Goal: Obtain resource: Download file/media

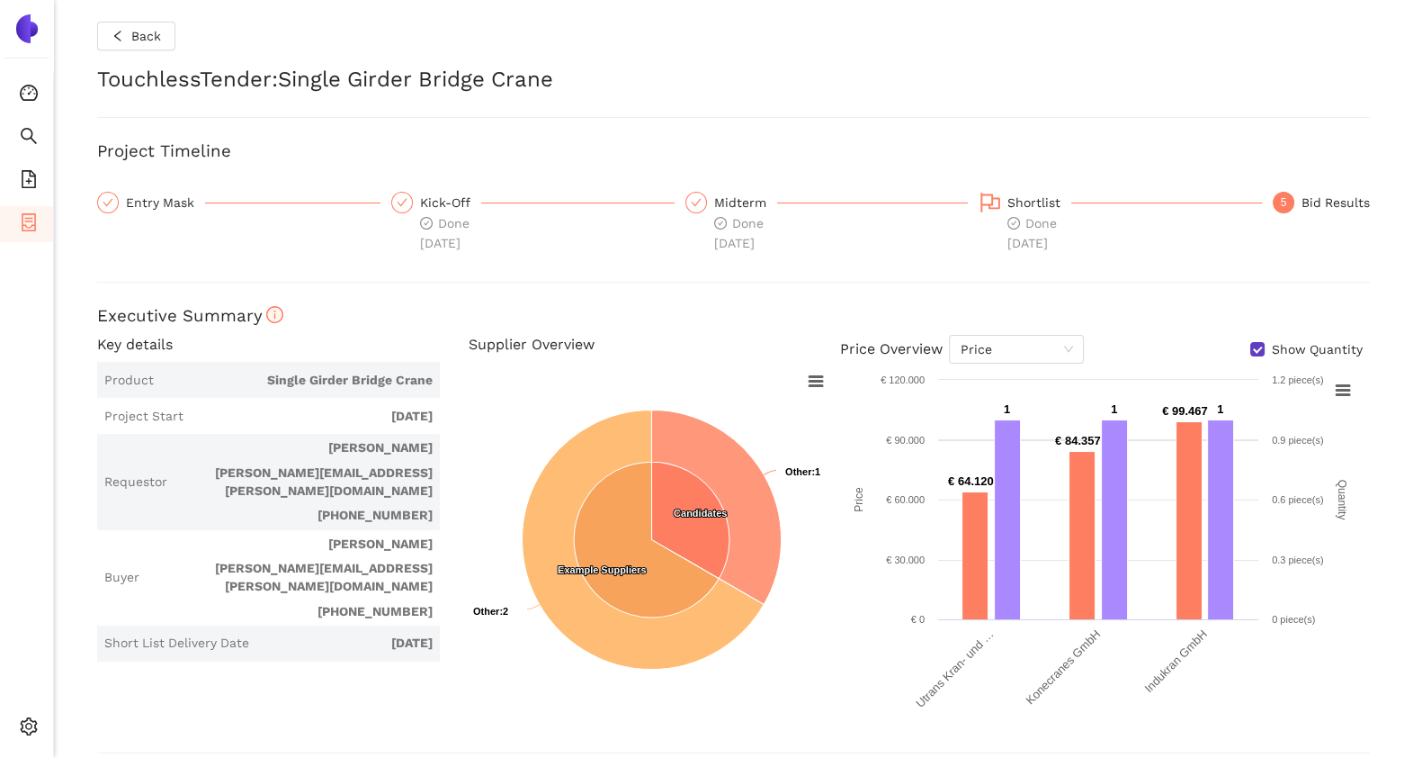
scroll to position [797, 0]
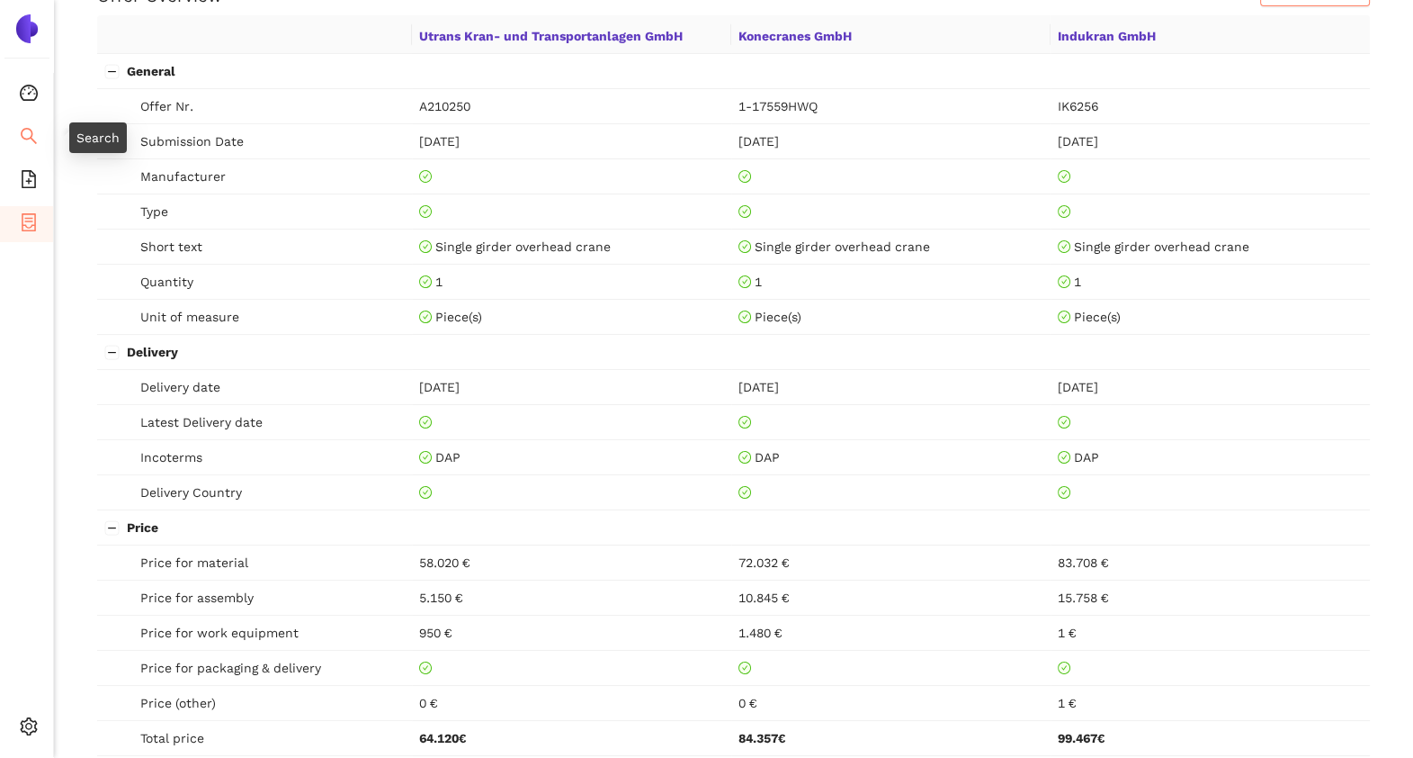
click at [40, 140] on li "Search" at bounding box center [26, 138] width 53 height 36
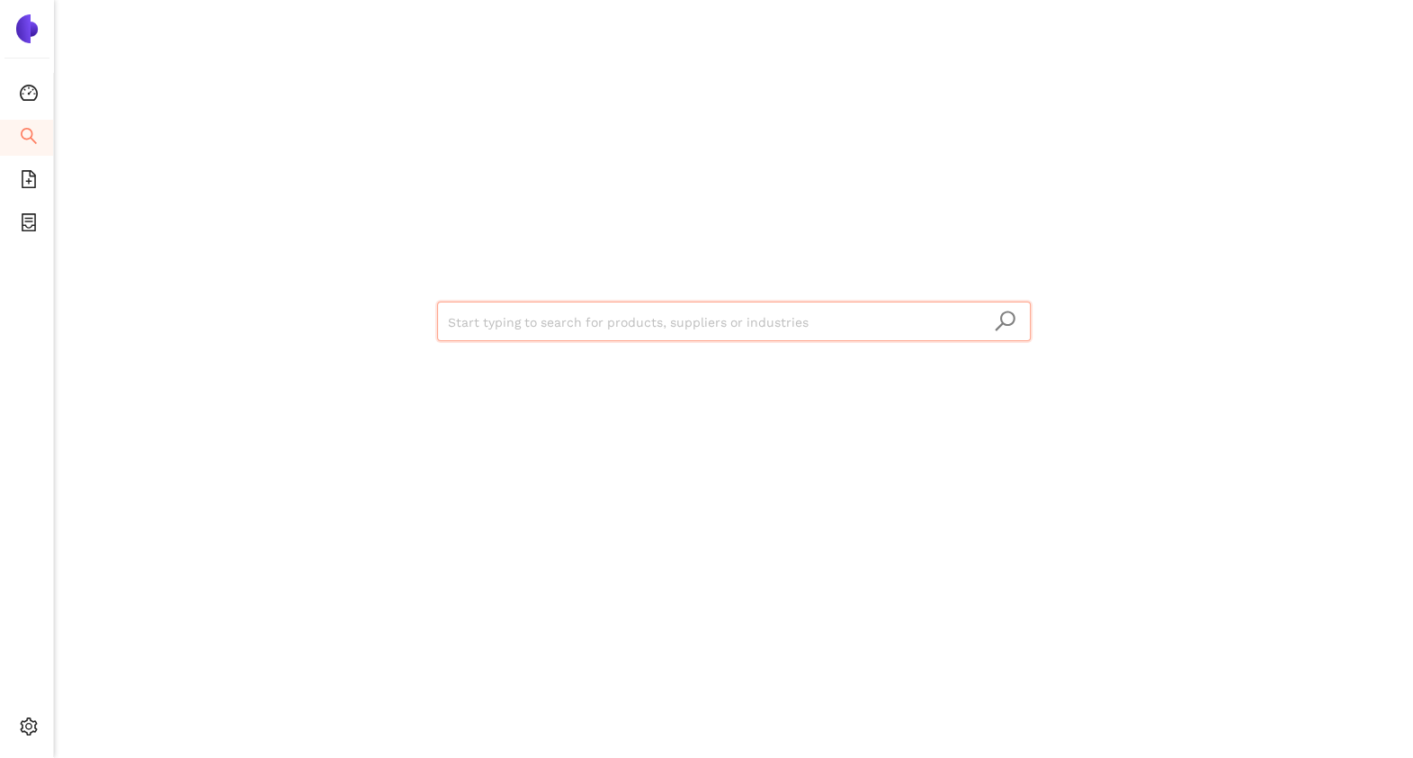
click at [484, 318] on input "search" at bounding box center [734, 322] width 572 height 40
click at [25, 181] on icon "file-add" at bounding box center [29, 179] width 18 height 18
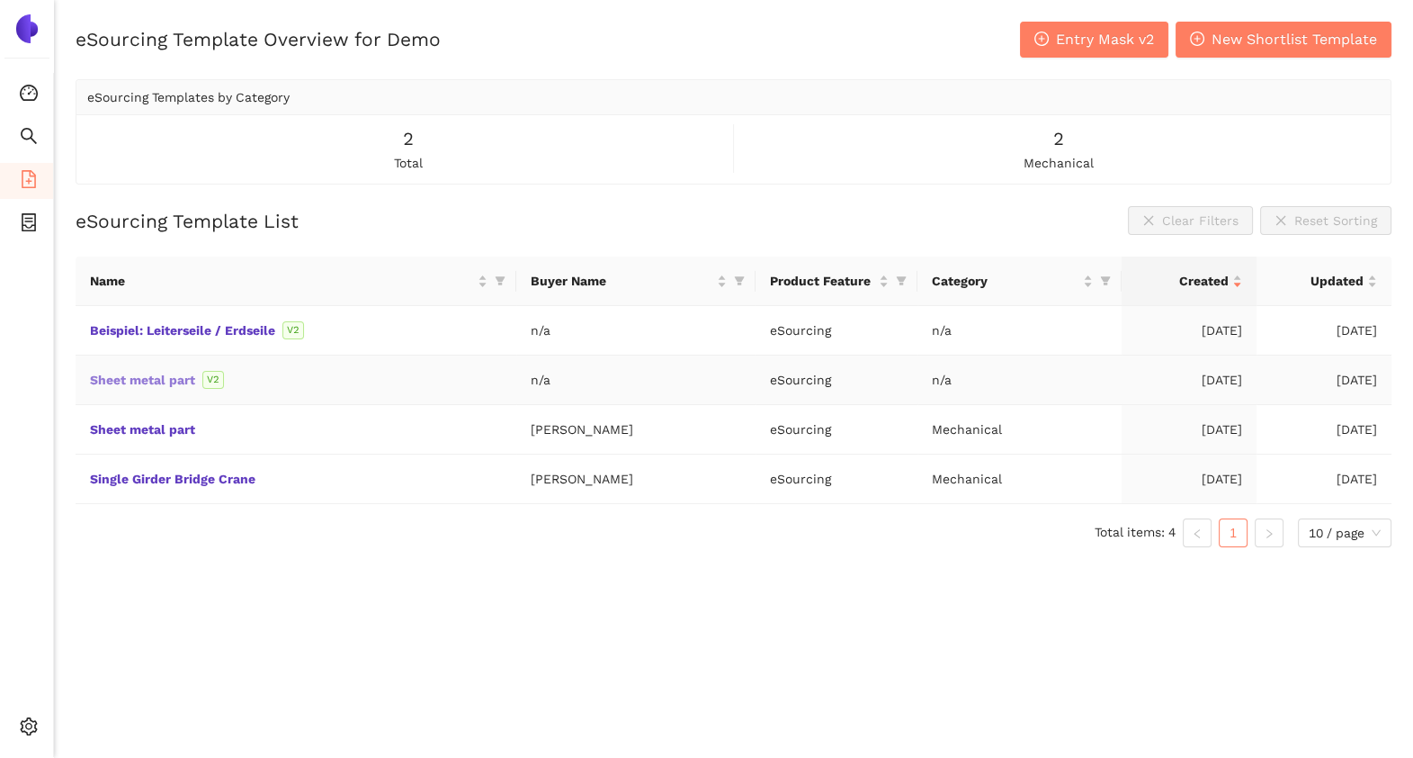
click at [0, 0] on link "Sheet metal part" at bounding box center [0, 0] width 0 height 0
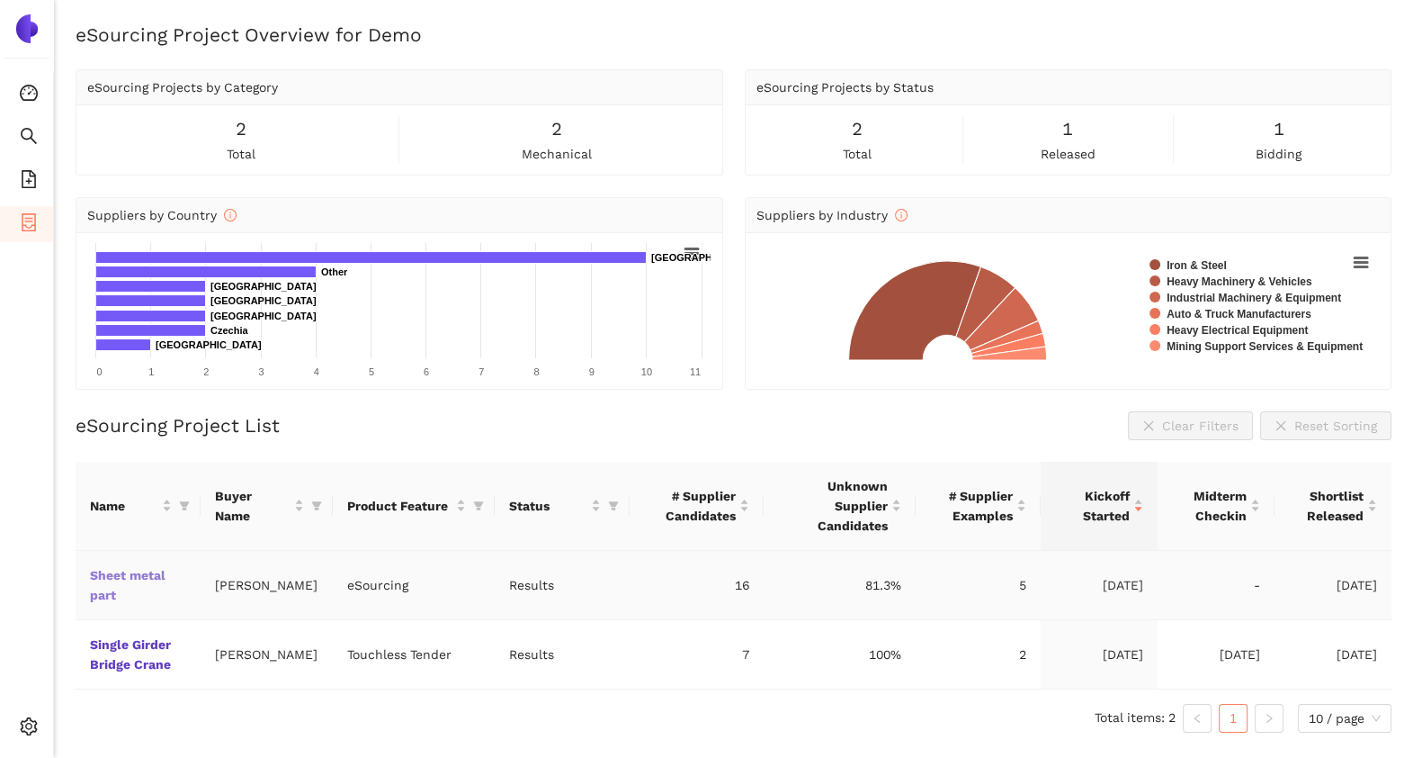
click at [0, 0] on link "Sheet metal part" at bounding box center [0, 0] width 0 height 0
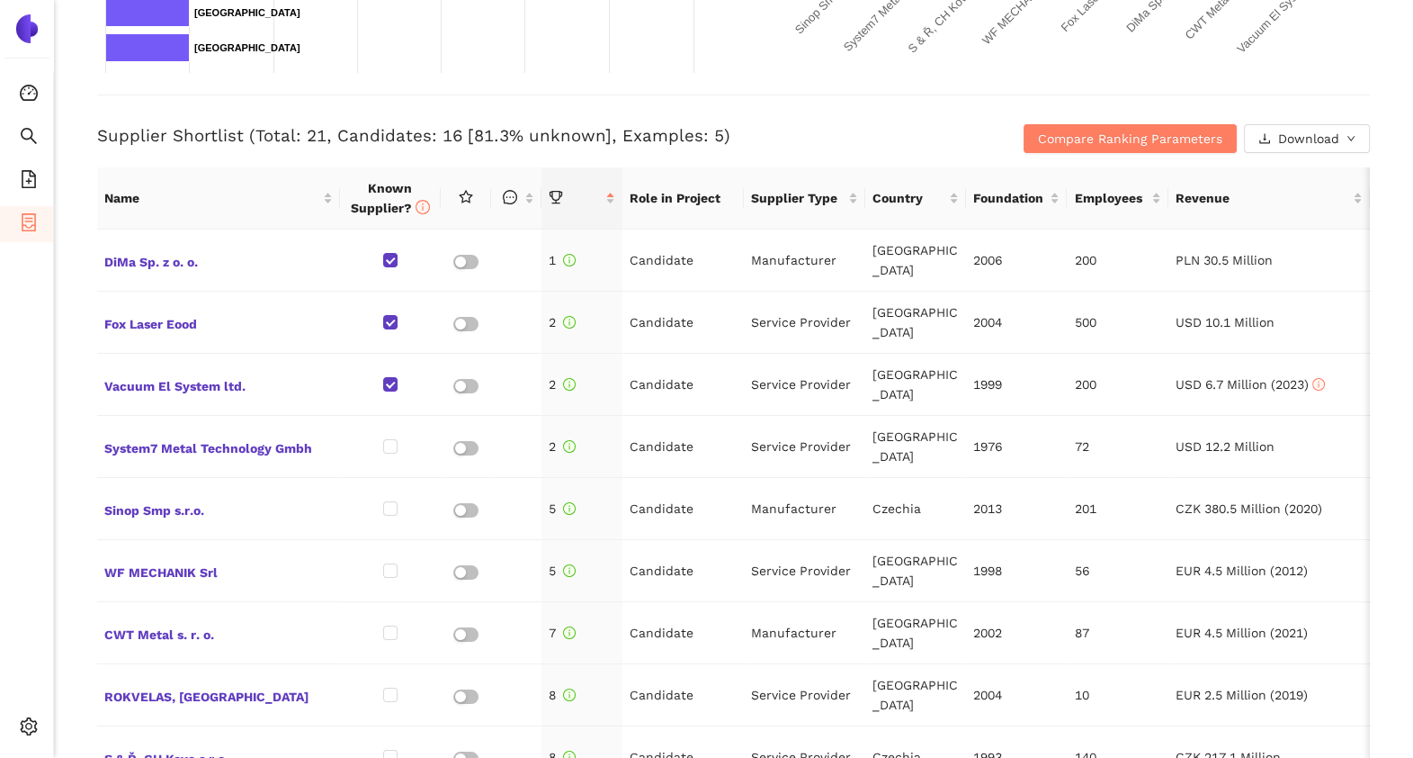
scroll to position [659, 0]
click at [1059, 137] on span "Compare Ranking Parameters" at bounding box center [1130, 138] width 184 height 20
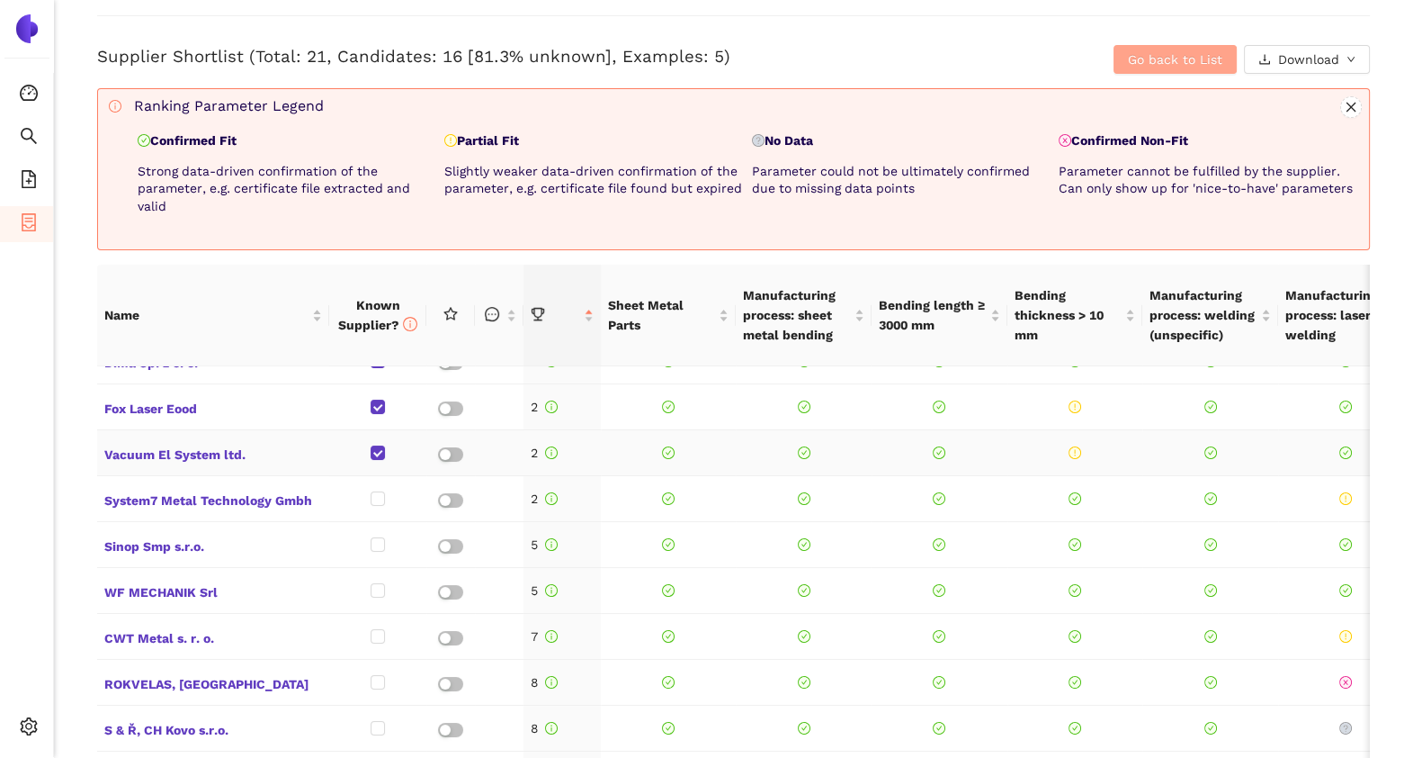
scroll to position [0, 0]
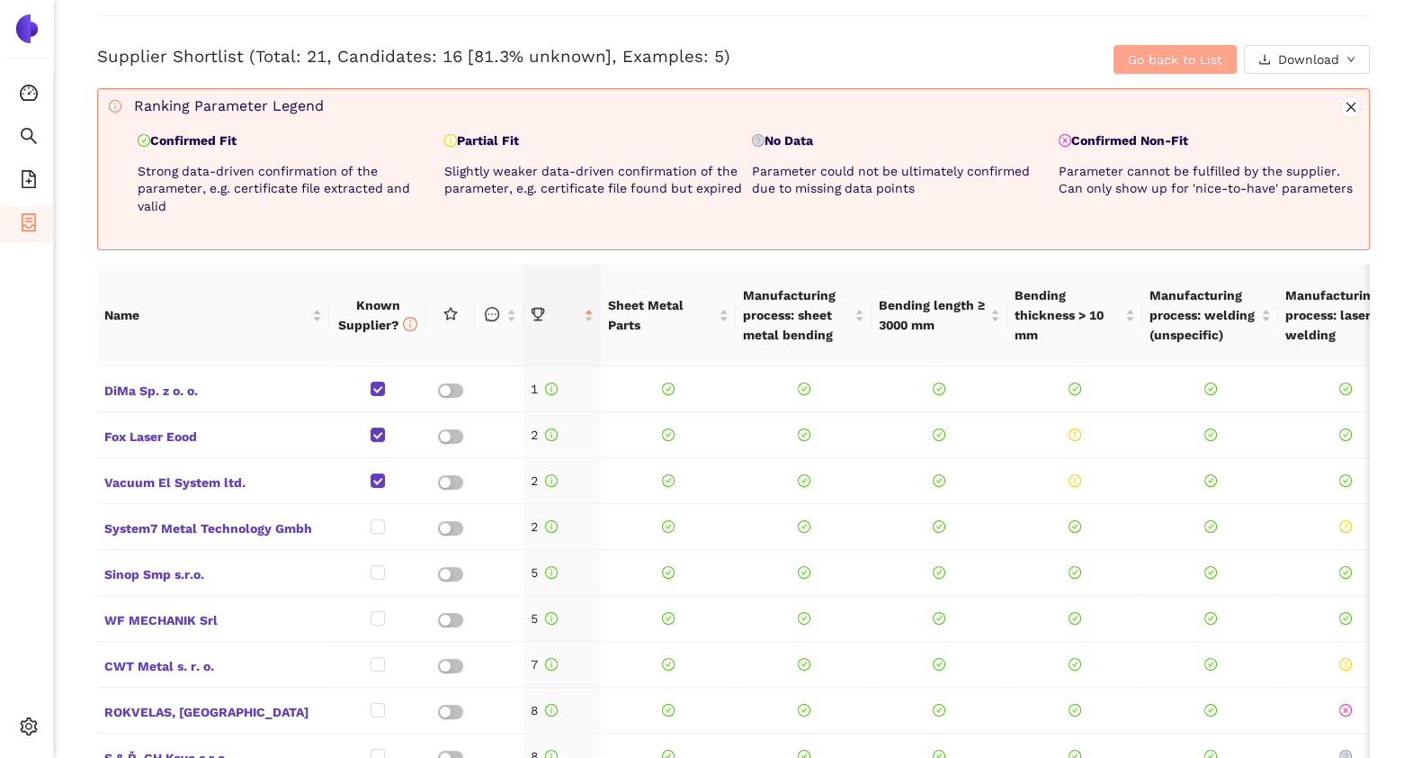
click at [1162, 66] on span "Go back to List" at bounding box center [1175, 59] width 94 height 20
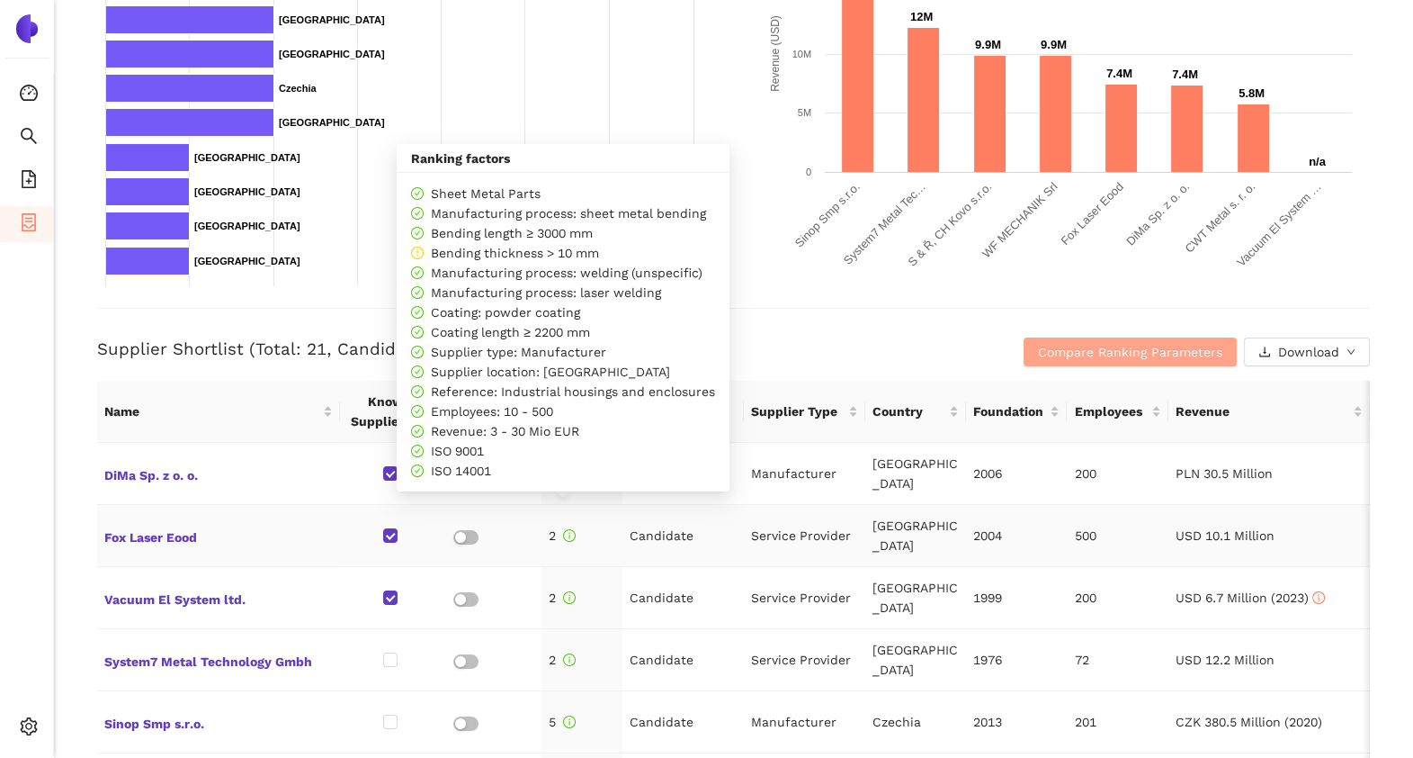
scroll to position [443, 0]
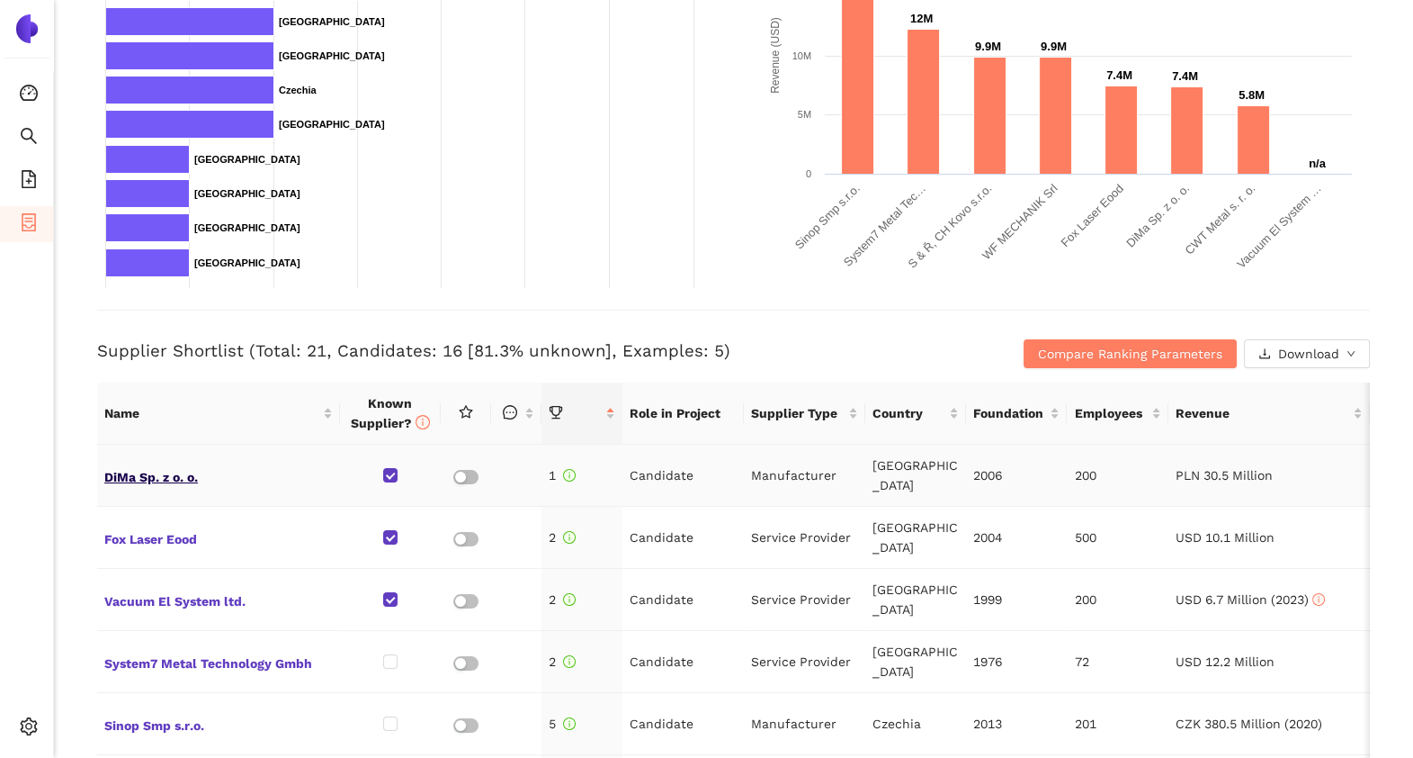
click at [122, 477] on span "DiMa Sp. z o. o." at bounding box center [218, 474] width 229 height 23
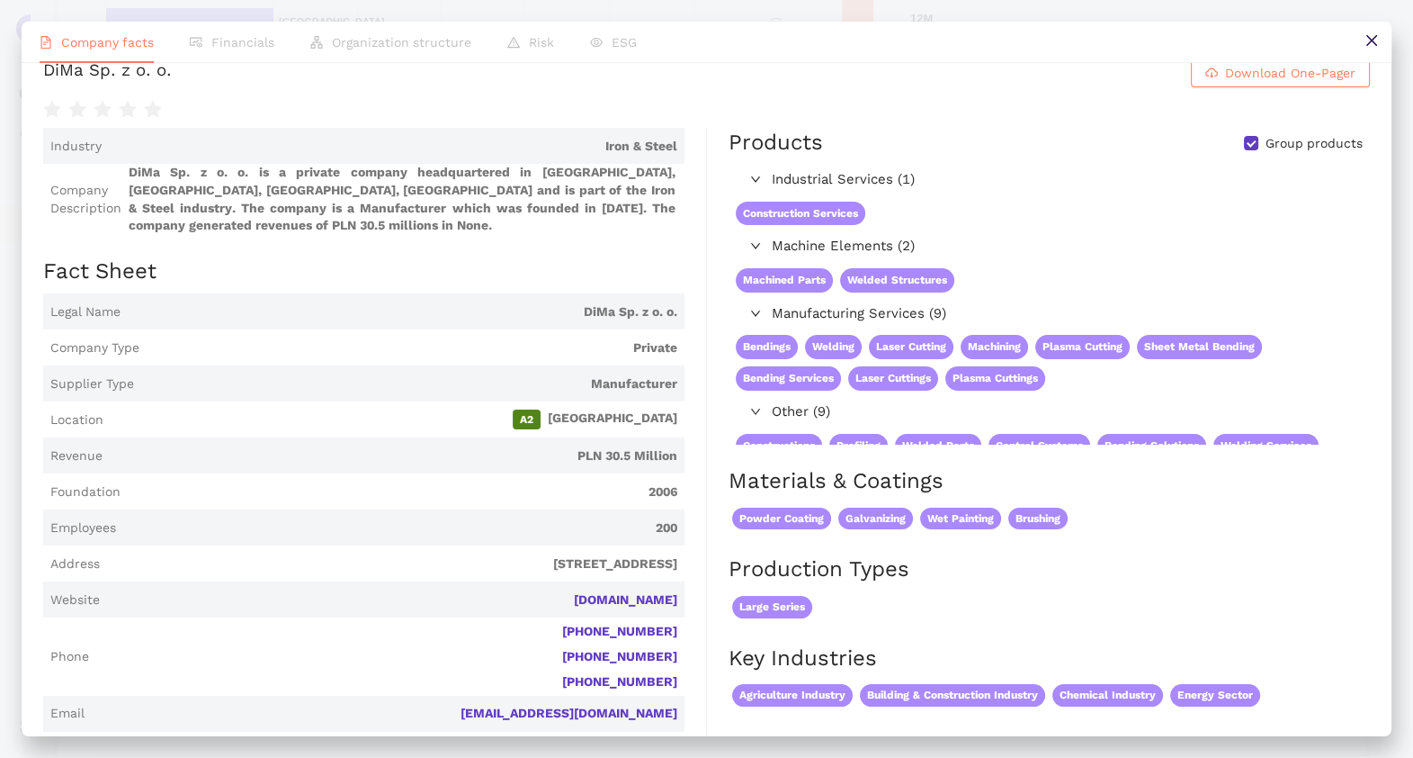
scroll to position [13, 0]
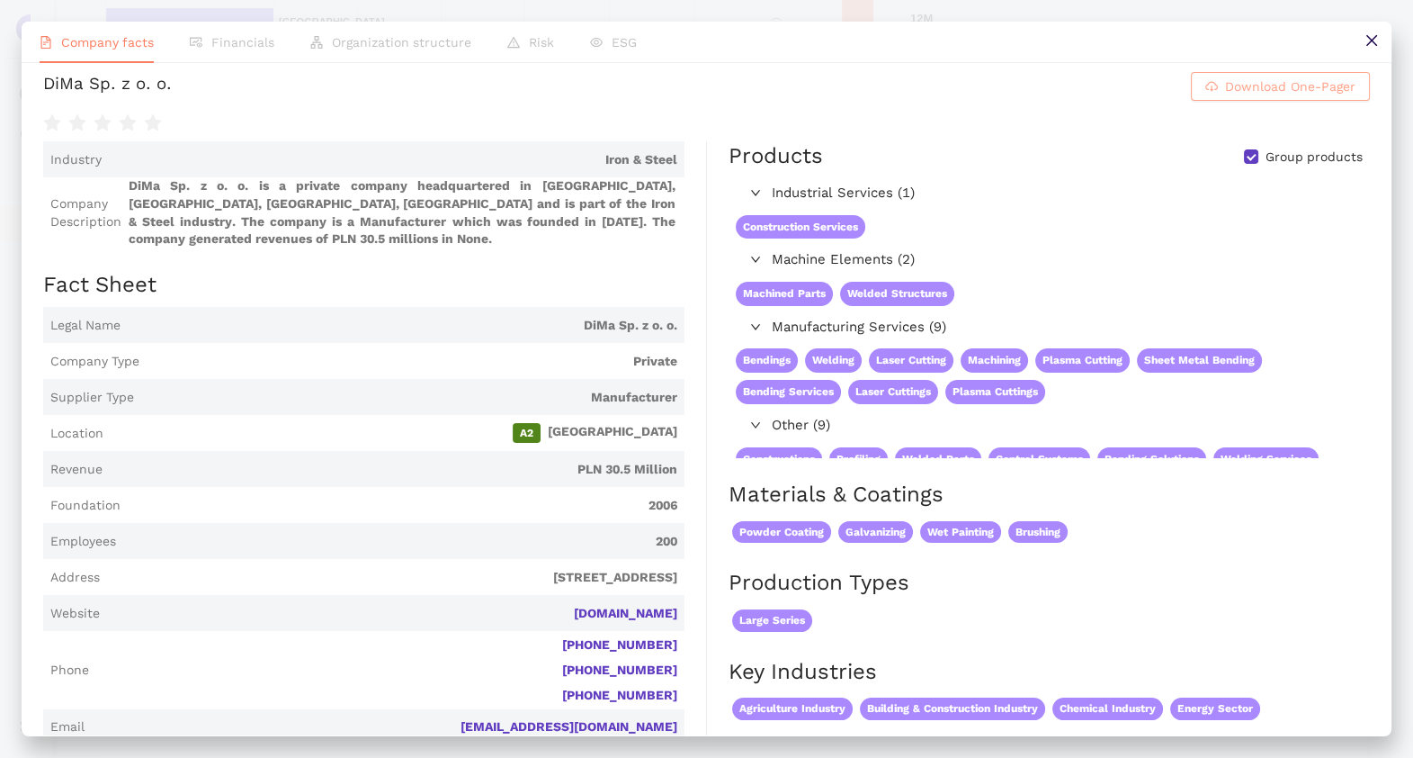
click at [1206, 101] on button "Download One-Pager" at bounding box center [1280, 86] width 179 height 29
click at [1372, 45] on icon "close" at bounding box center [1372, 40] width 14 height 14
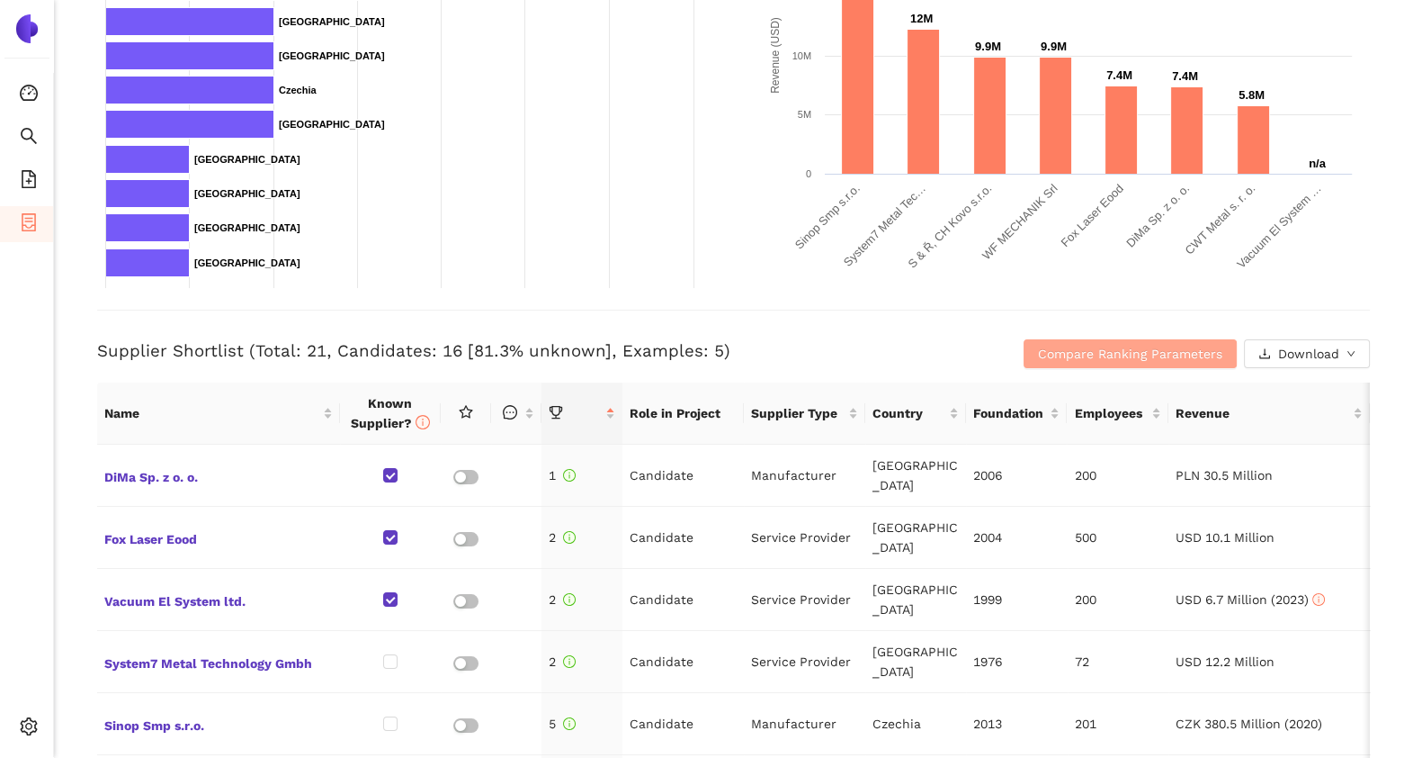
click at [1038, 347] on span "Compare Ranking Parameters" at bounding box center [1130, 354] width 184 height 20
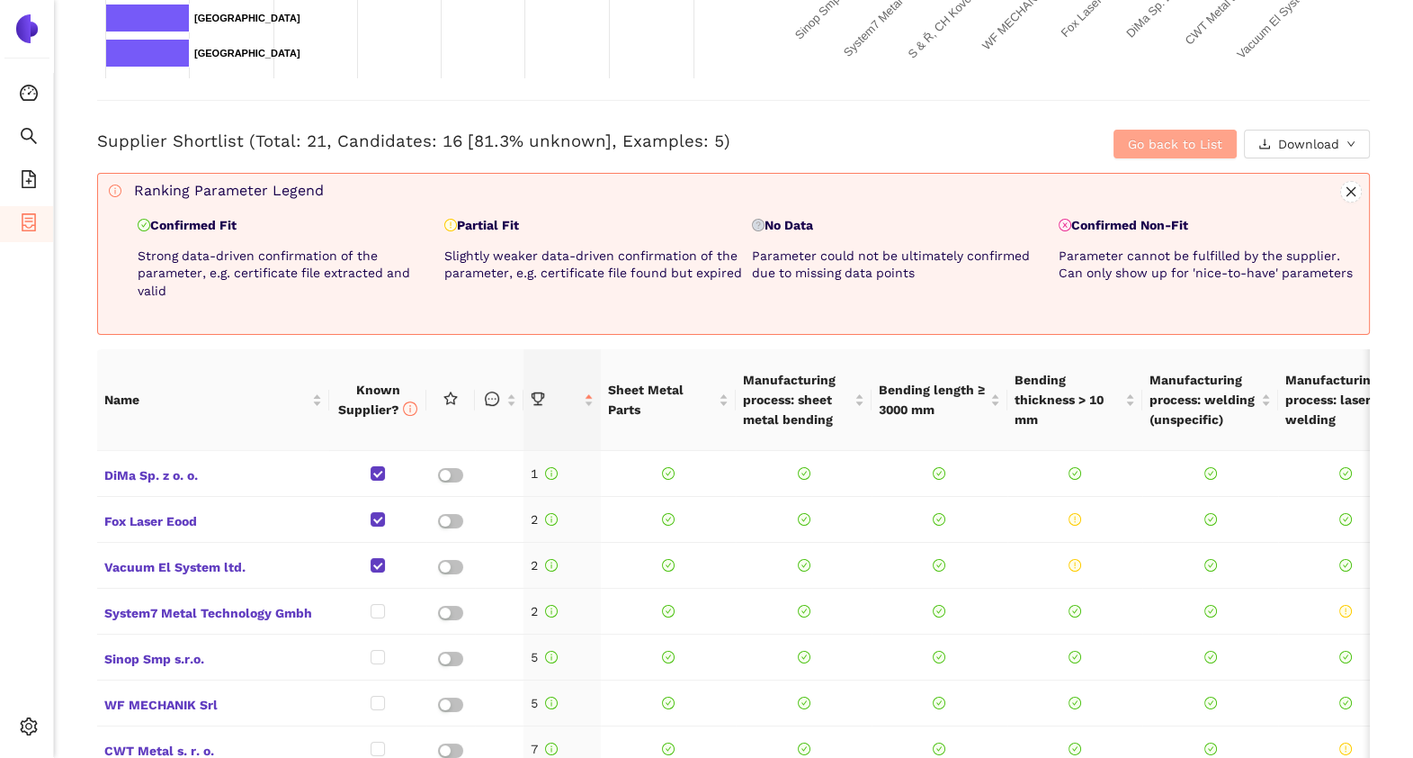
scroll to position [666, 0]
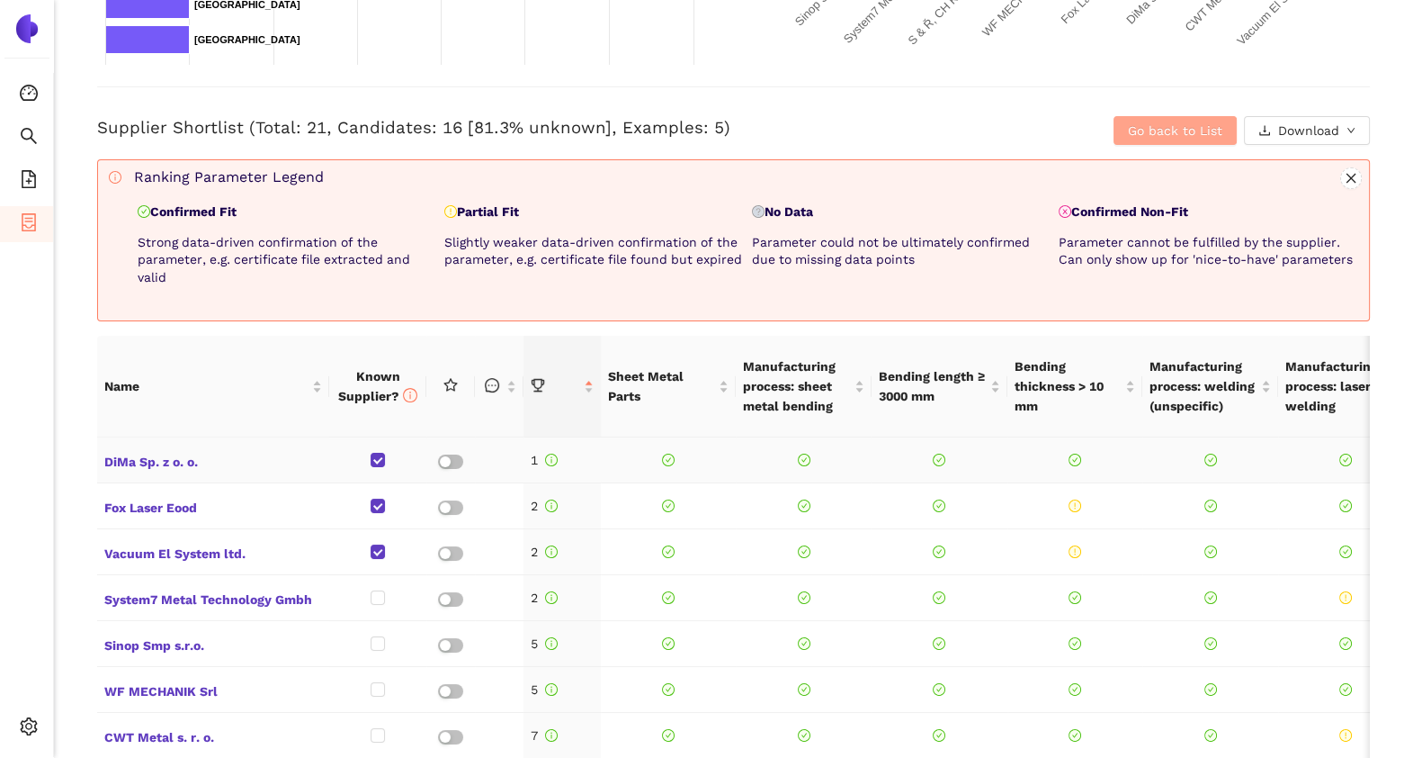
click at [1114, 116] on button "Go back to List" at bounding box center [1175, 130] width 123 height 29
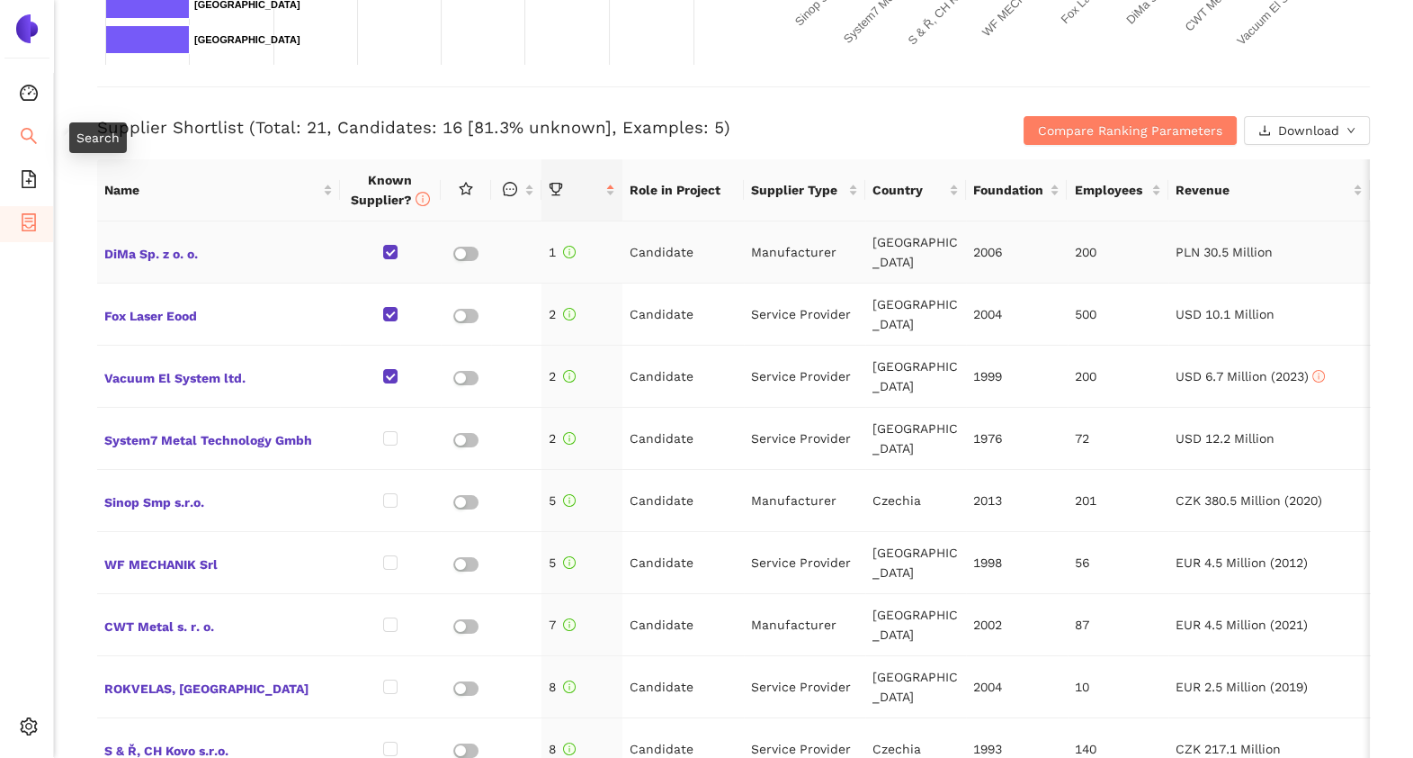
click at [20, 135] on icon "search" at bounding box center [29, 136] width 18 height 18
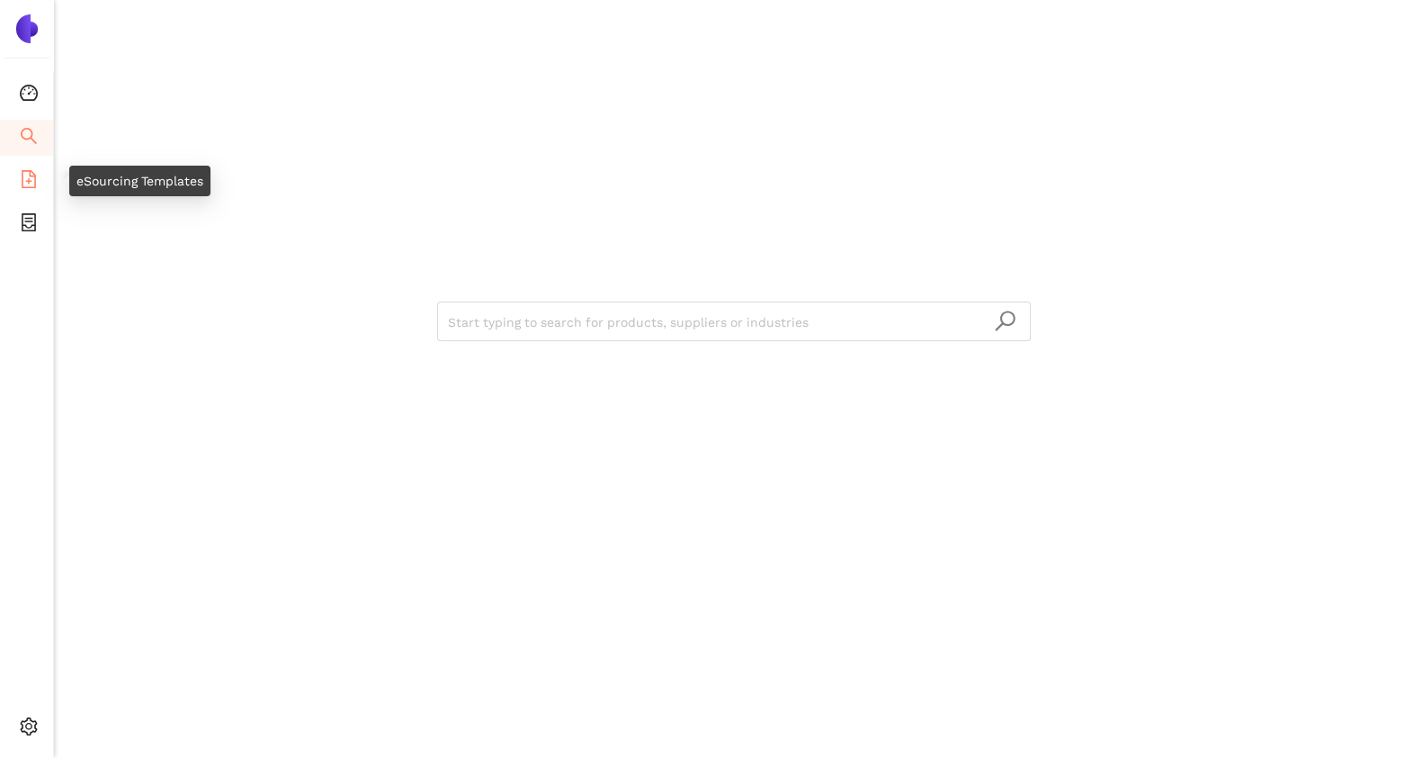
click at [28, 172] on icon "file-add" at bounding box center [29, 179] width 18 height 18
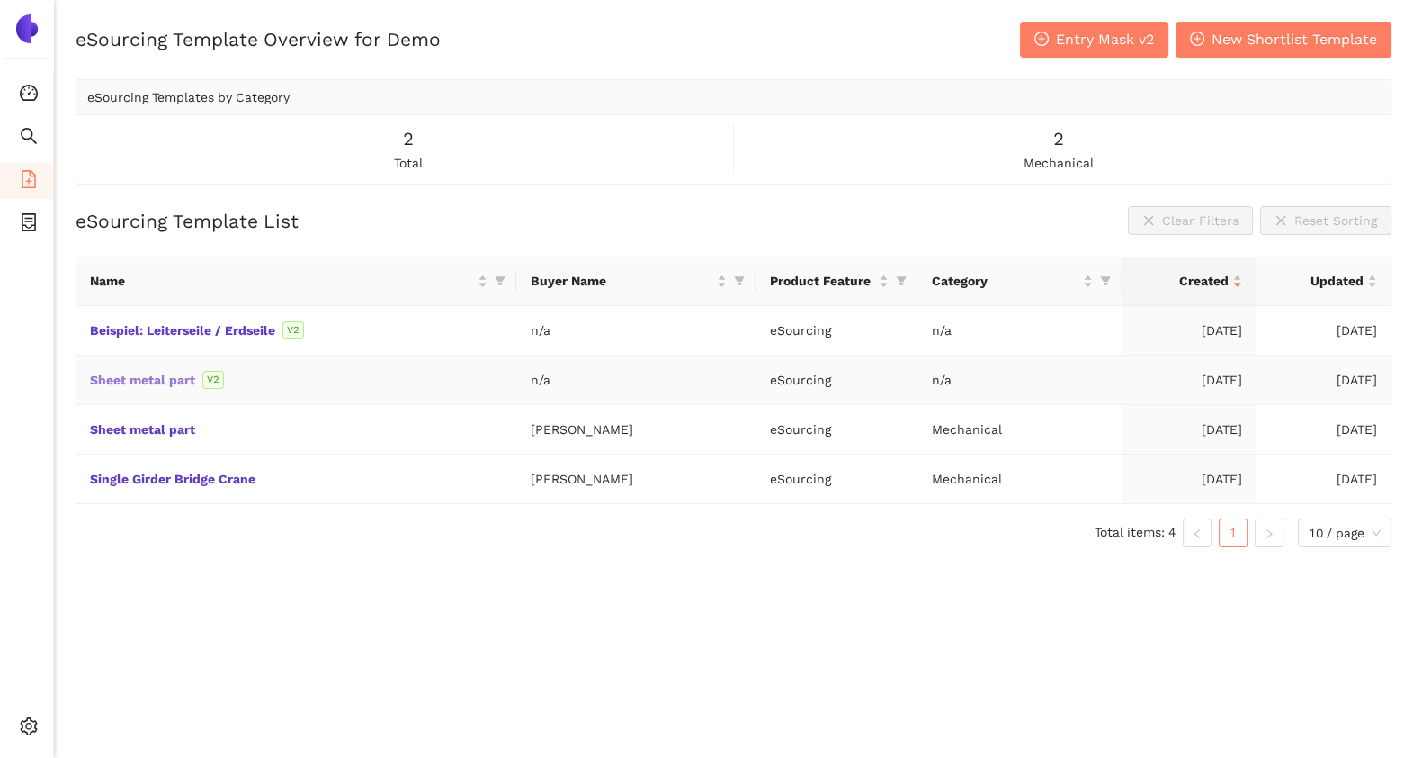
click at [0, 0] on link "Sheet metal part" at bounding box center [0, 0] width 0 height 0
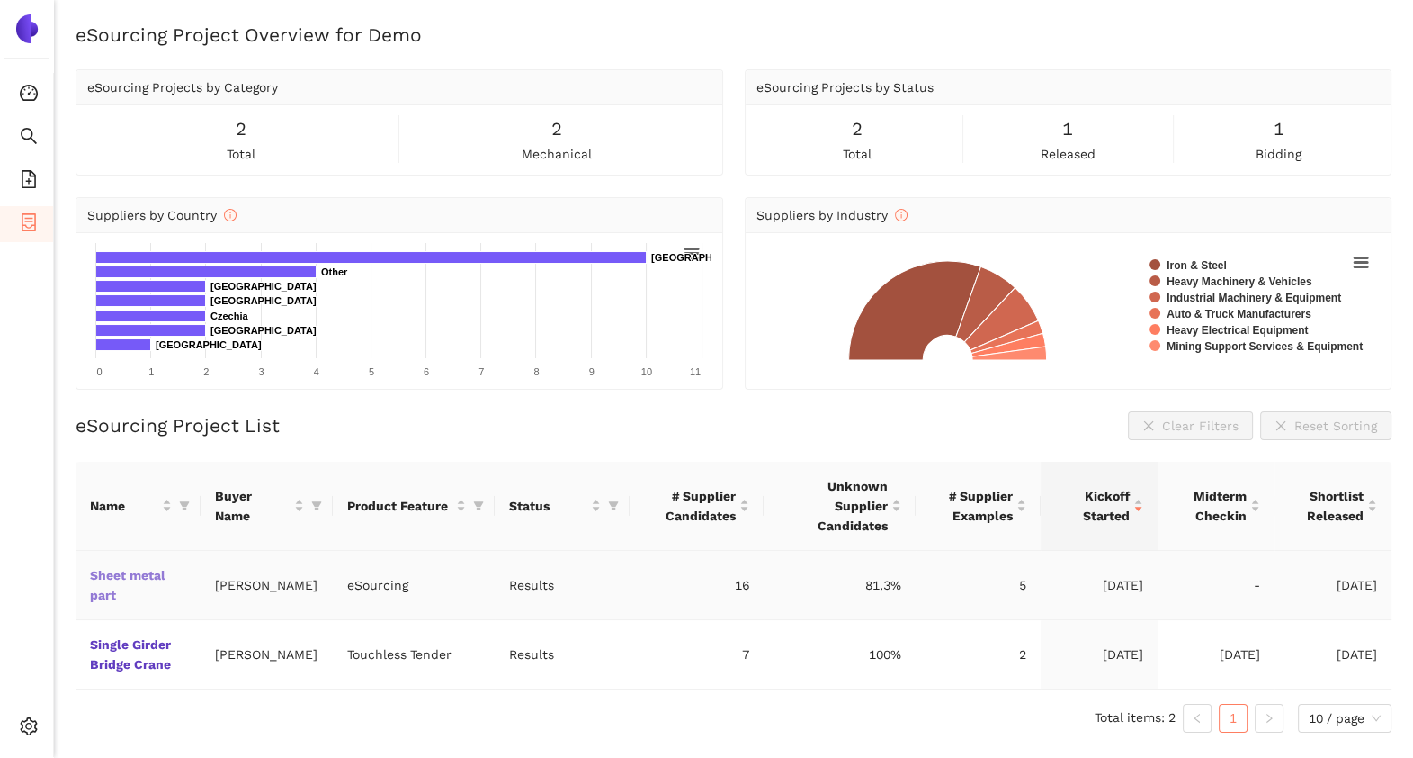
click at [0, 0] on link "Sheet metal part" at bounding box center [0, 0] width 0 height 0
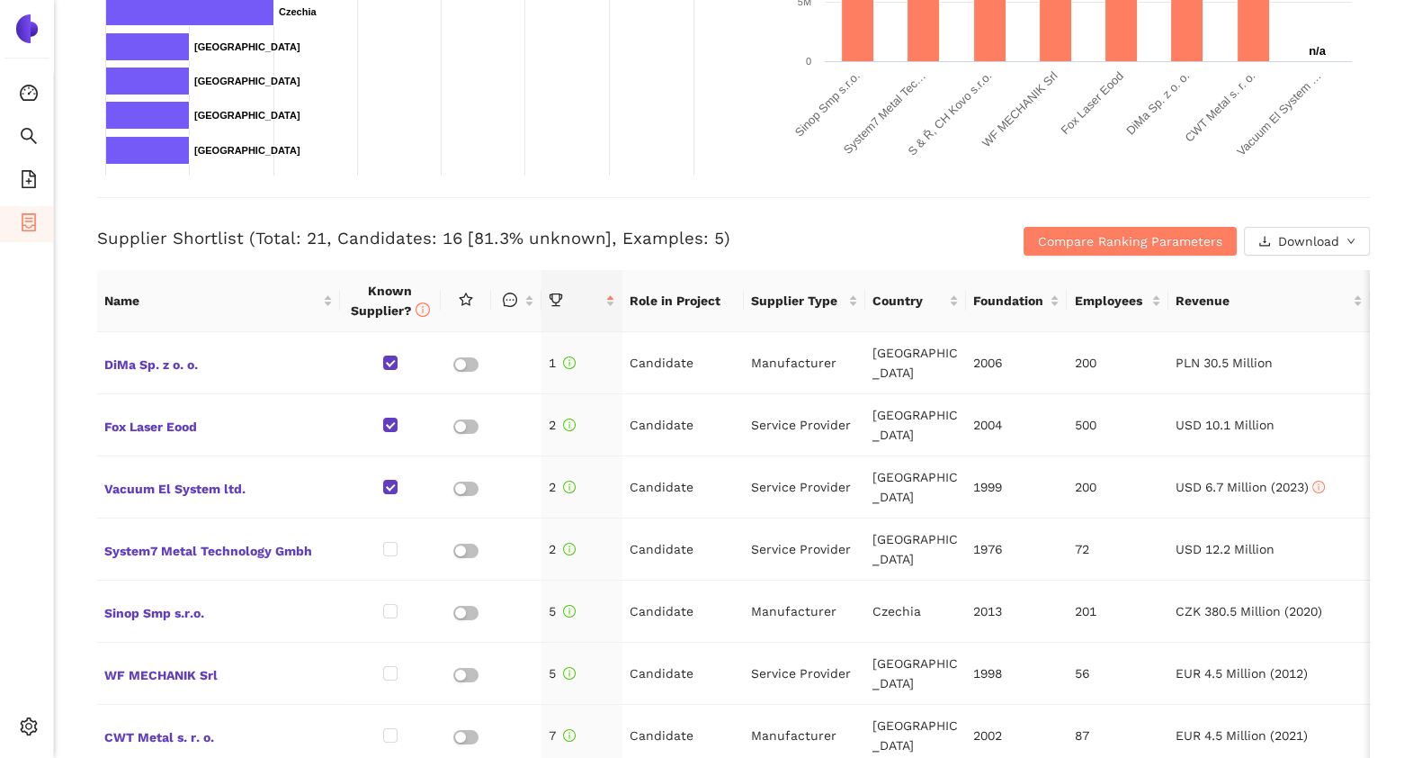
scroll to position [557, 0]
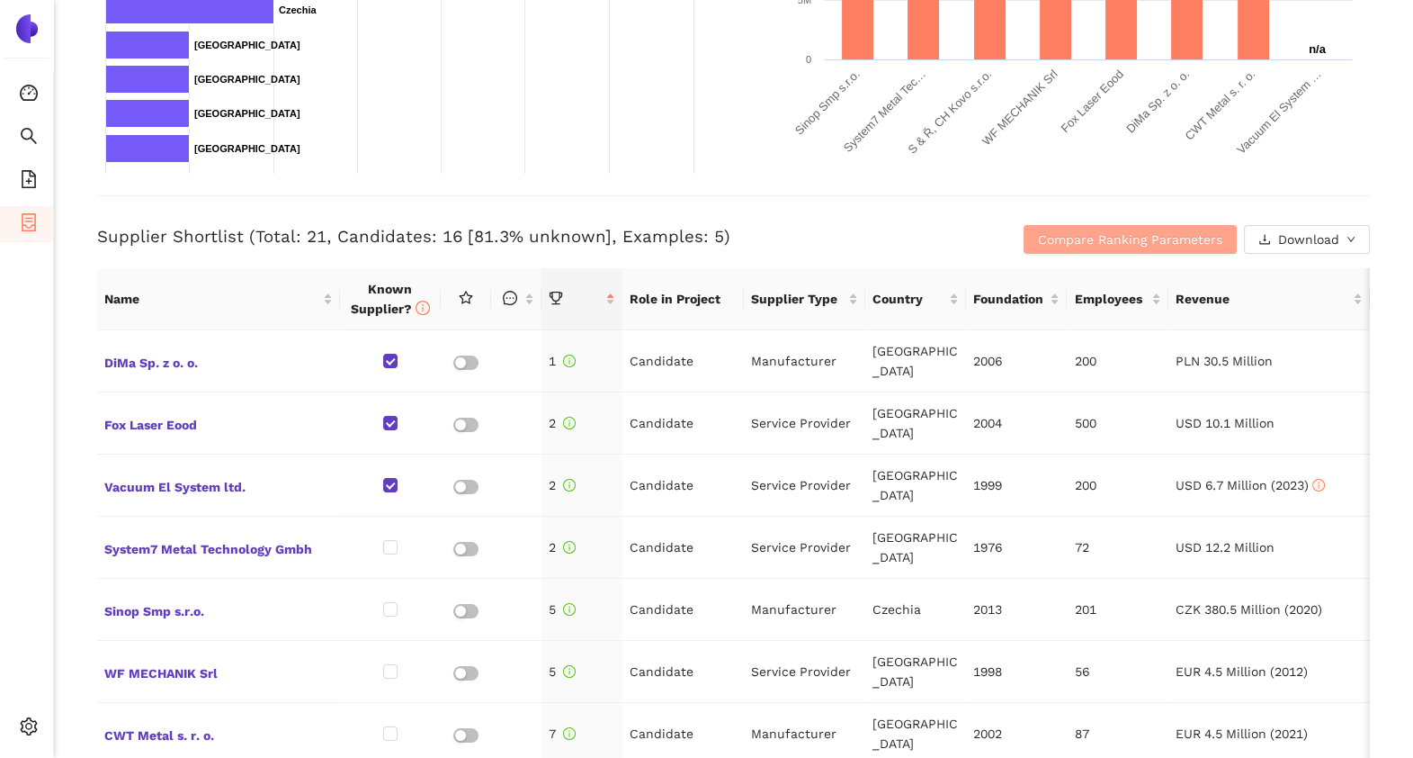
click at [1046, 247] on span "Compare Ranking Parameters" at bounding box center [1130, 239] width 184 height 20
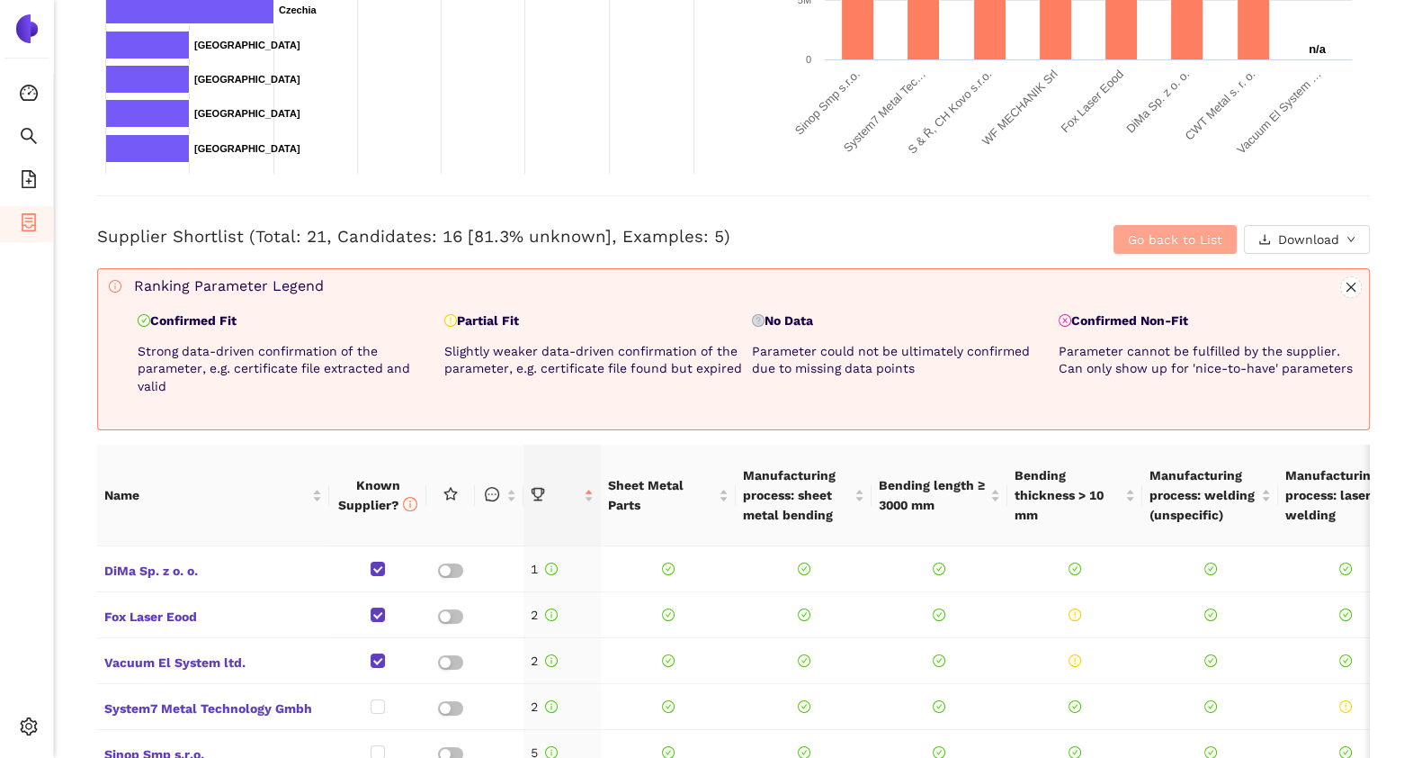
scroll to position [764, 0]
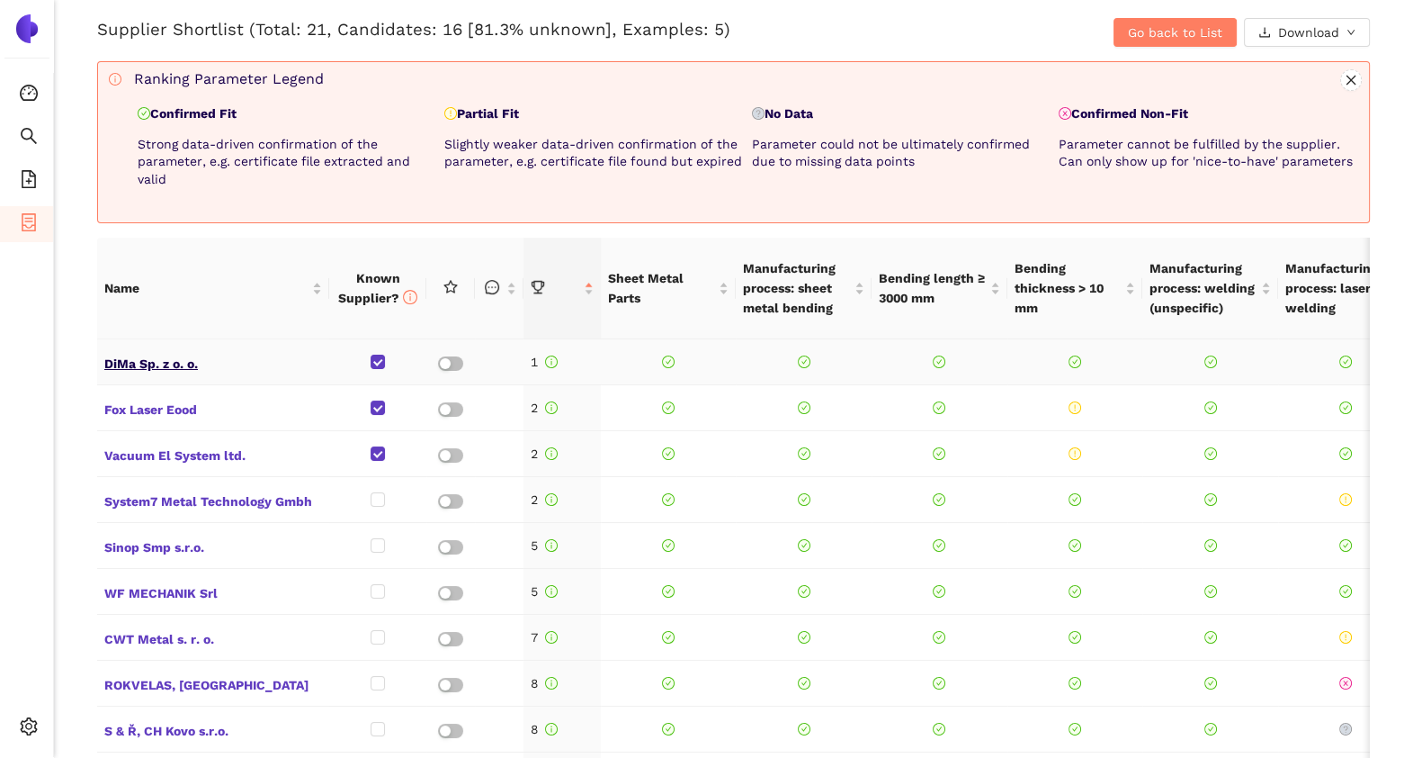
click at [157, 361] on span "DiMa Sp. z o. o." at bounding box center [213, 361] width 218 height 23
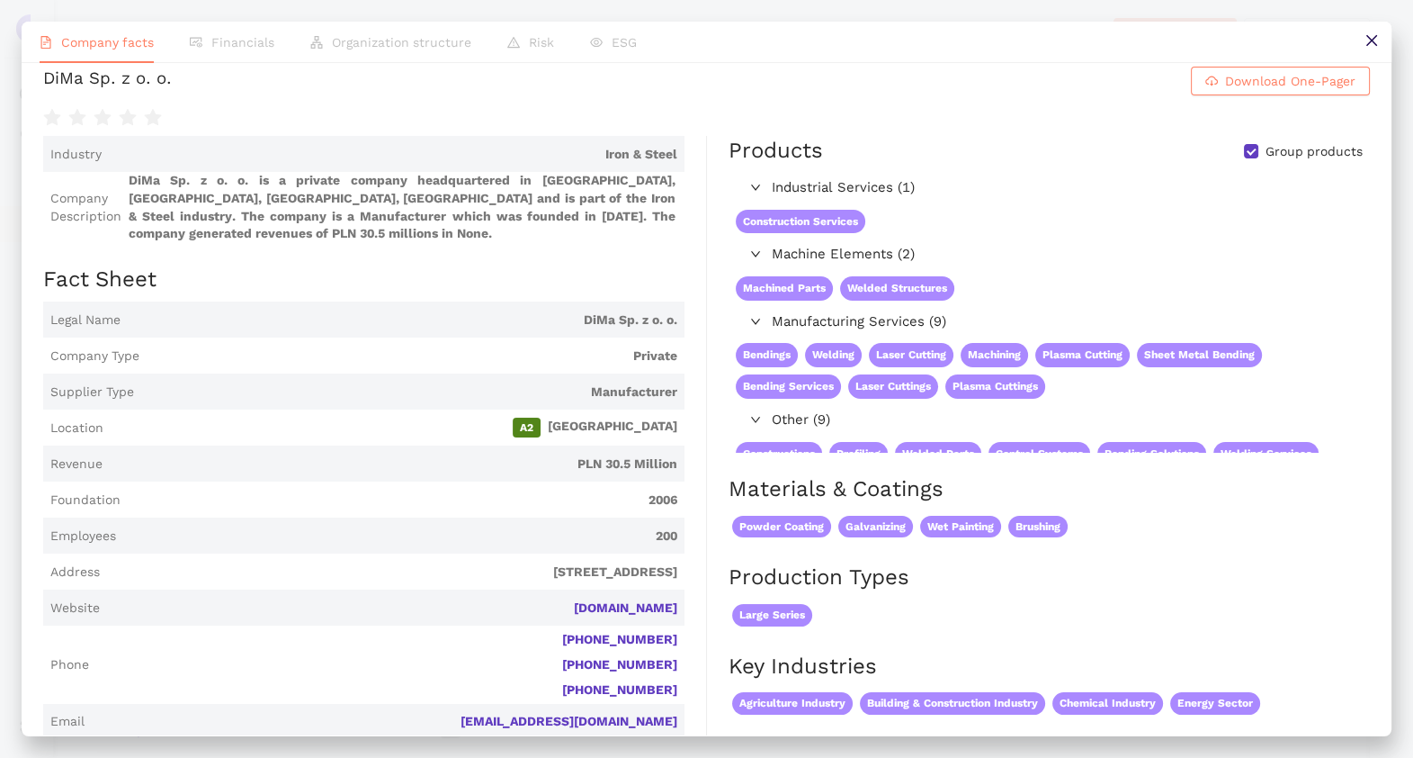
scroll to position [0, 0]
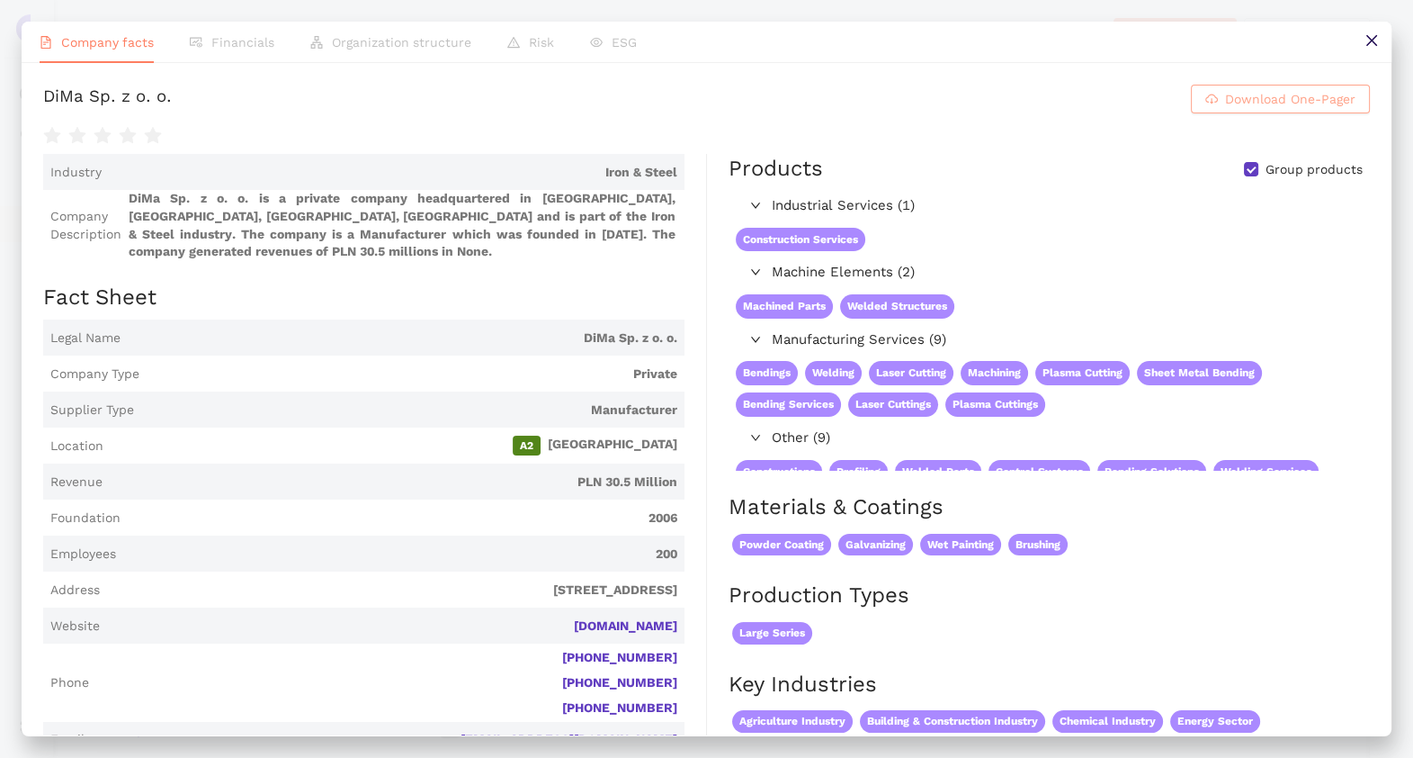
click at [1202, 110] on button "Download One-Pager" at bounding box center [1280, 99] width 179 height 29
click at [1361, 38] on button at bounding box center [1371, 42] width 40 height 40
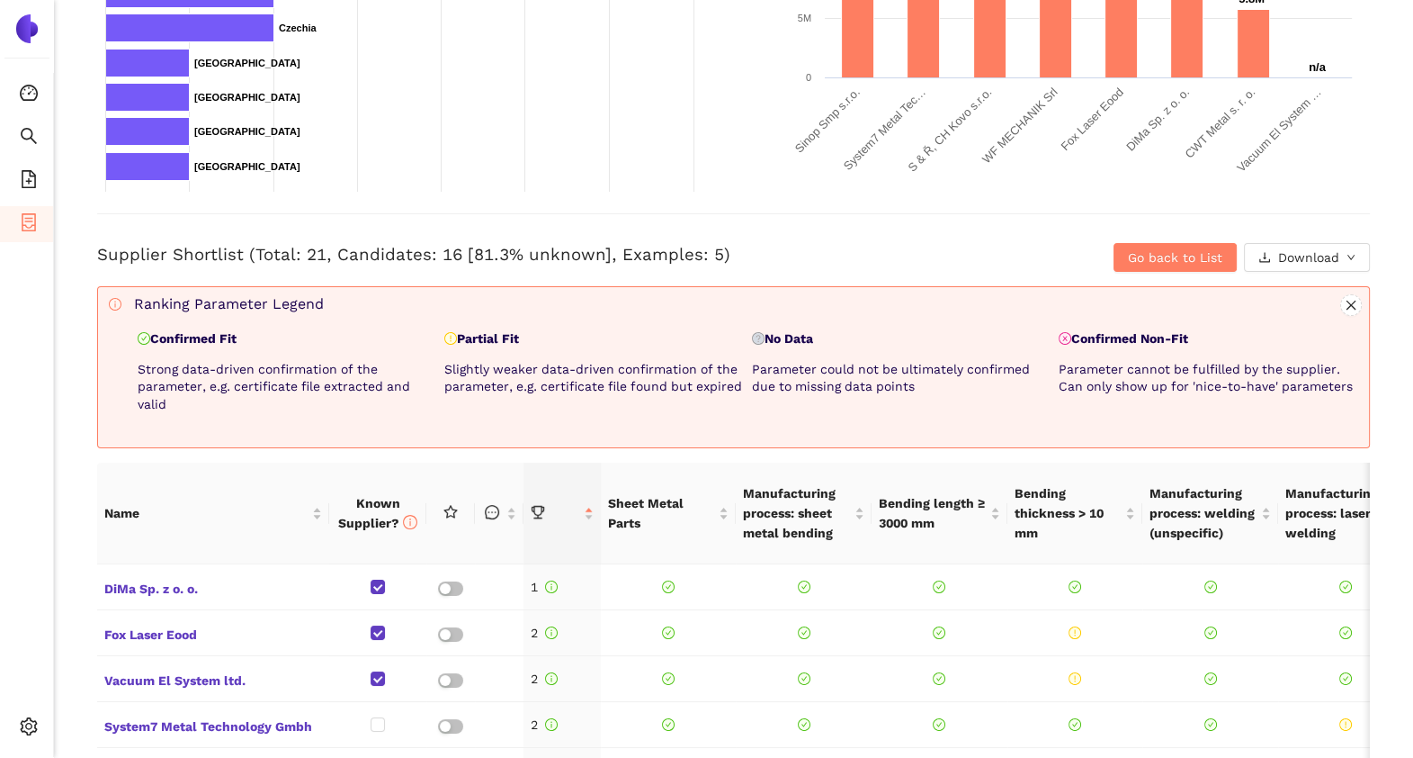
scroll to position [548, 0]
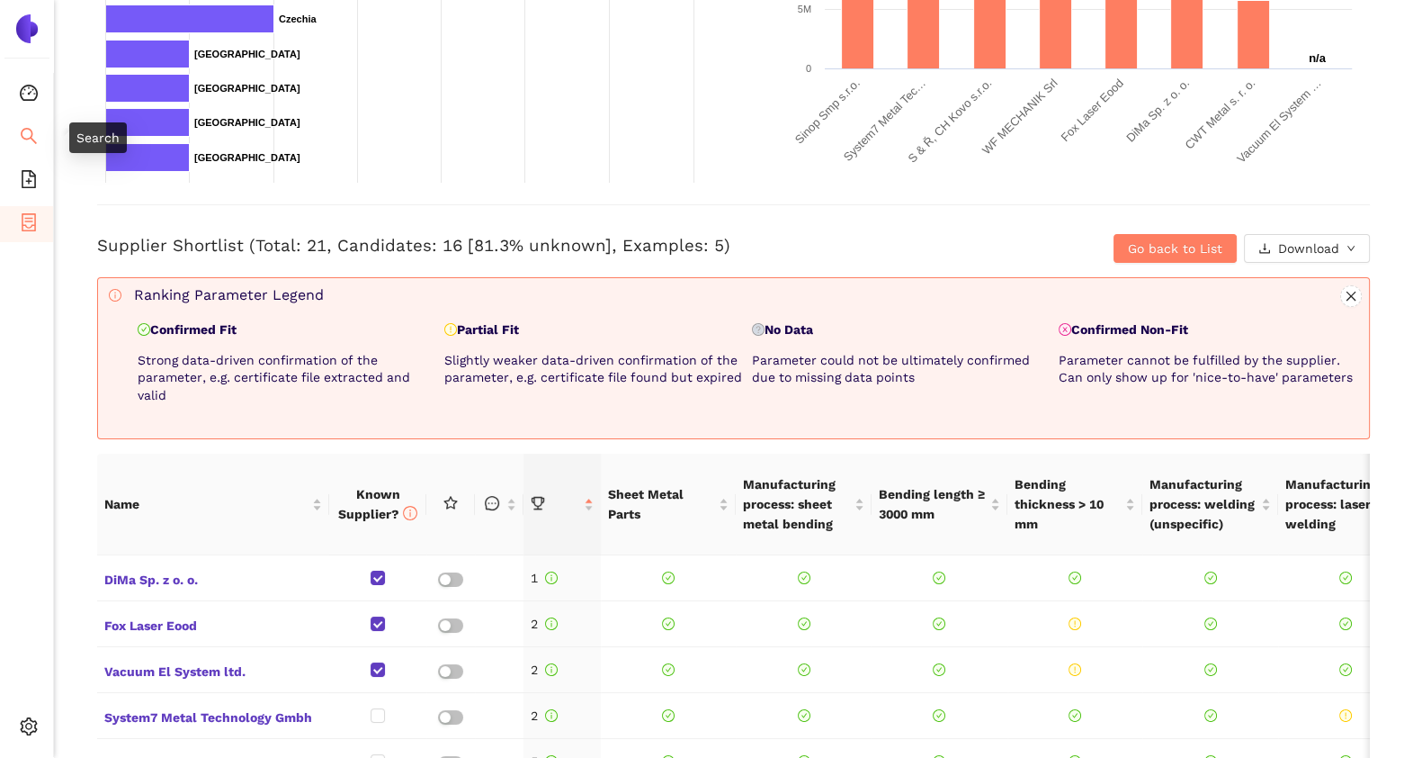
click at [32, 133] on icon "search" at bounding box center [29, 136] width 18 height 18
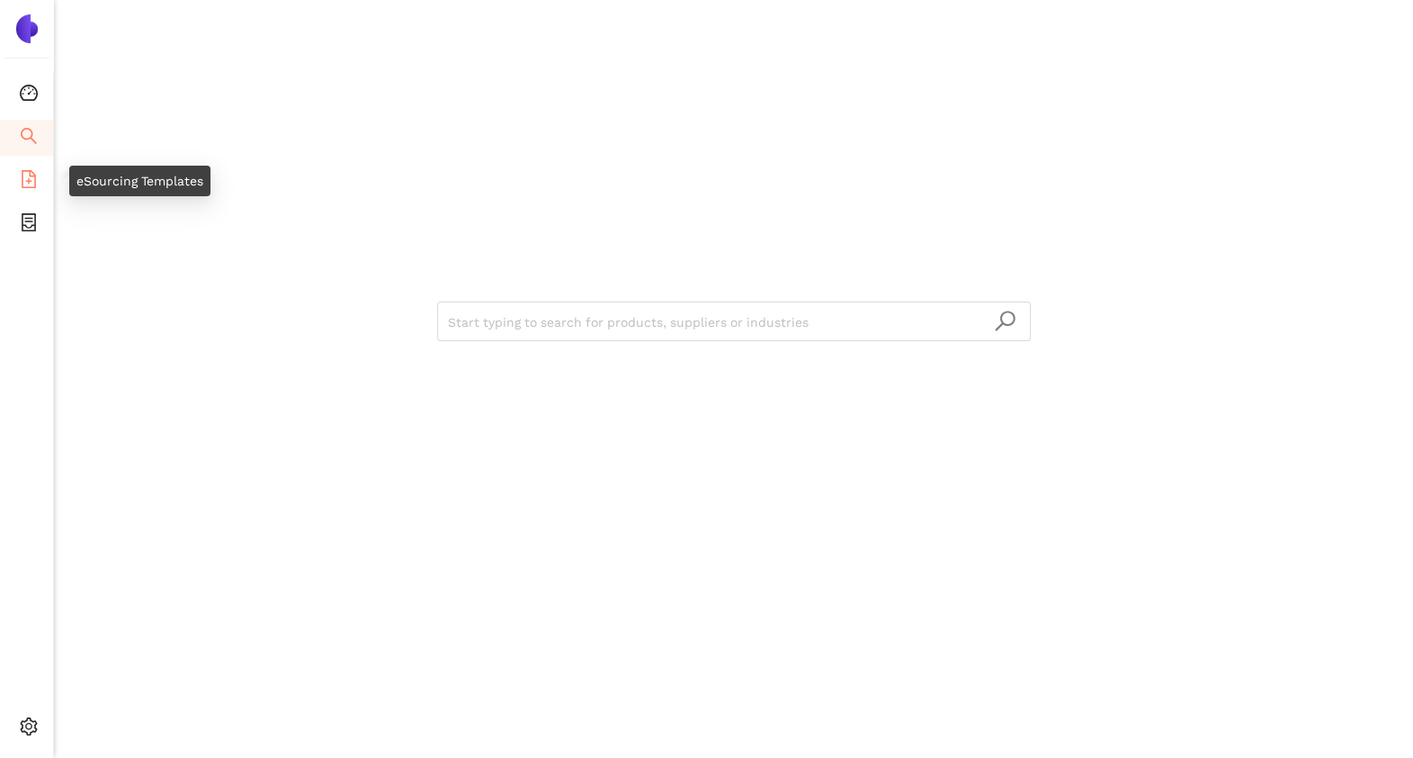
click at [18, 183] on li "eSourcing Templates" at bounding box center [26, 181] width 53 height 36
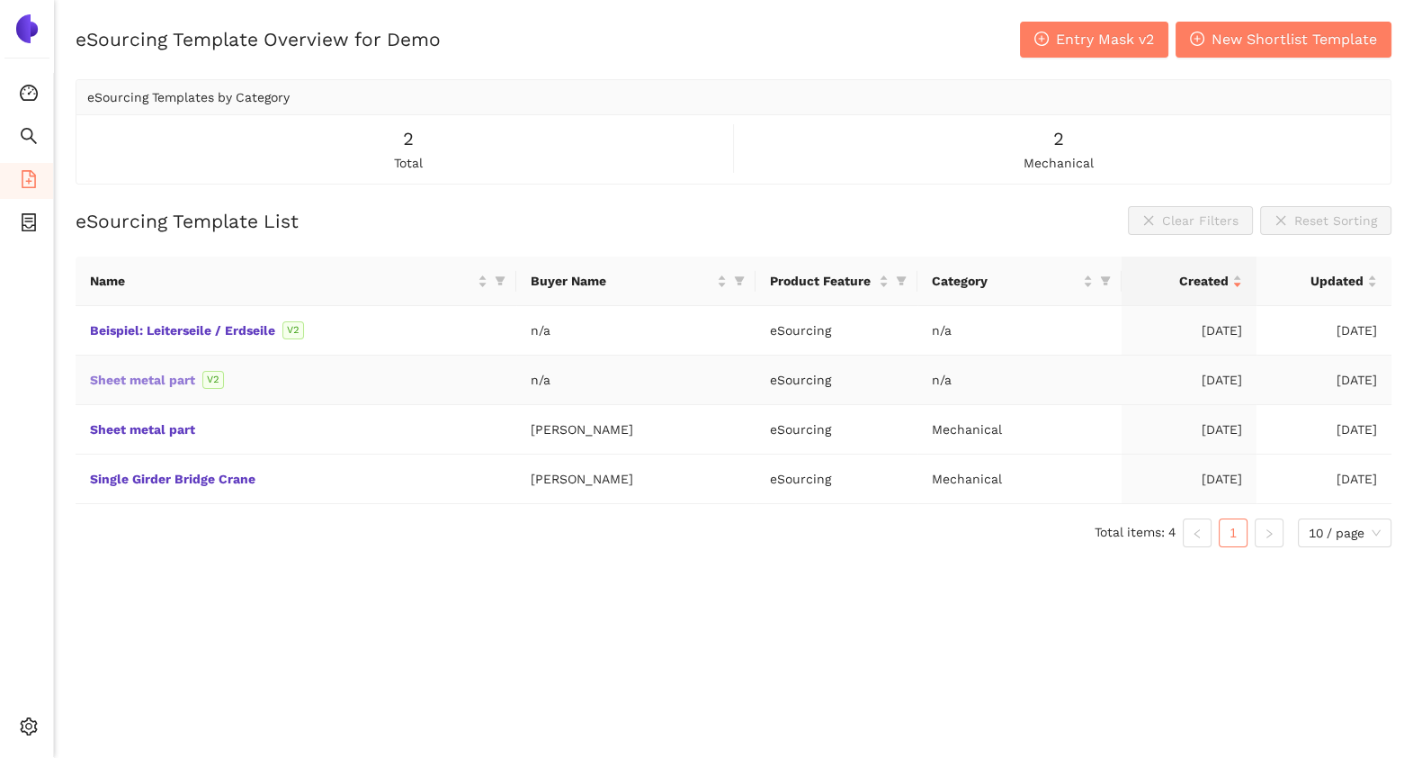
click at [0, 0] on link "Sheet metal part" at bounding box center [0, 0] width 0 height 0
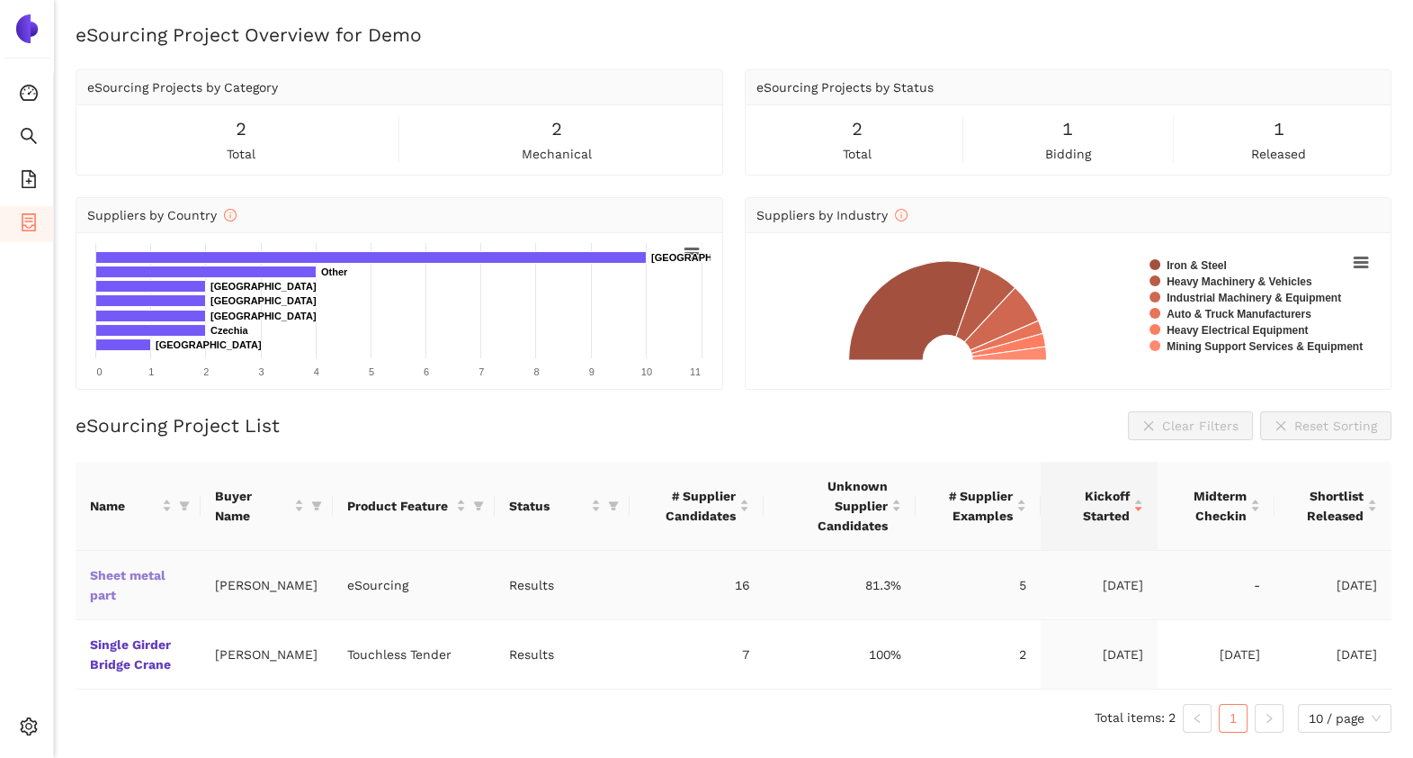
click at [0, 0] on link "Sheet metal part" at bounding box center [0, 0] width 0 height 0
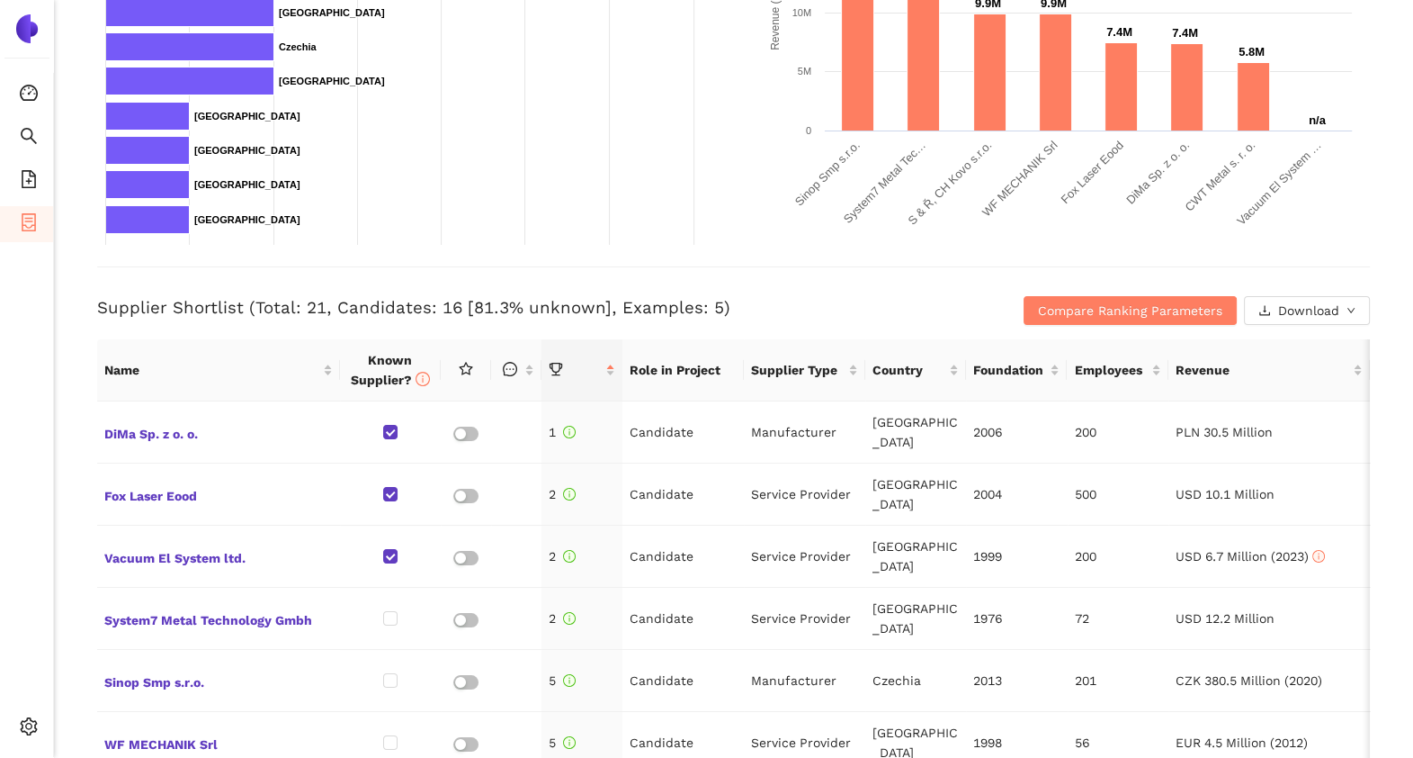
scroll to position [562, 0]
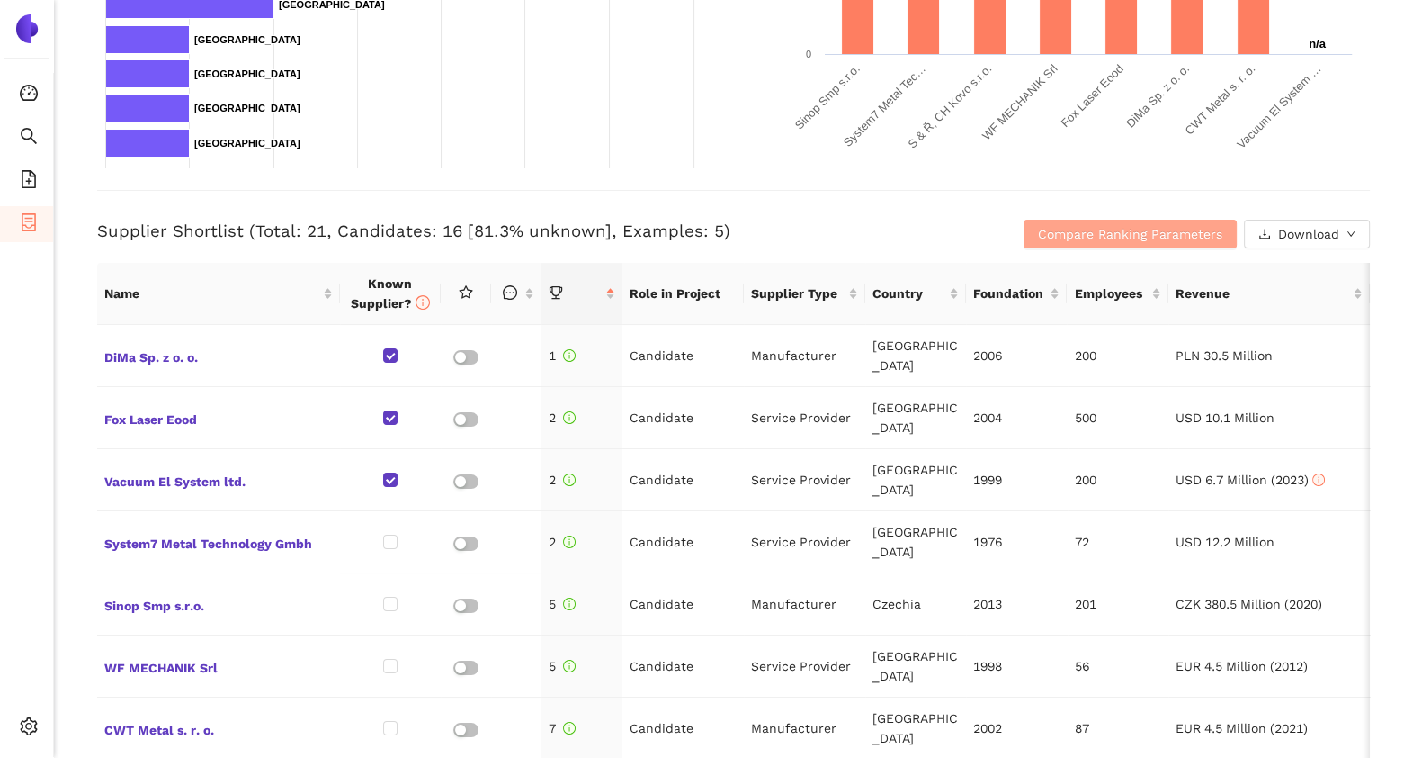
click at [1080, 221] on button "Compare Ranking Parameters" at bounding box center [1130, 234] width 213 height 29
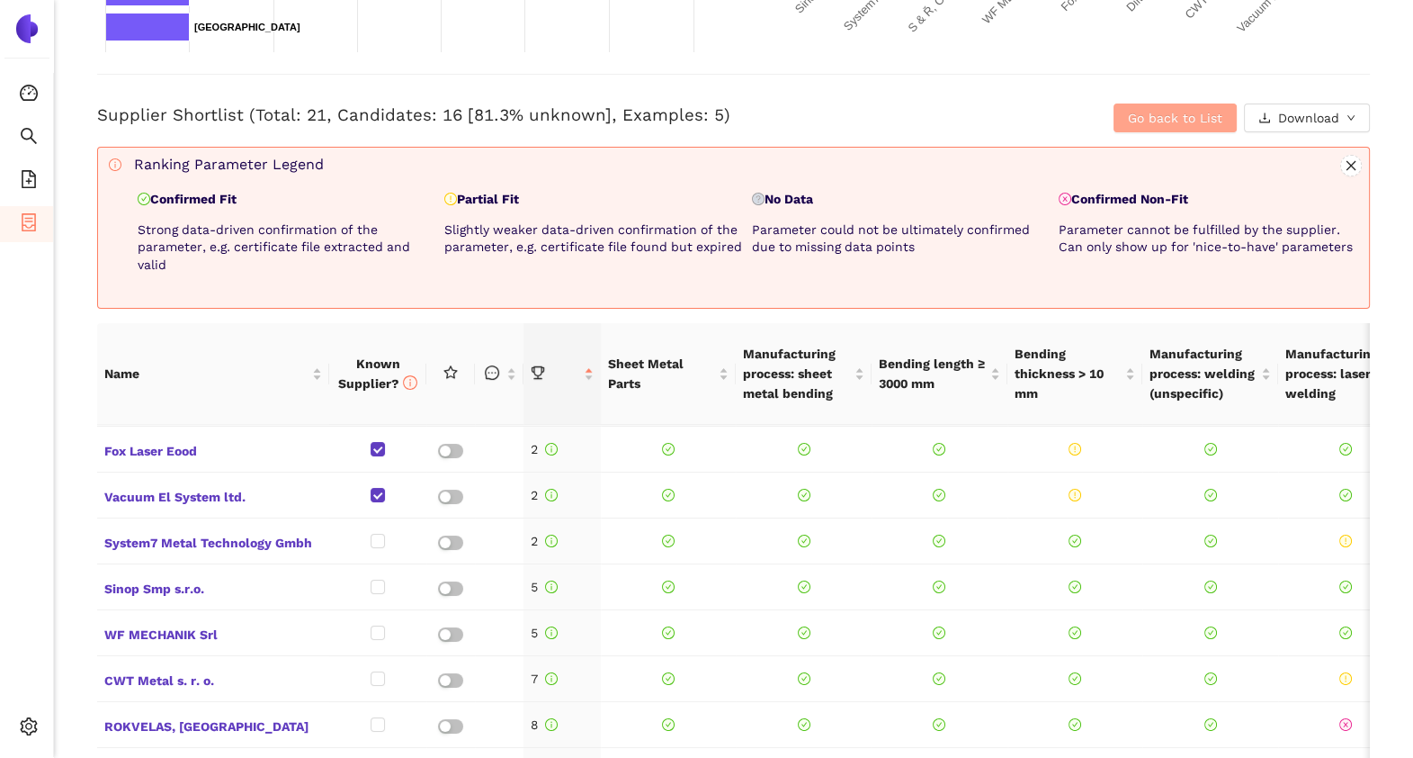
scroll to position [0, 0]
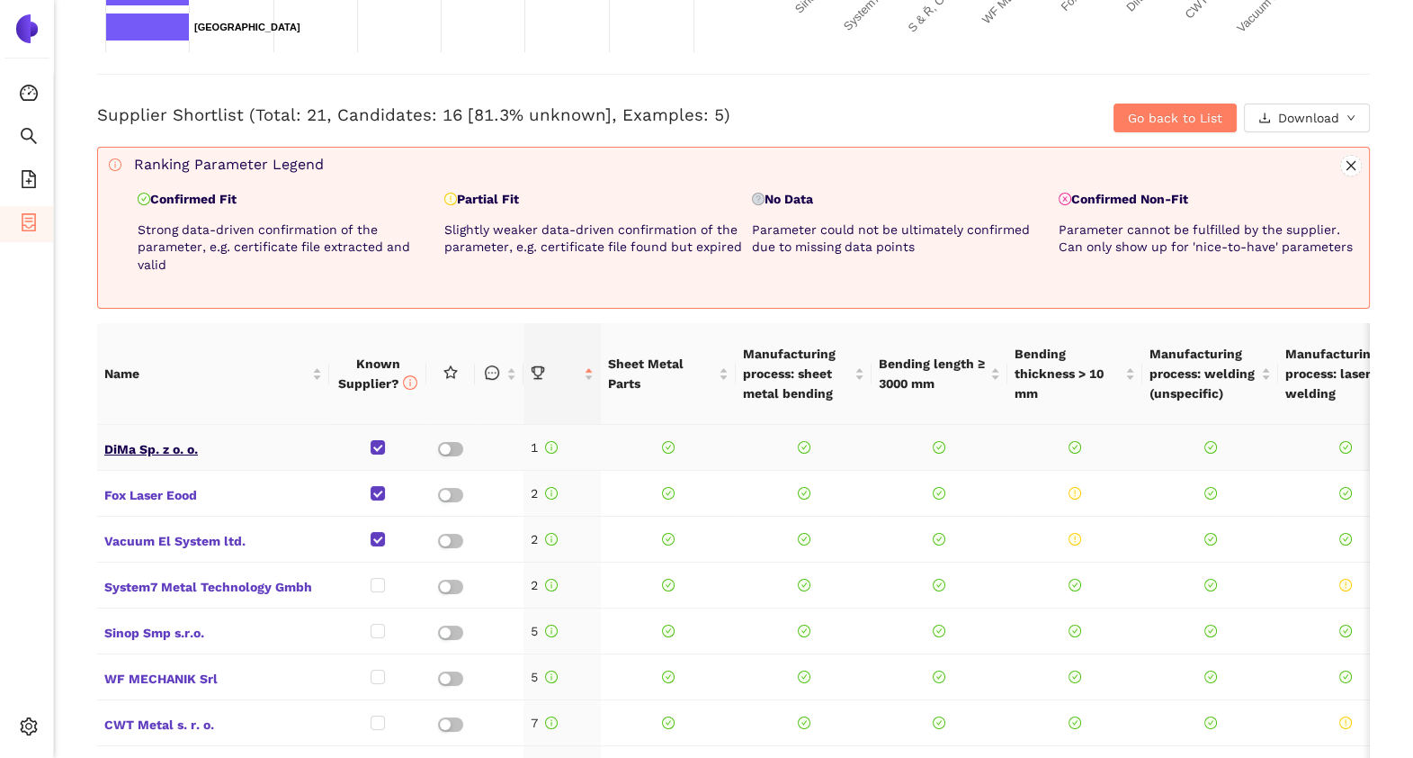
click at [167, 448] on span "DiMa Sp. z o. o." at bounding box center [213, 446] width 218 height 23
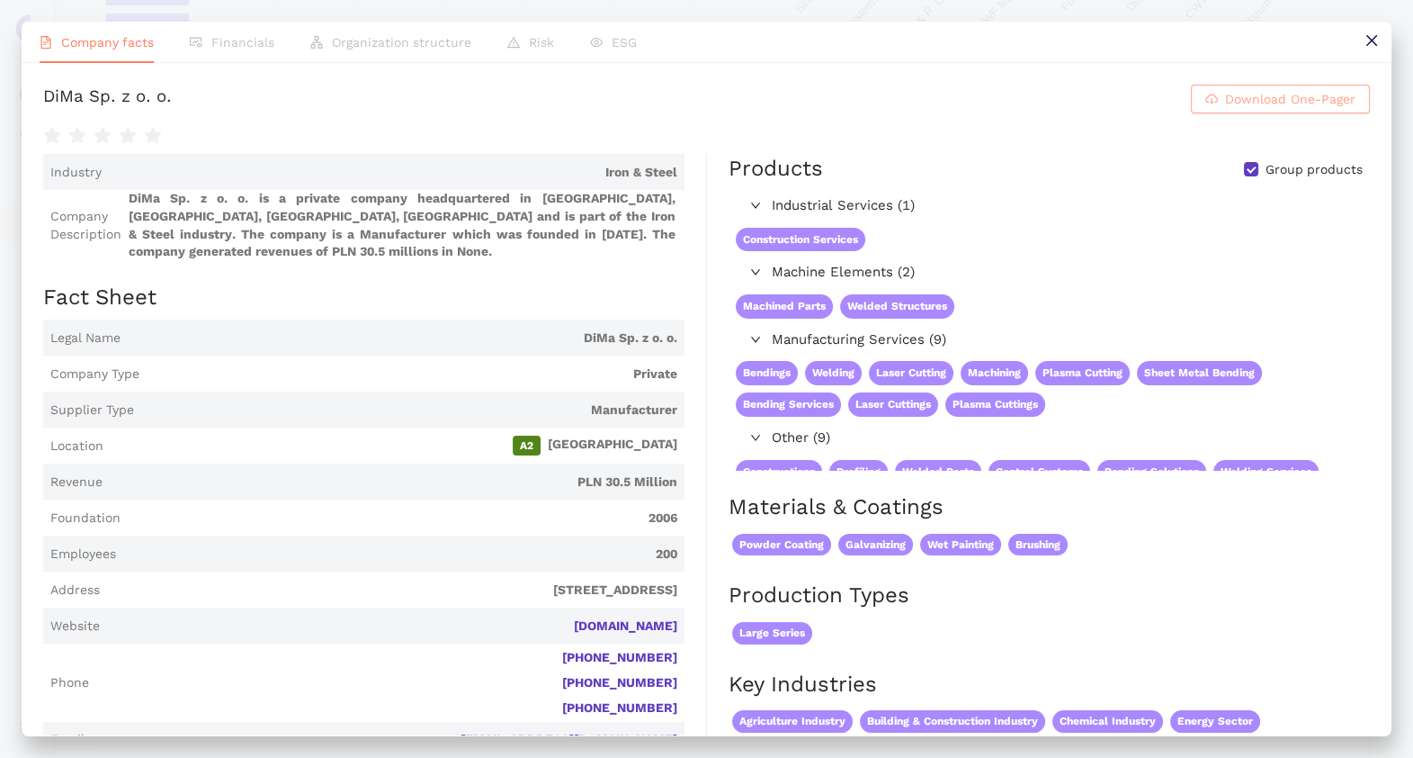
click at [1240, 109] on span "Download One-Pager" at bounding box center [1290, 99] width 130 height 20
click at [1353, 45] on button at bounding box center [1371, 42] width 40 height 40
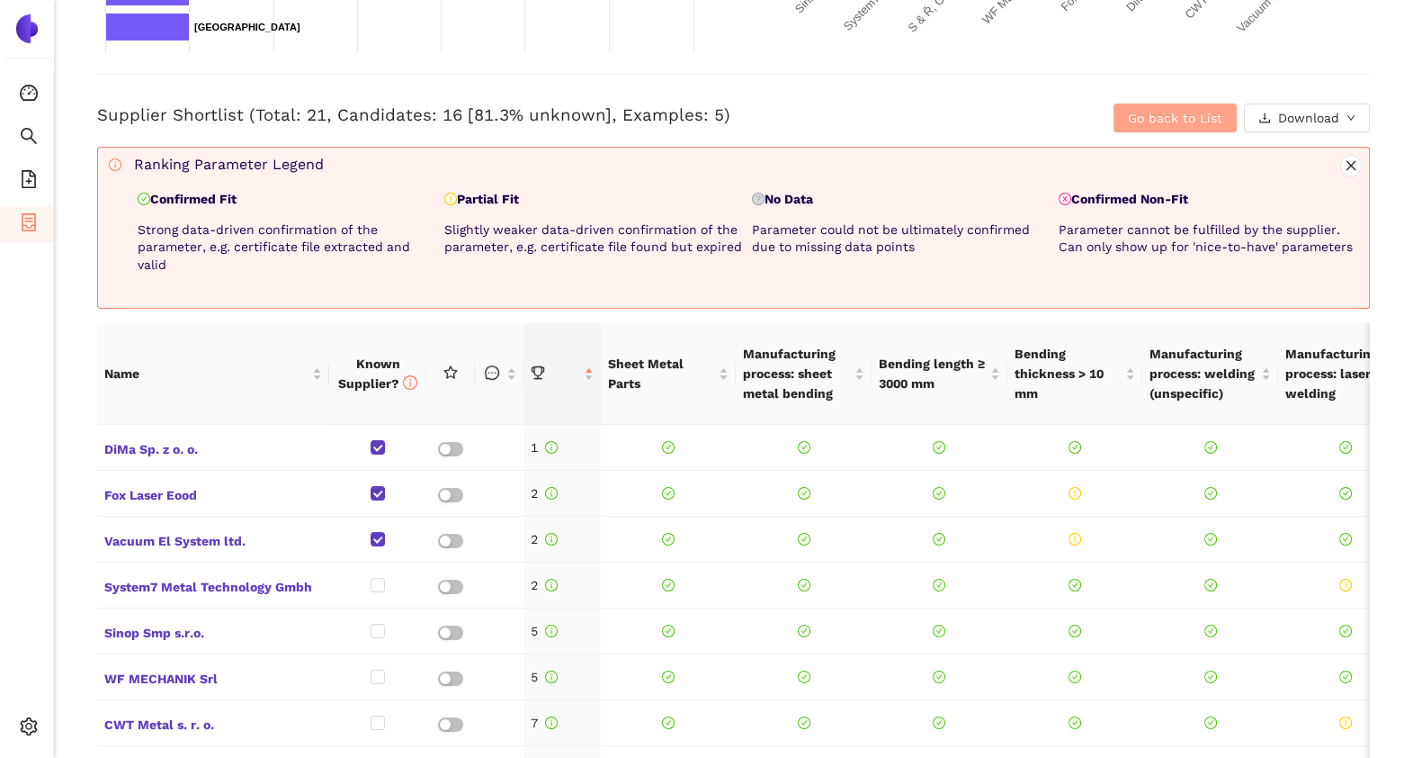
click at [1134, 126] on span "Go back to List" at bounding box center [1175, 118] width 94 height 20
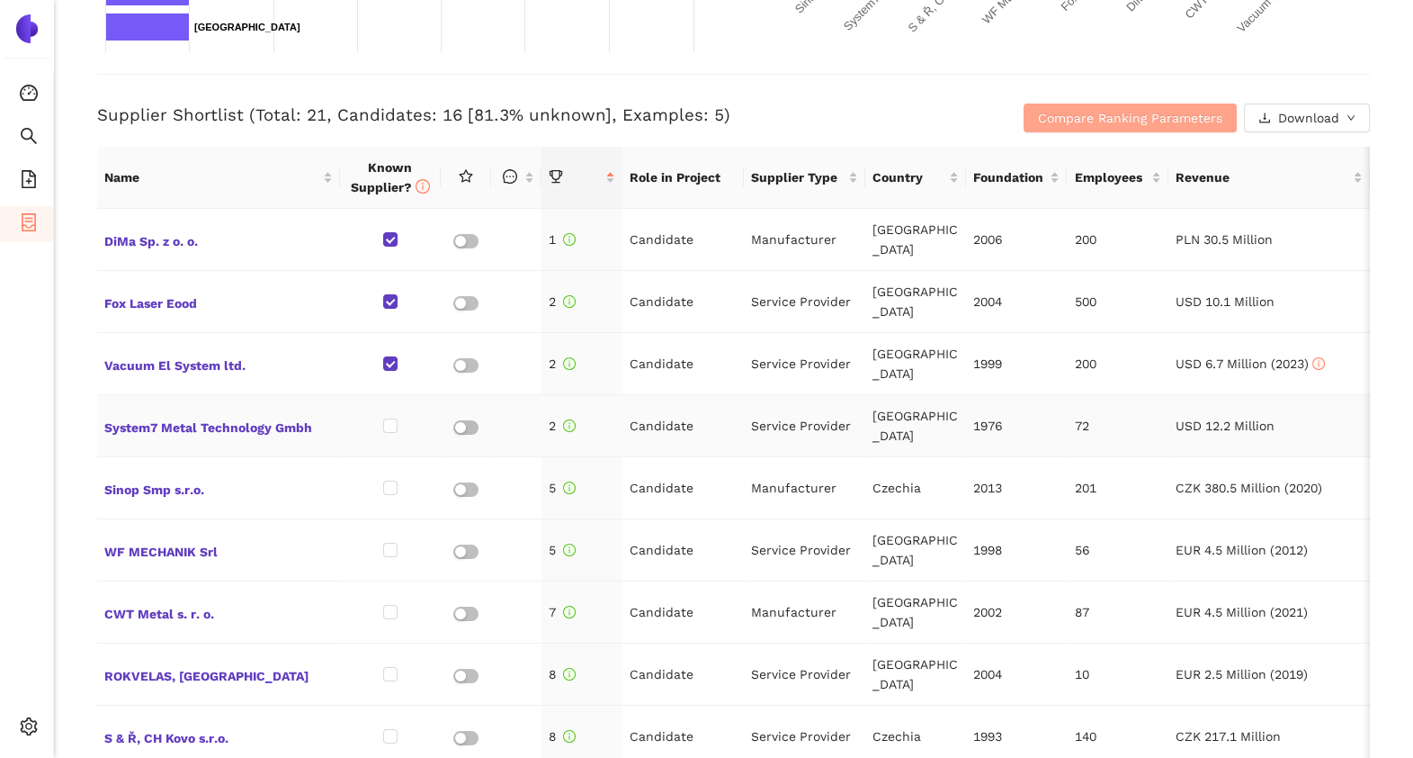
scroll to position [537, 0]
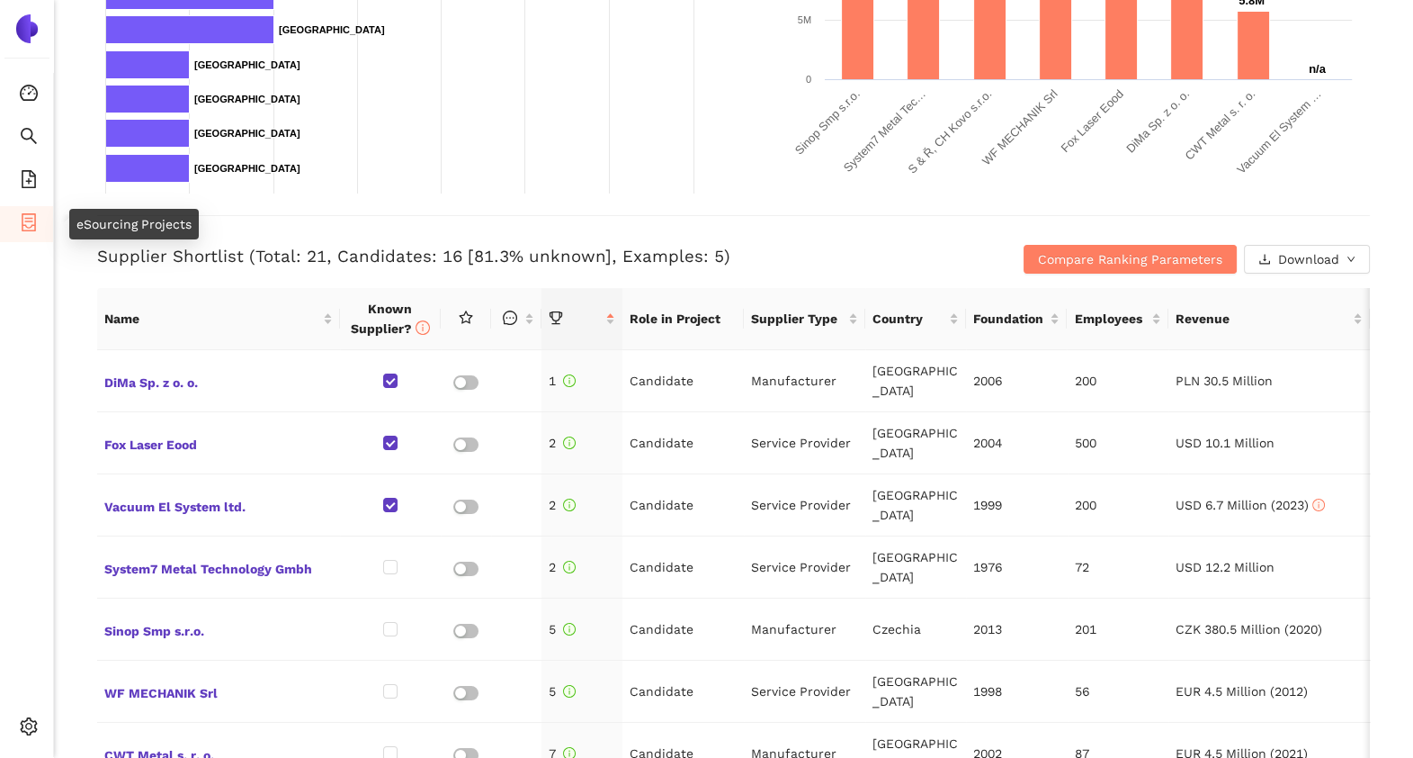
click at [36, 211] on span "container" at bounding box center [29, 225] width 18 height 36
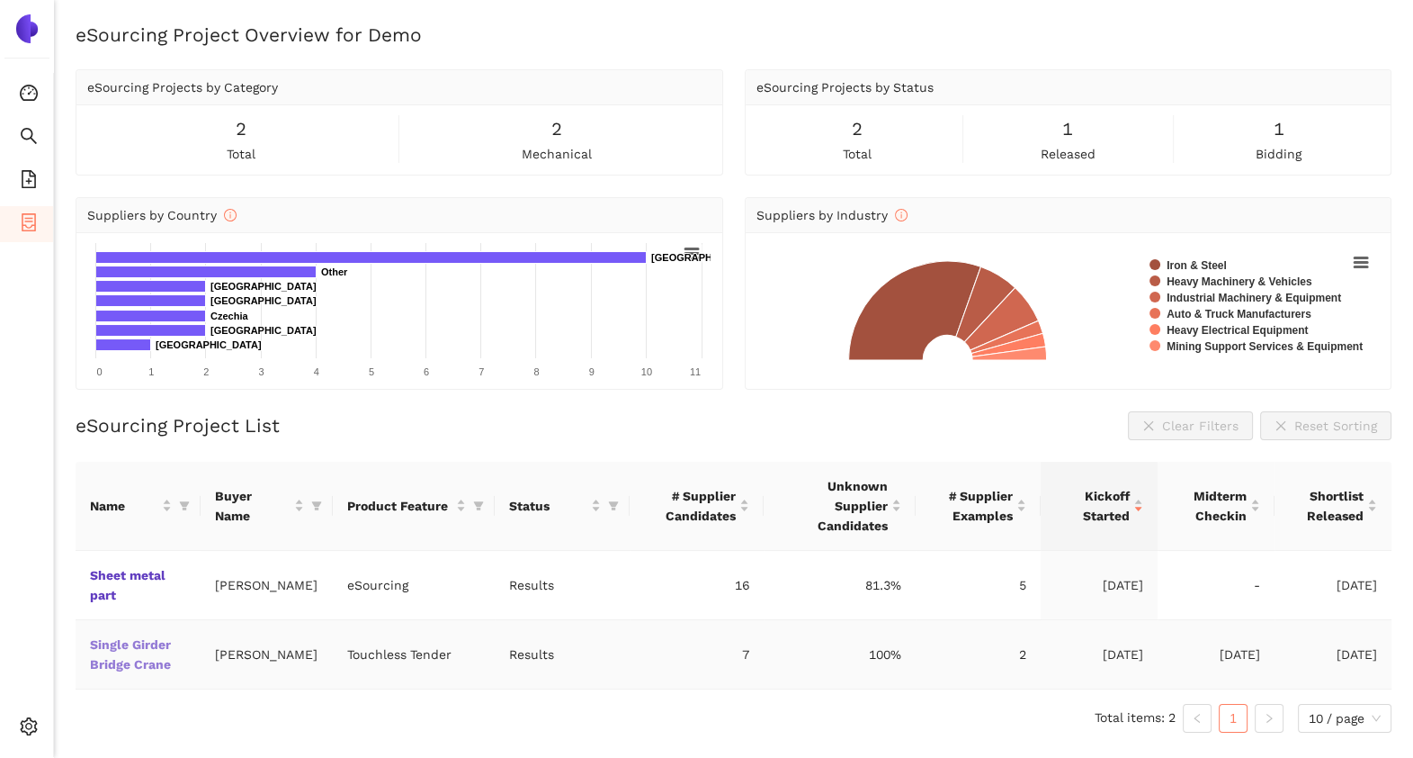
click at [0, 0] on link "Single Girder Bridge Crane" at bounding box center [0, 0] width 0 height 0
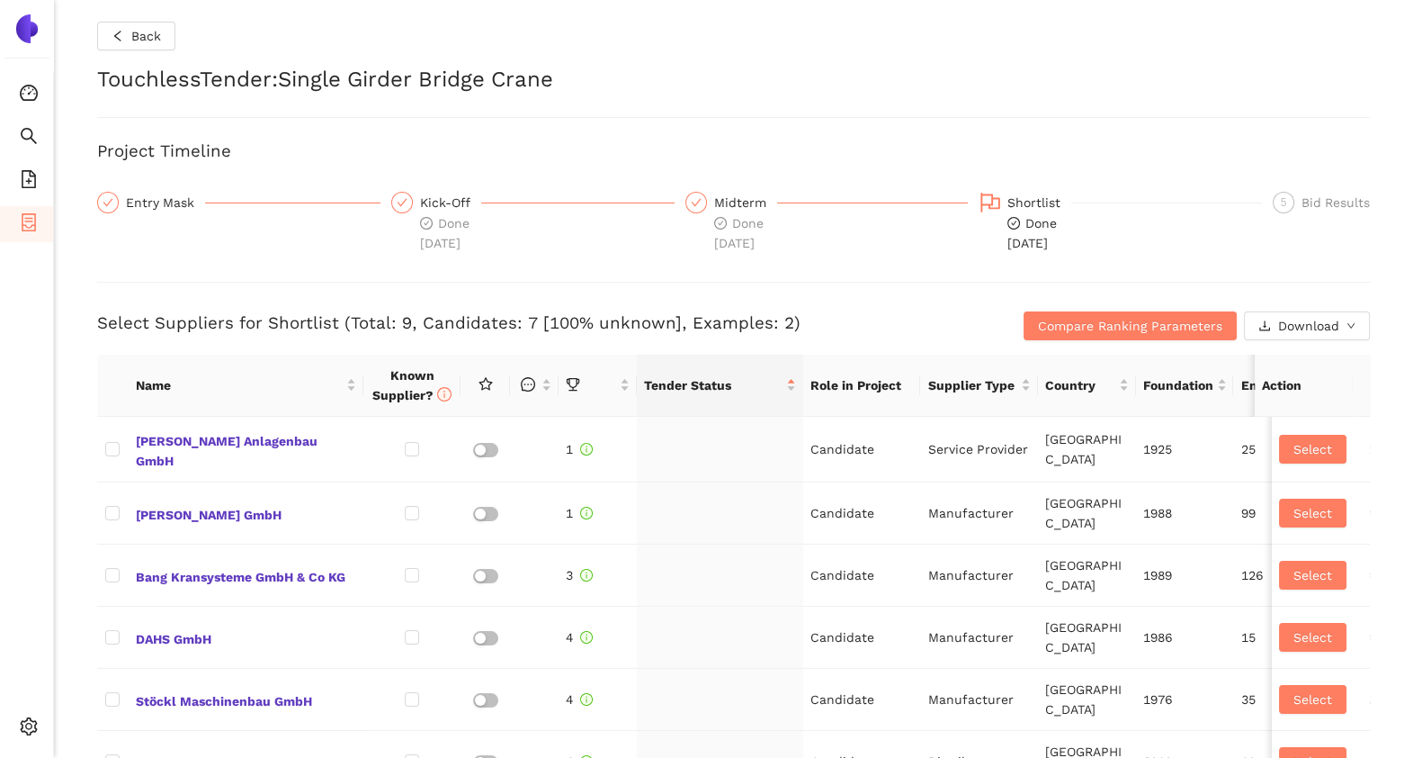
checkbox input "true"
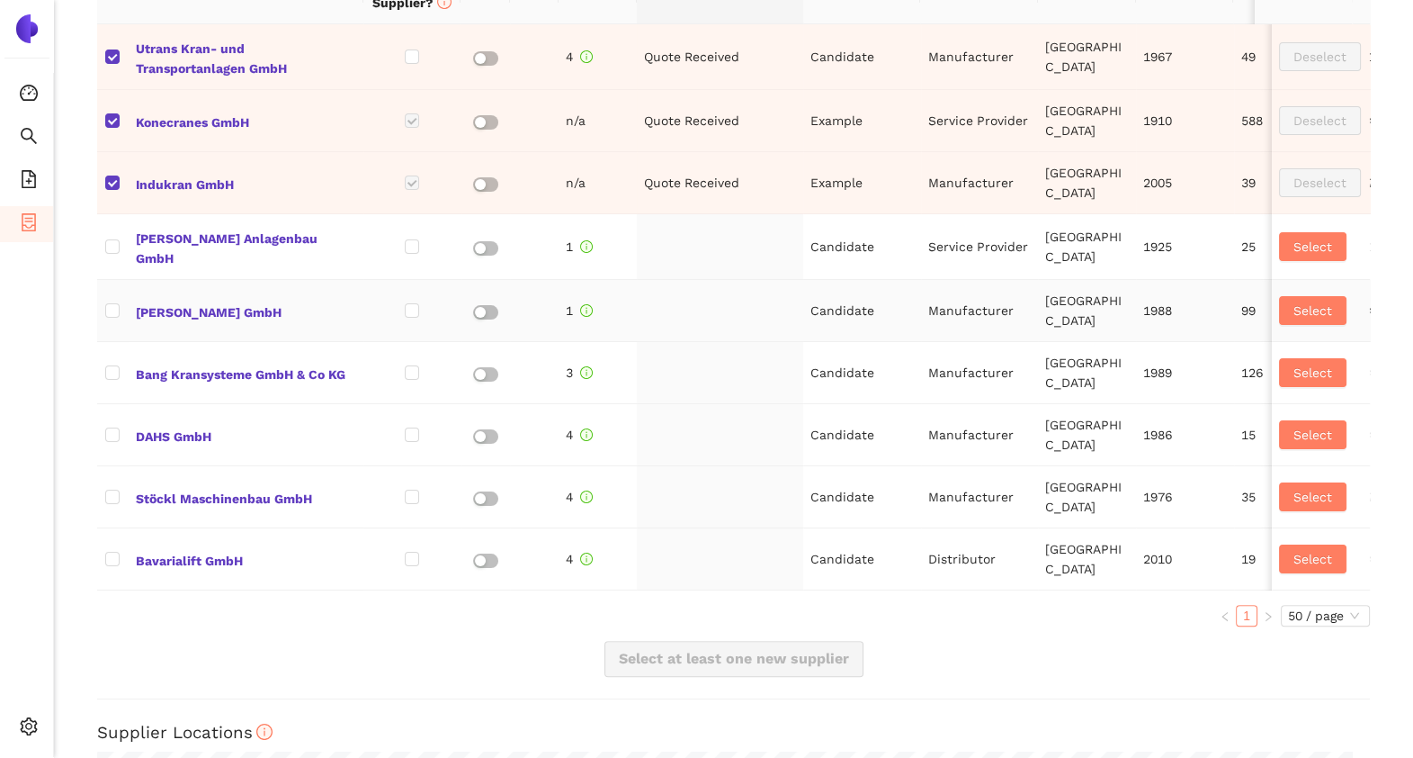
scroll to position [897, 0]
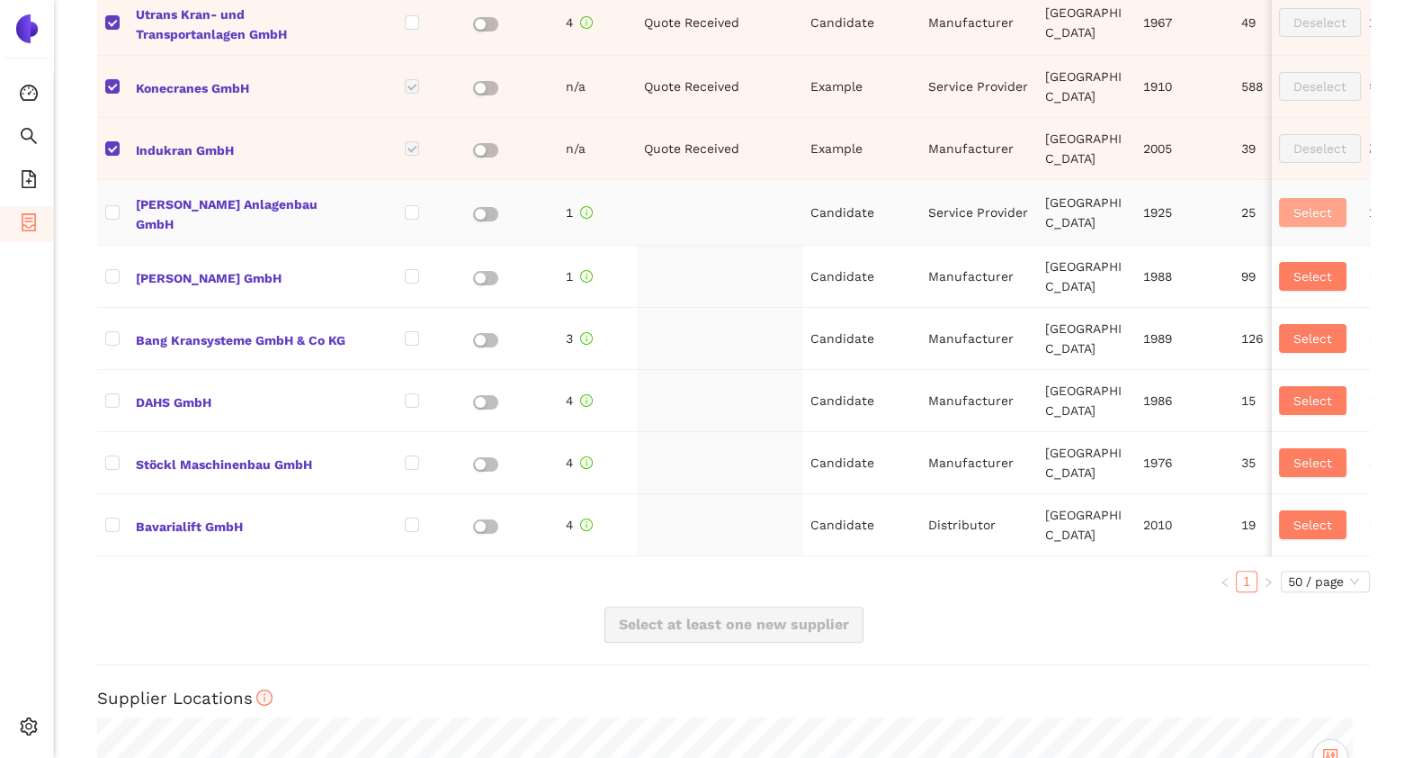
click at [1296, 202] on span "Select" at bounding box center [1313, 212] width 39 height 20
checkbox input "true"
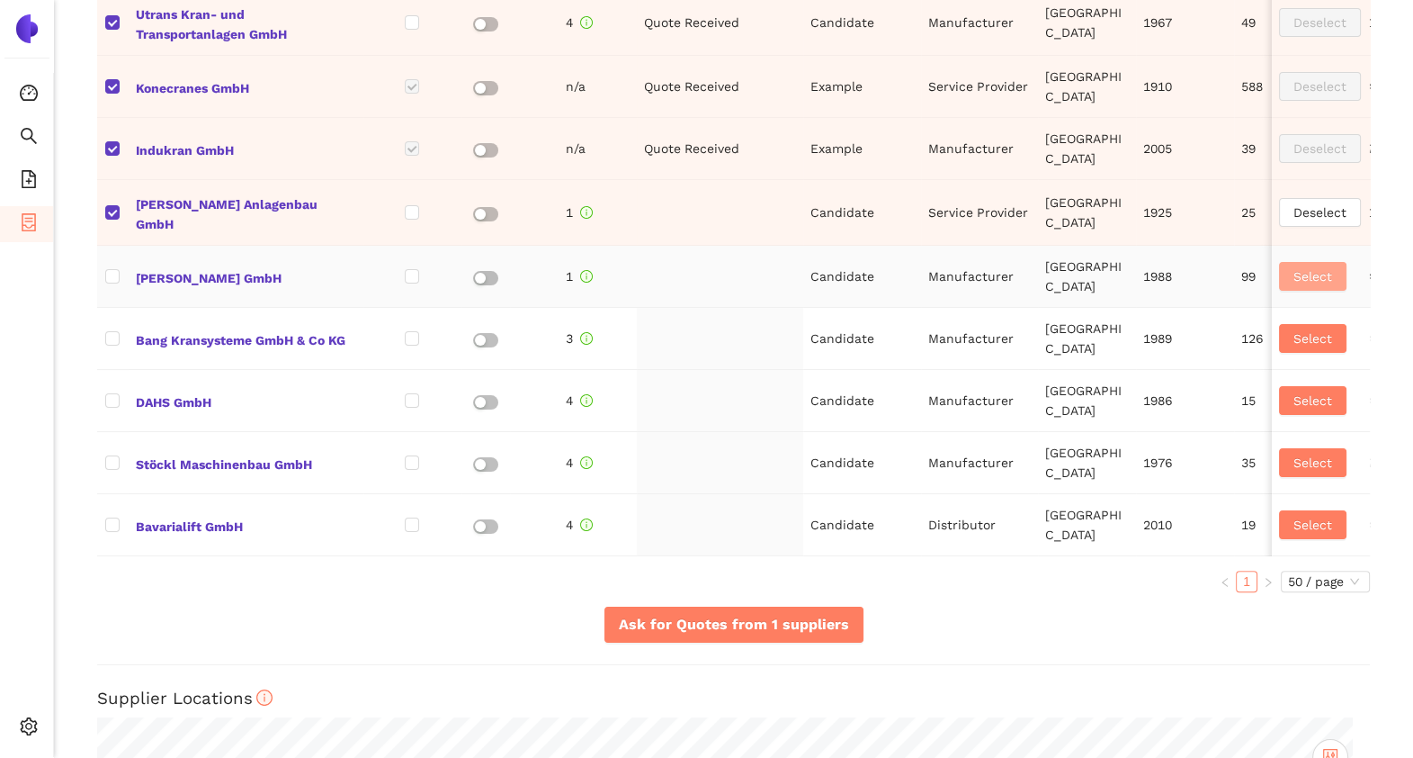
click at [1294, 270] on span "Select" at bounding box center [1313, 276] width 39 height 20
checkbox input "true"
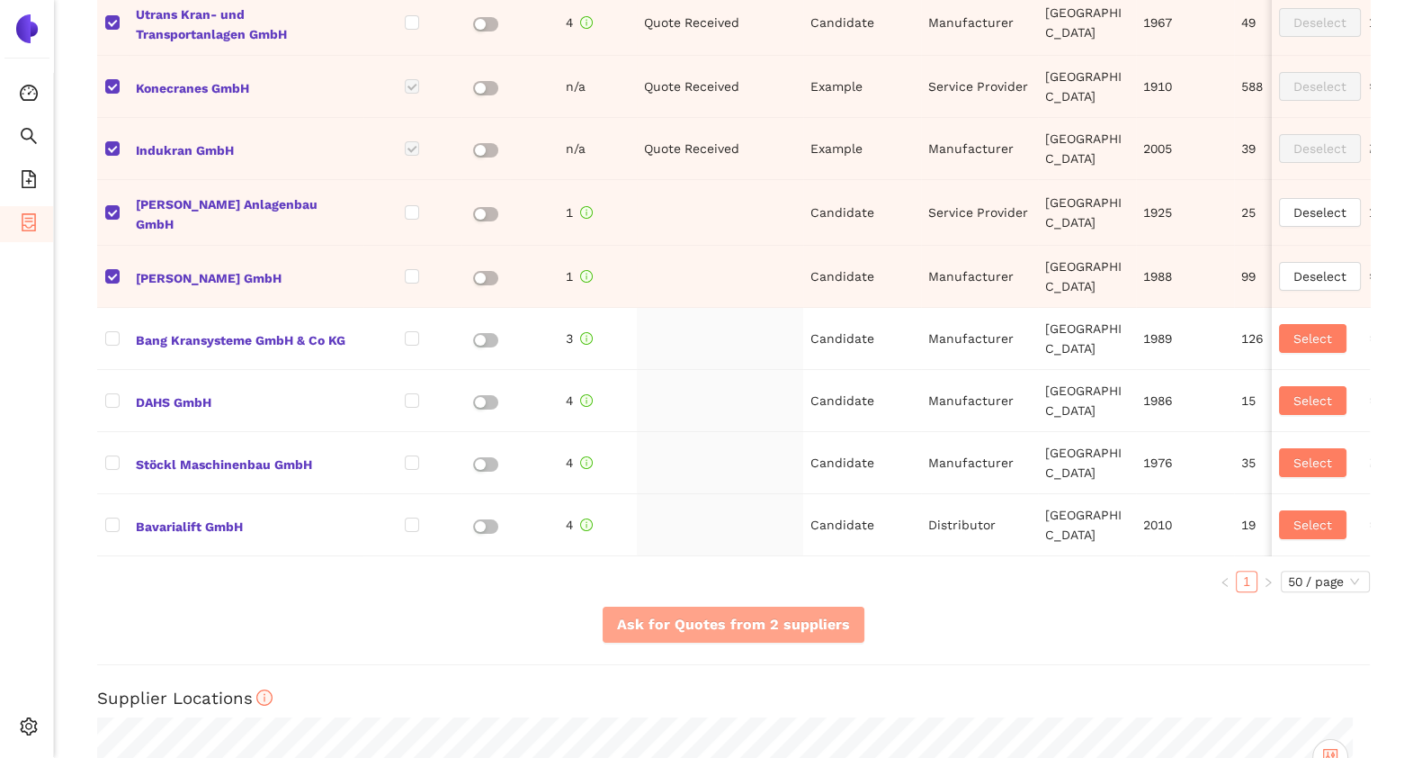
click at [757, 635] on span "Ask for Quotes from 2 suppliers" at bounding box center [733, 624] width 233 height 22
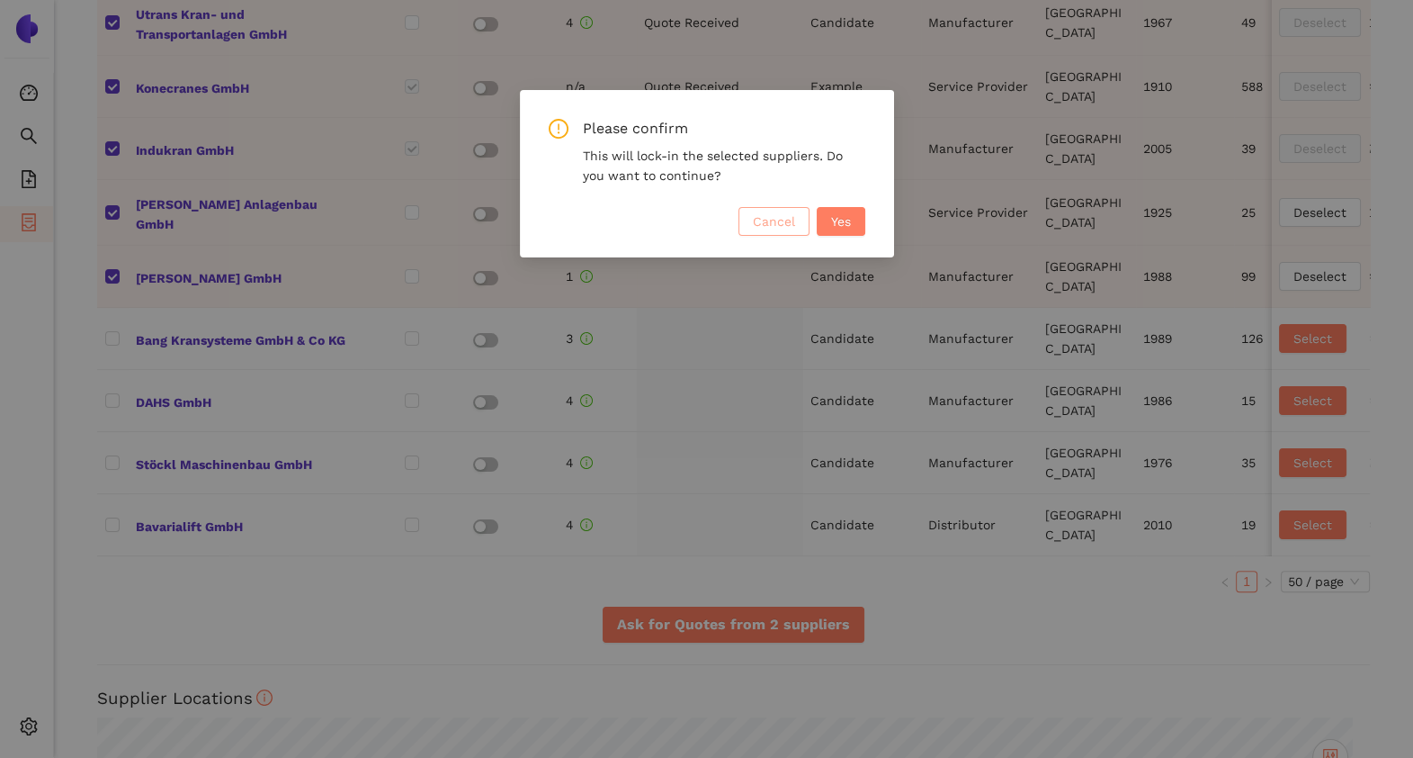
click at [778, 220] on span "Cancel" at bounding box center [774, 221] width 42 height 20
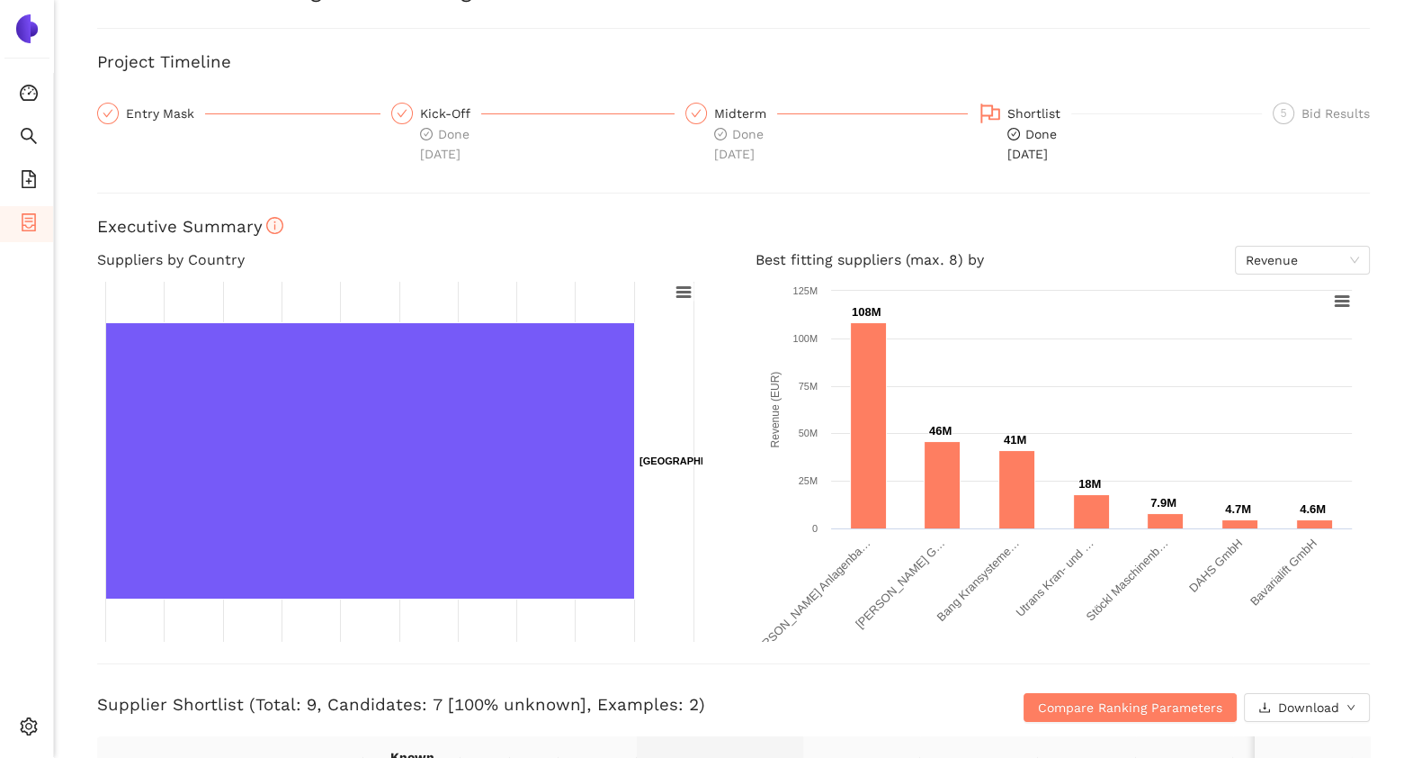
scroll to position [0, 0]
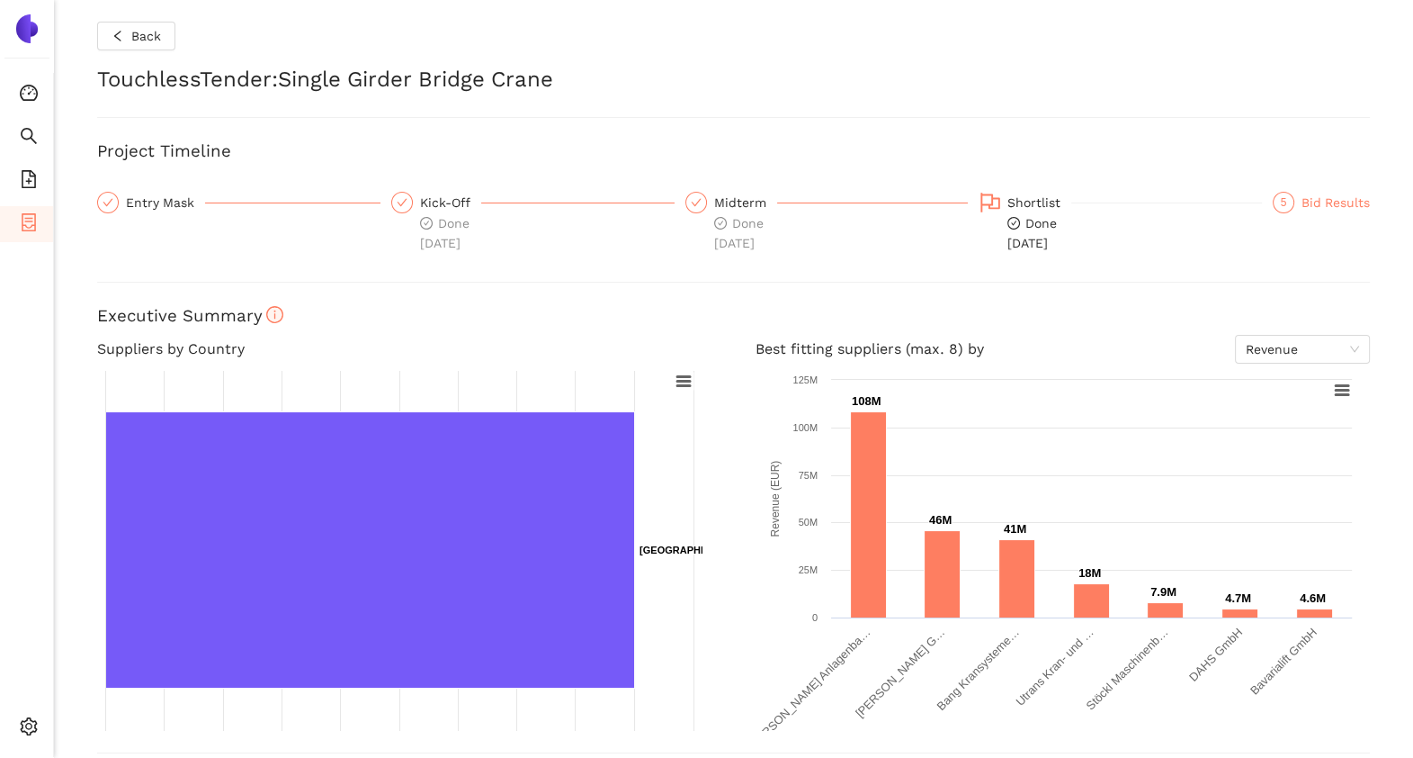
click at [1332, 194] on div "Bid Results" at bounding box center [1336, 203] width 68 height 22
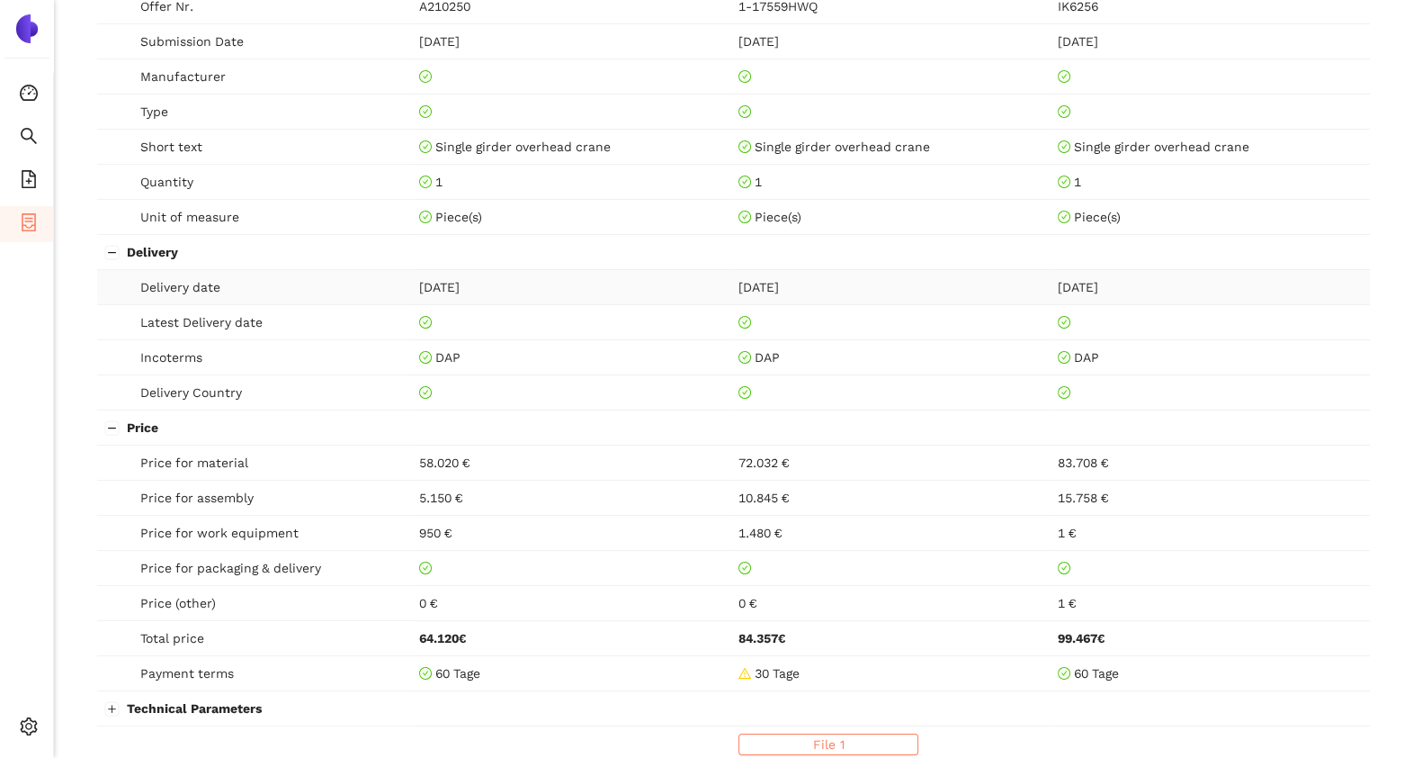
scroll to position [899, 0]
click at [882, 416] on td at bounding box center [890, 425] width 319 height 35
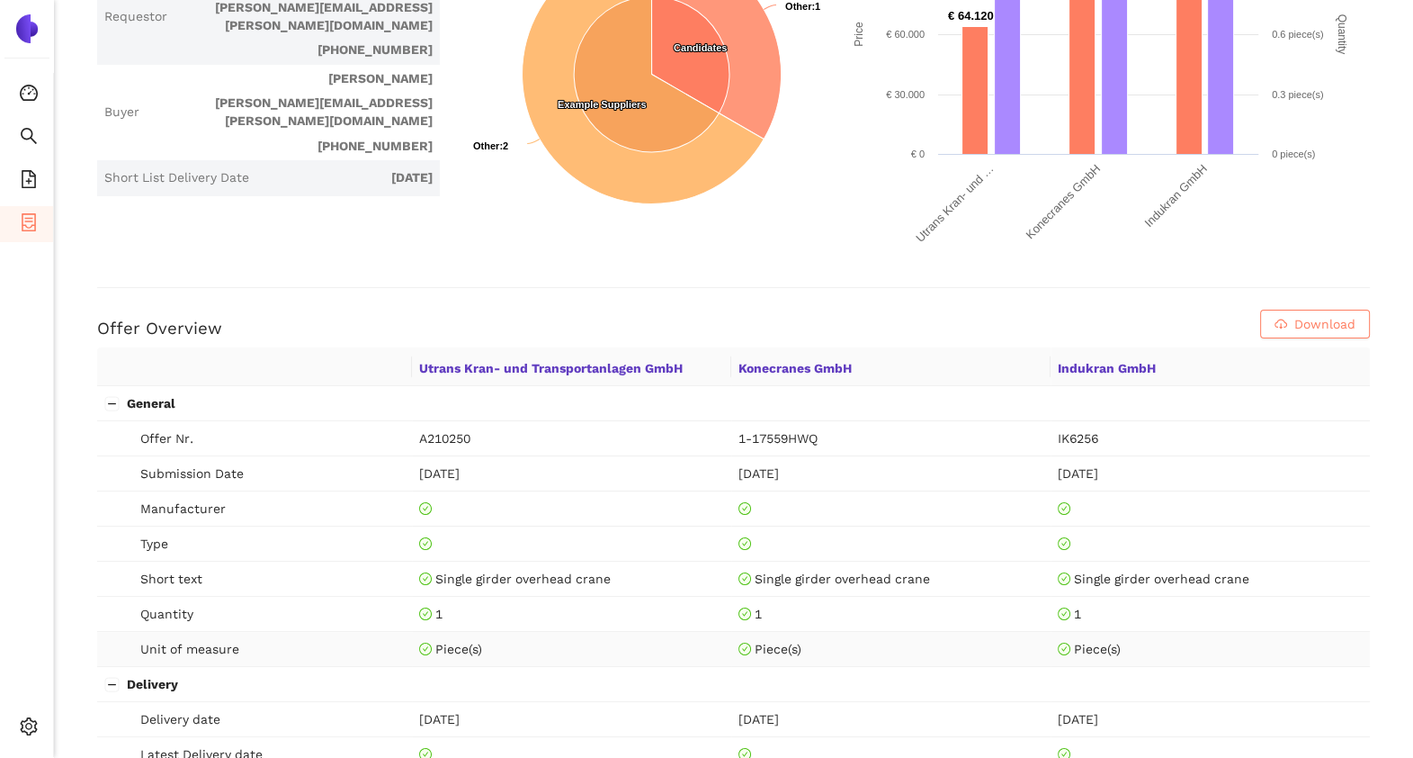
scroll to position [464, 0]
click at [38, 171] on li "eSourcing Templates" at bounding box center [26, 181] width 53 height 36
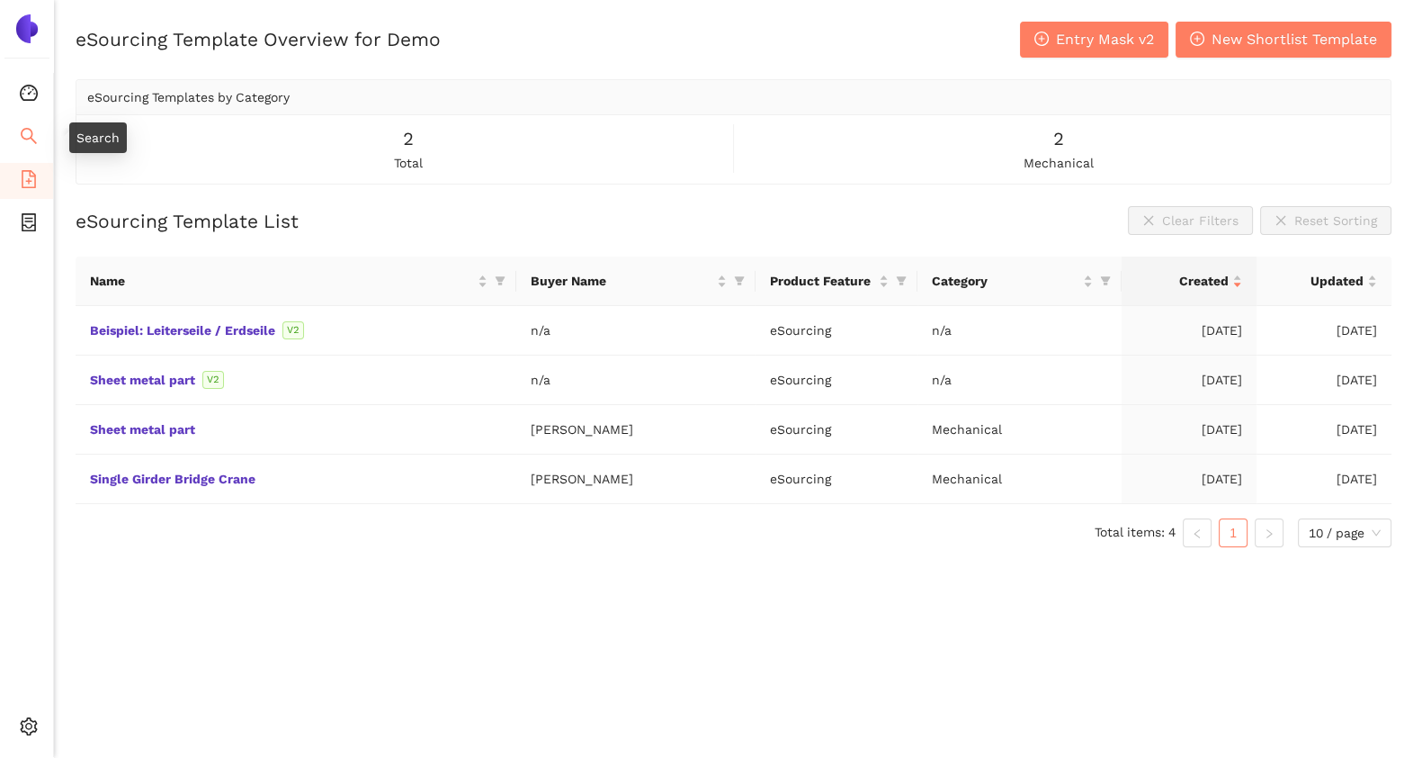
click at [38, 139] on li "Search" at bounding box center [26, 138] width 53 height 36
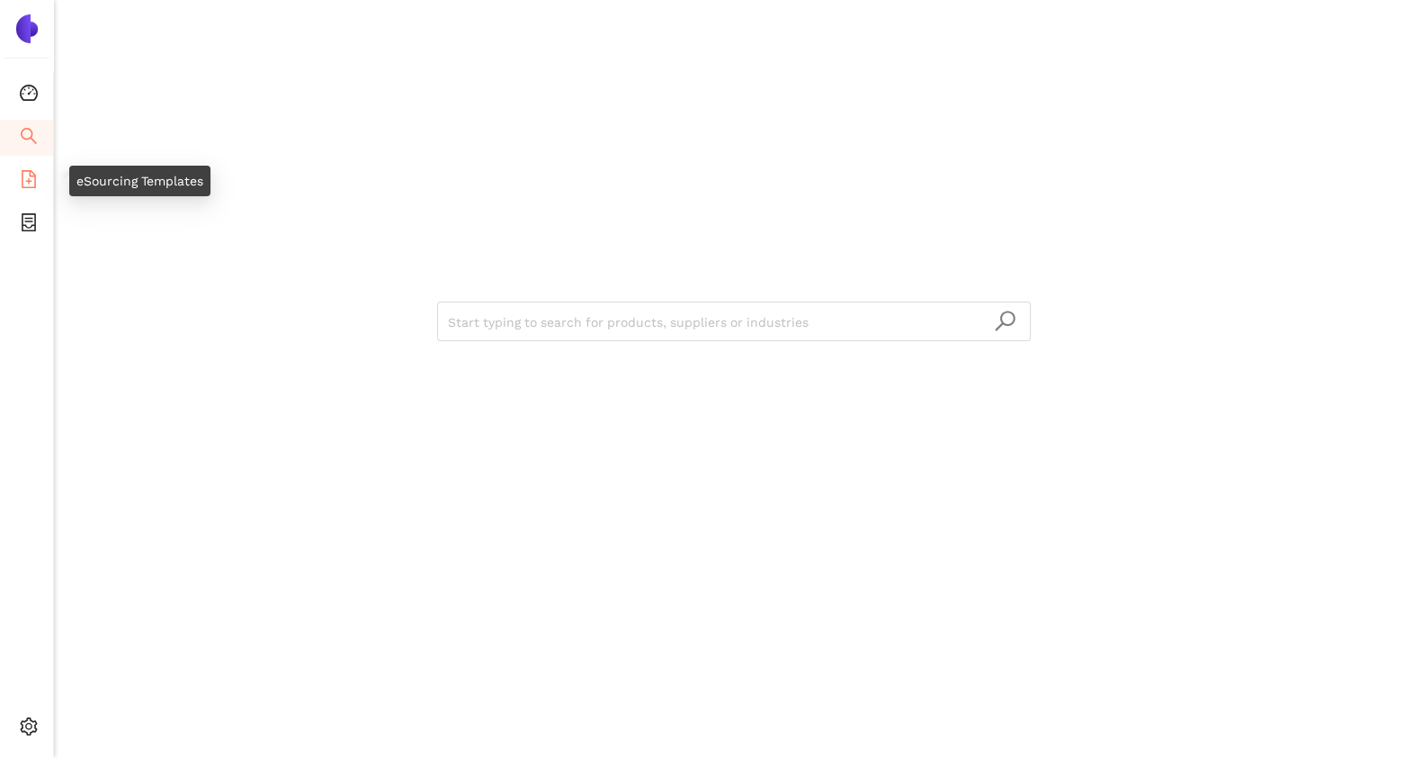
click at [20, 175] on icon "file-add" at bounding box center [29, 179] width 18 height 18
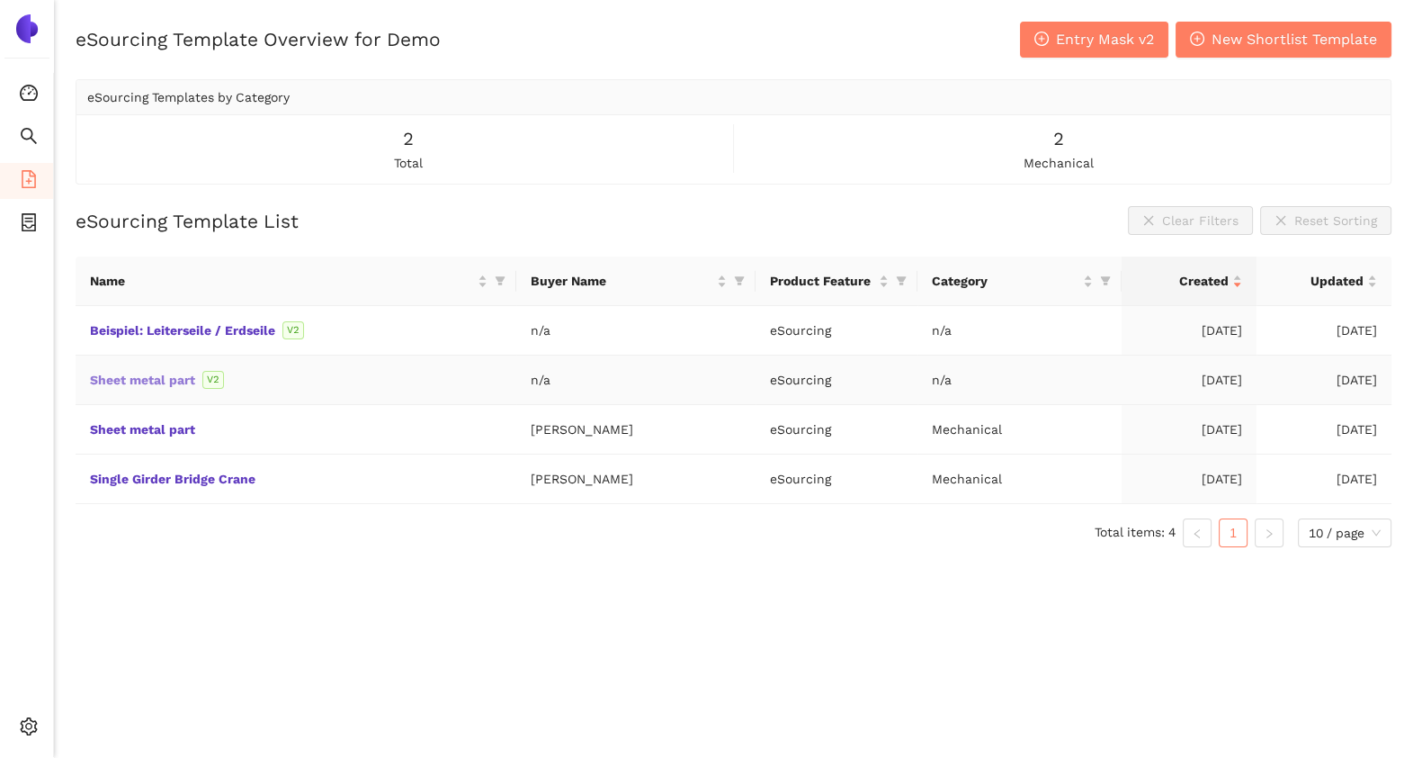
click at [0, 0] on link "Sheet metal part" at bounding box center [0, 0] width 0 height 0
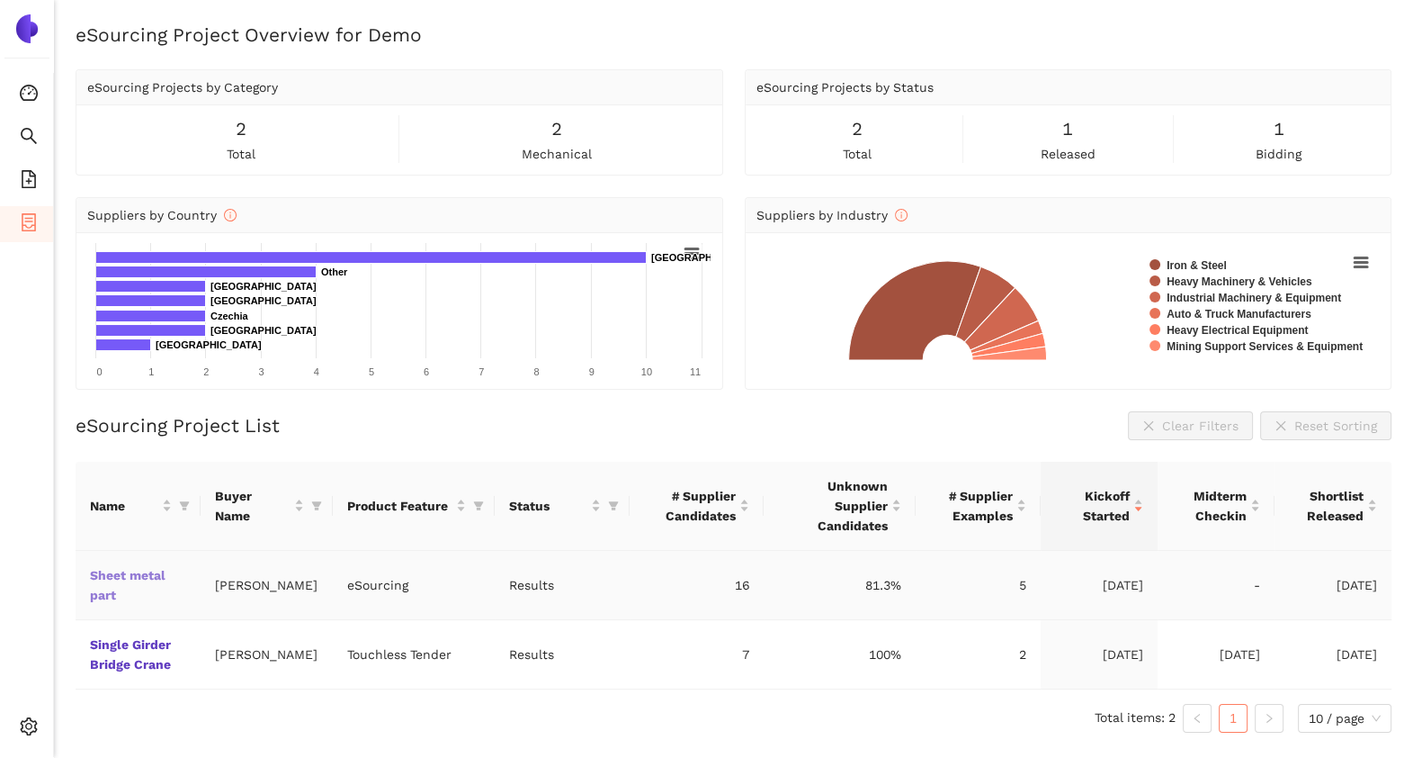
click at [0, 0] on link "Sheet metal part" at bounding box center [0, 0] width 0 height 0
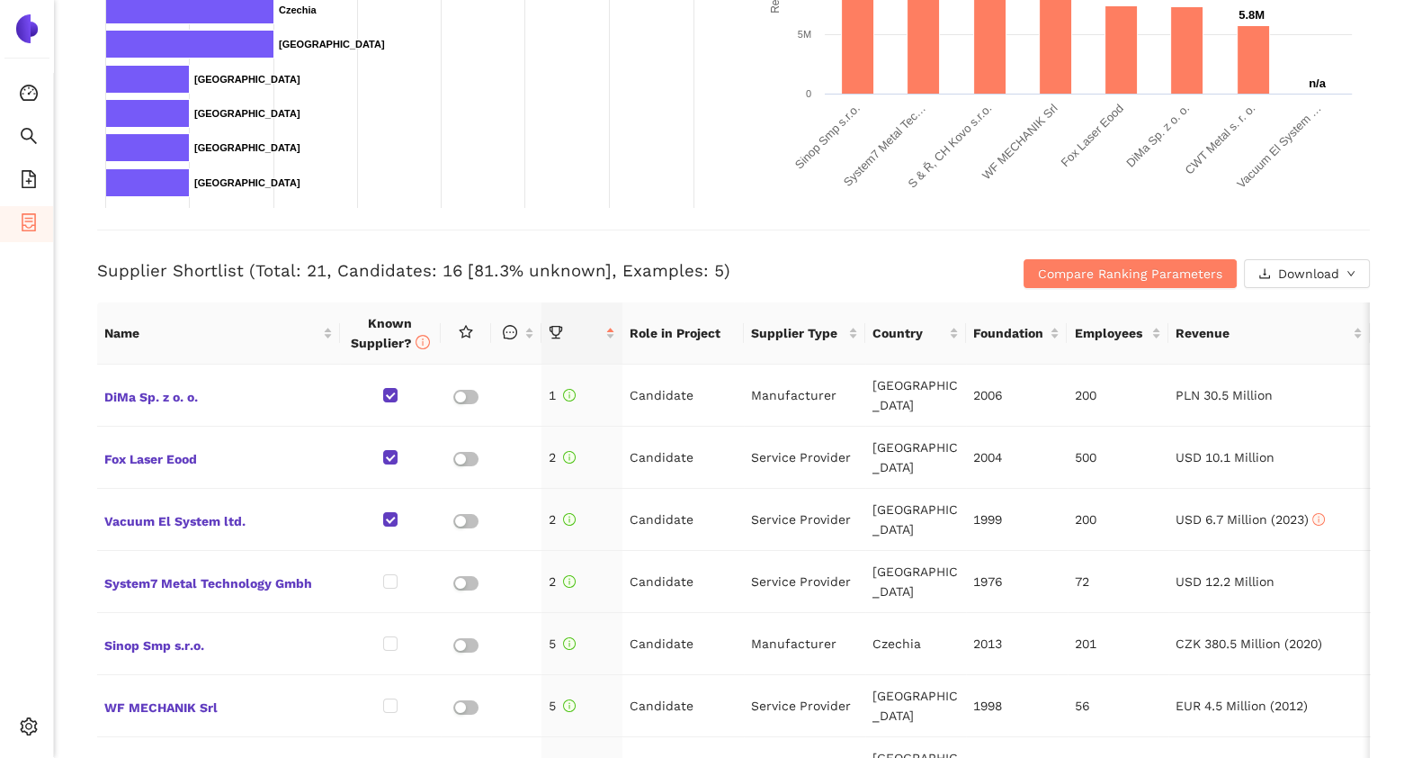
scroll to position [525, 0]
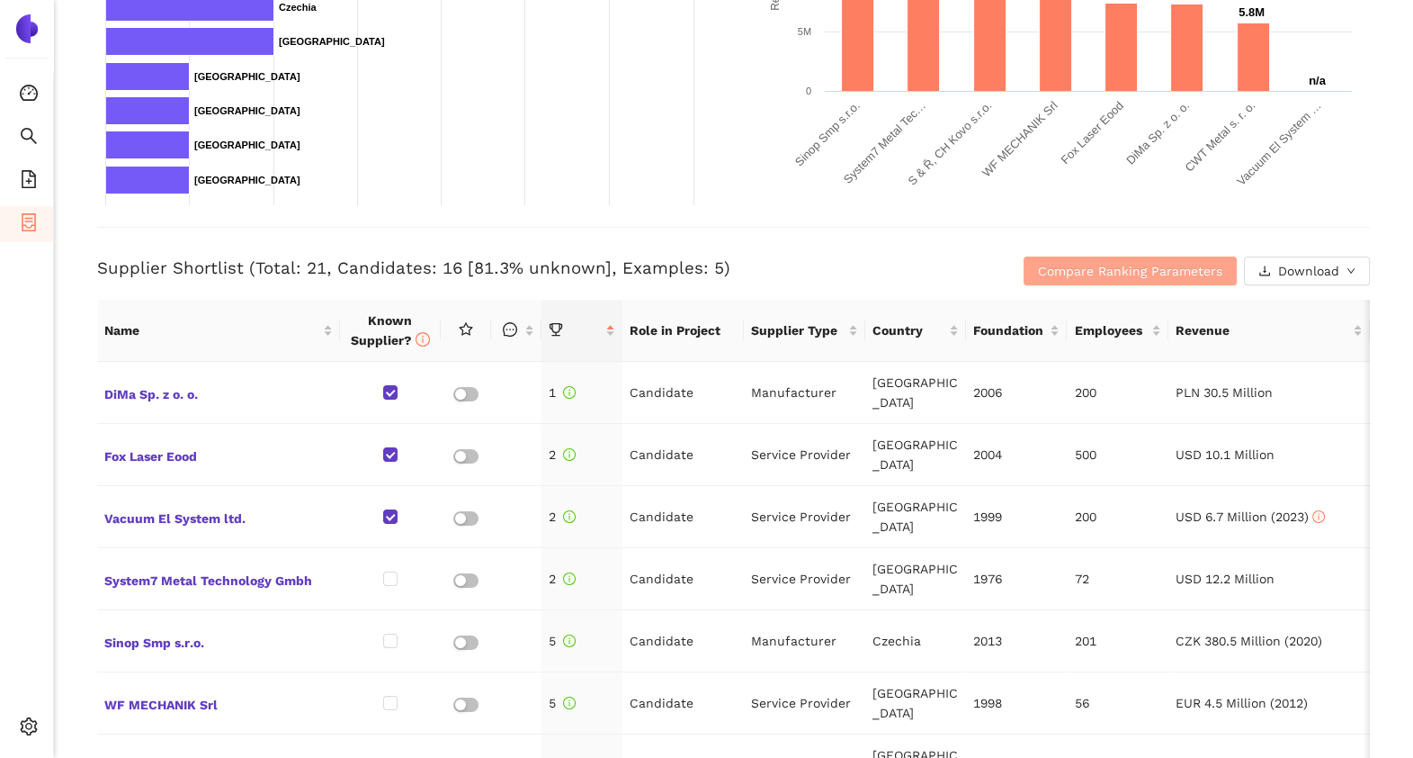
click at [1053, 265] on span "Compare Ranking Parameters" at bounding box center [1130, 271] width 184 height 20
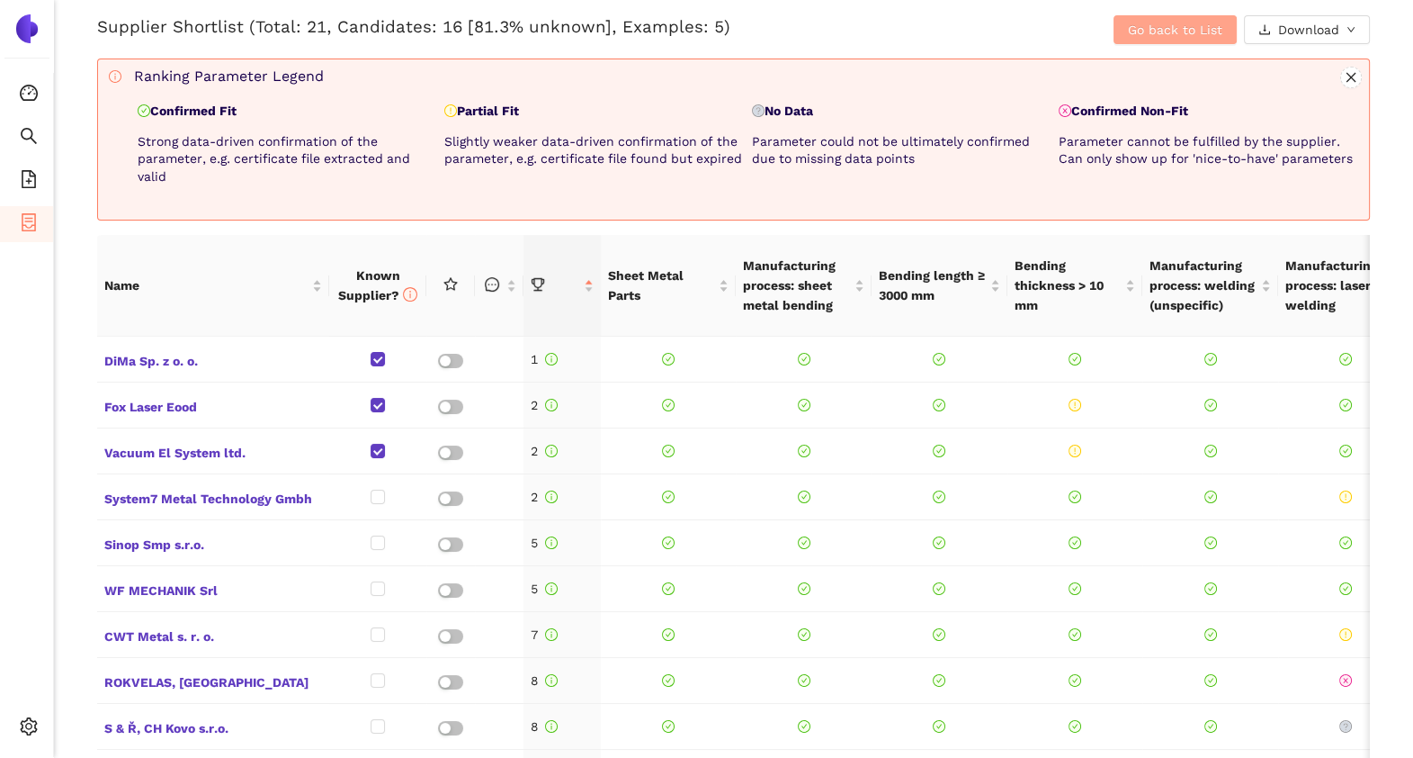
scroll to position [766, 0]
click at [1163, 21] on span "Go back to List" at bounding box center [1175, 31] width 94 height 20
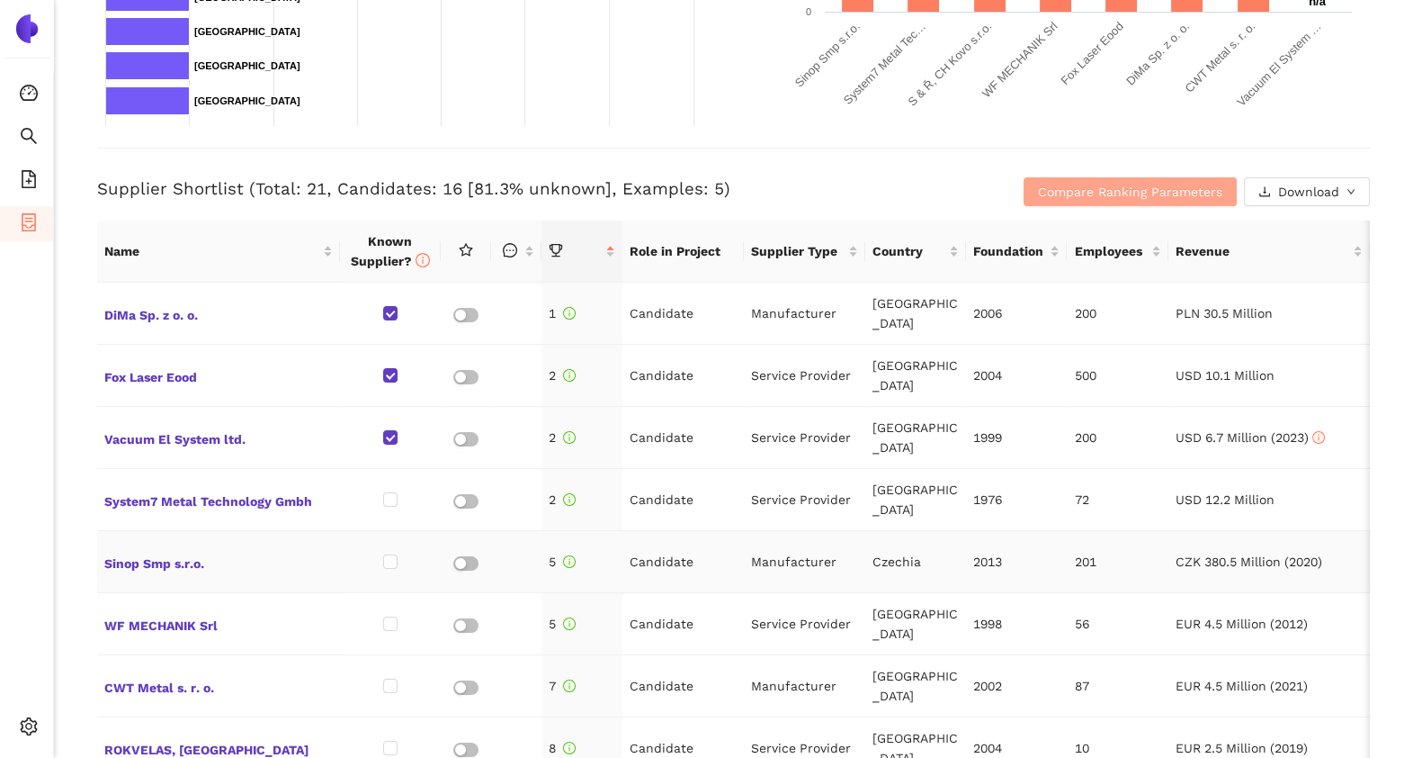
scroll to position [604, 0]
click at [162, 310] on span "DiMa Sp. z o. o." at bounding box center [218, 313] width 229 height 23
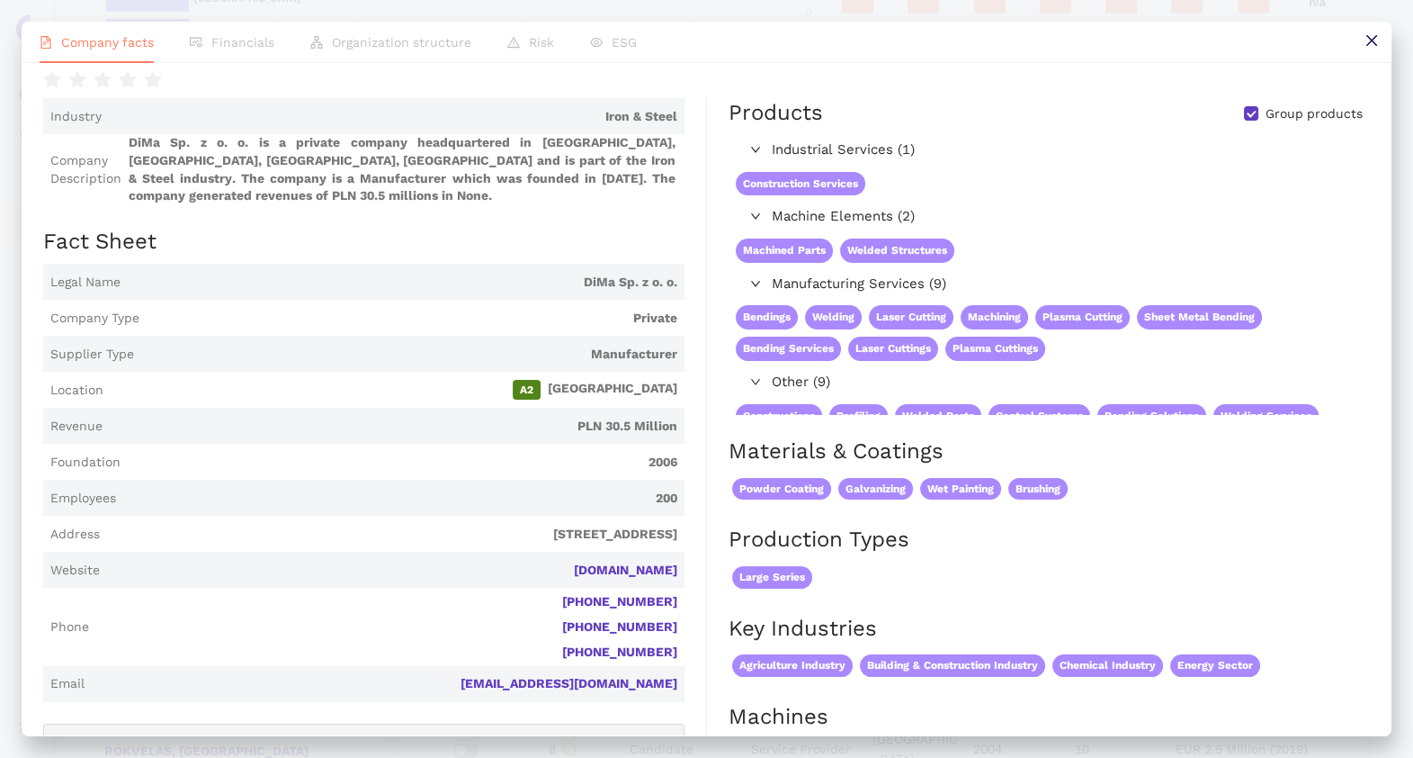
scroll to position [0, 0]
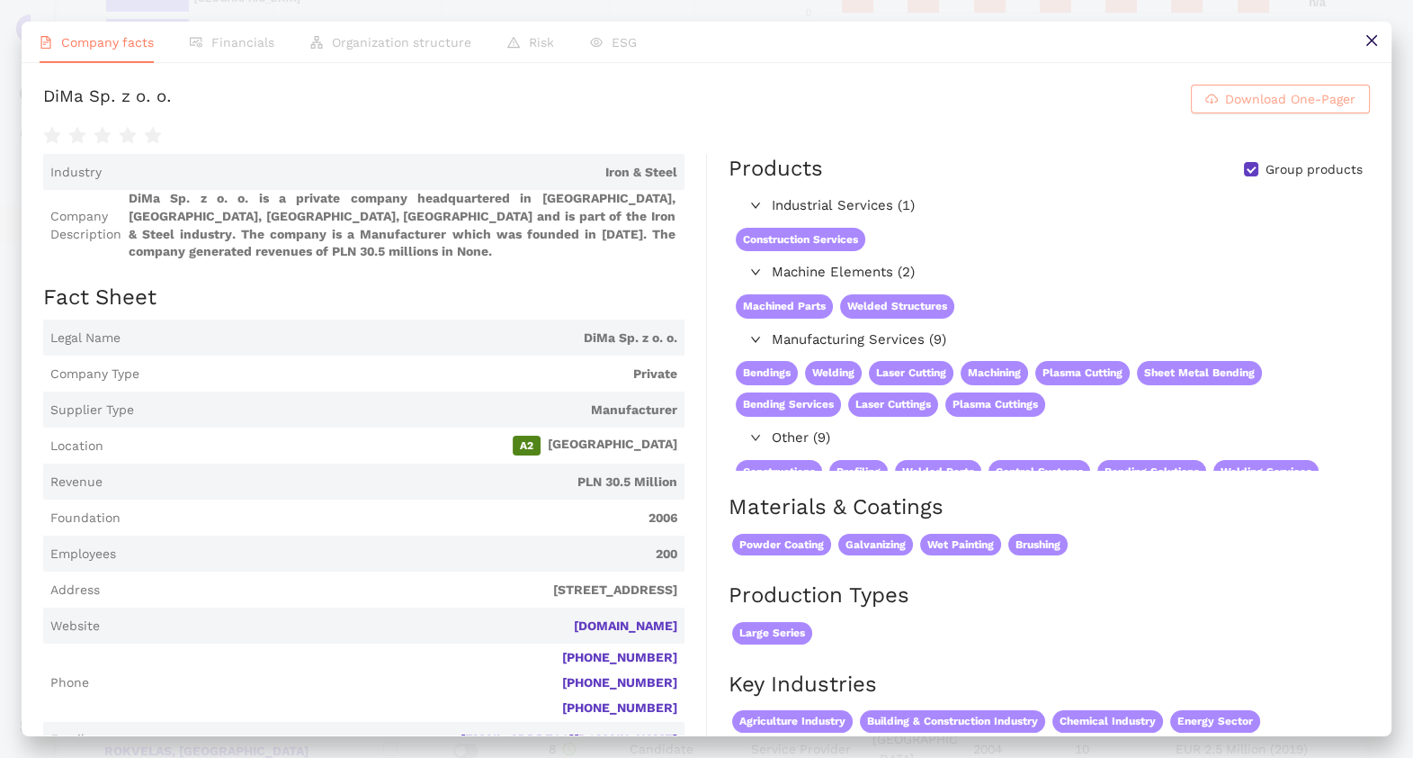
click at [1225, 109] on span "Download One-Pager" at bounding box center [1290, 99] width 130 height 20
click at [1370, 36] on icon "close" at bounding box center [1372, 40] width 14 height 14
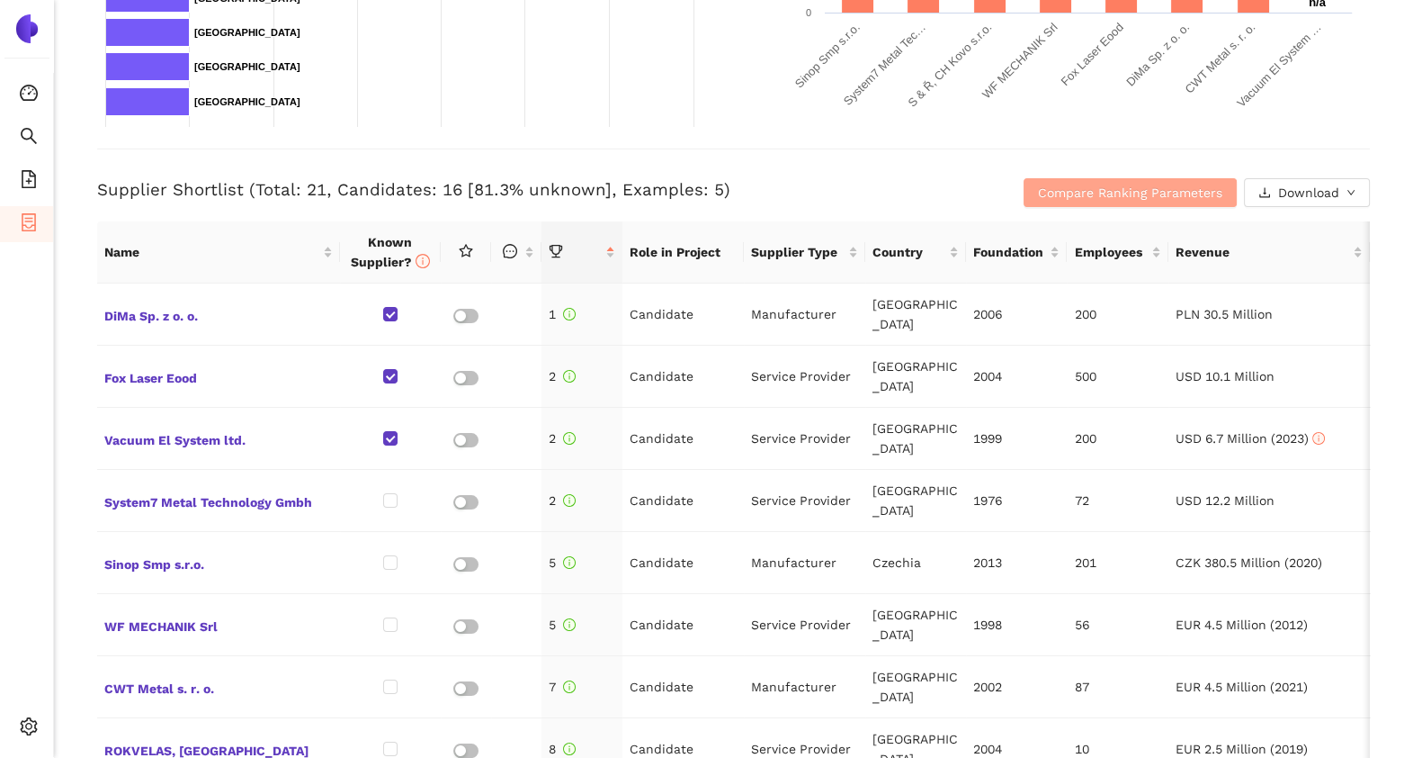
click at [1082, 188] on span "Compare Ranking Parameters" at bounding box center [1130, 193] width 184 height 20
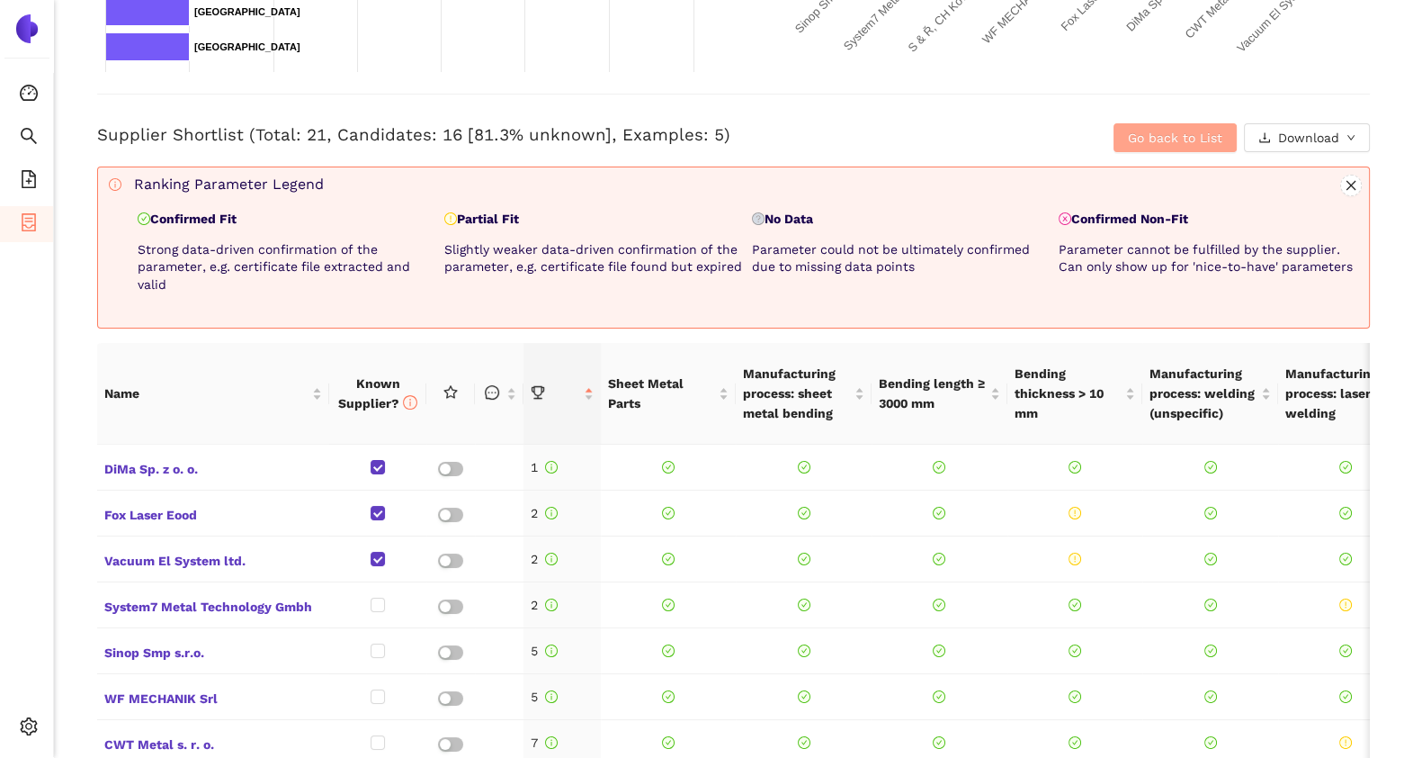
scroll to position [662, 0]
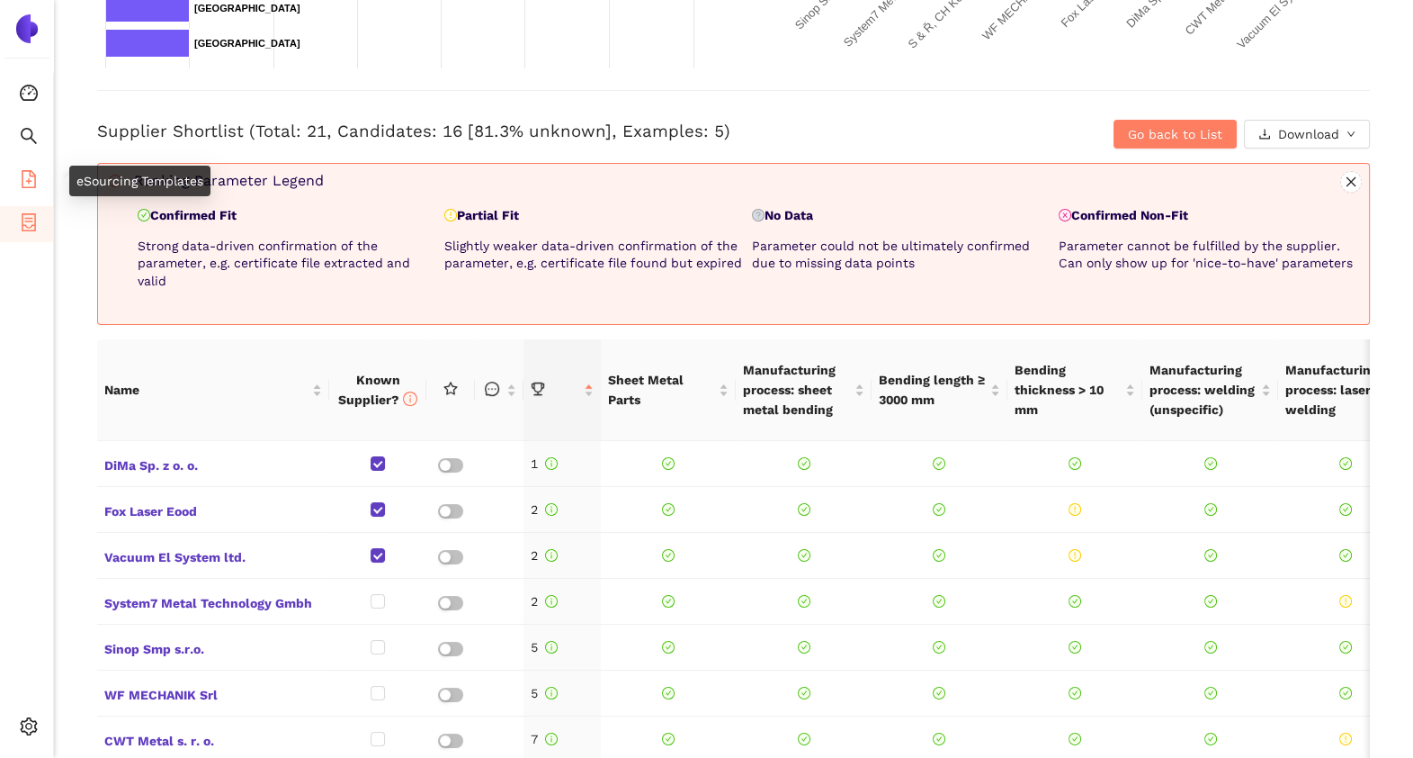
click at [23, 170] on icon "file-add" at bounding box center [29, 179] width 18 height 18
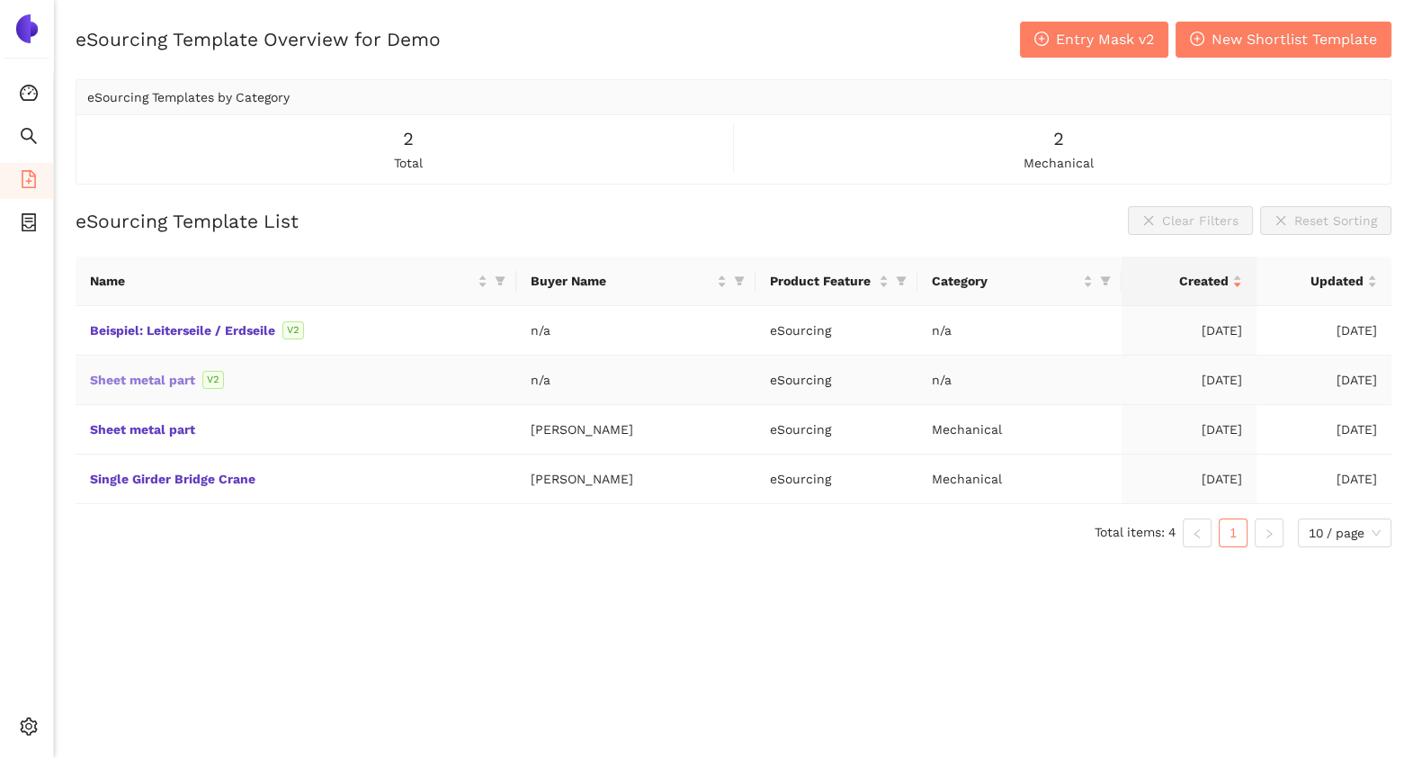
click at [0, 0] on link "Sheet metal part" at bounding box center [0, 0] width 0 height 0
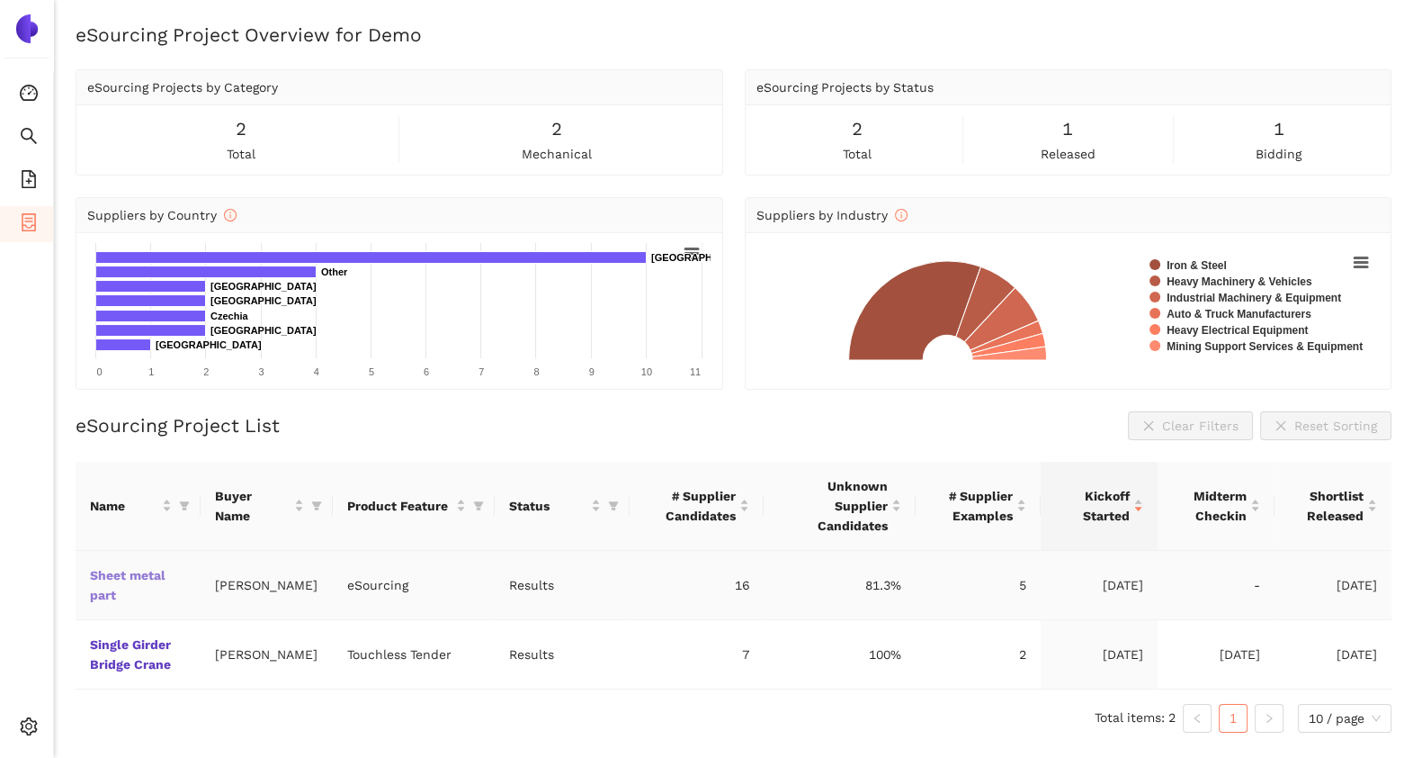
click at [0, 0] on link "Sheet metal part" at bounding box center [0, 0] width 0 height 0
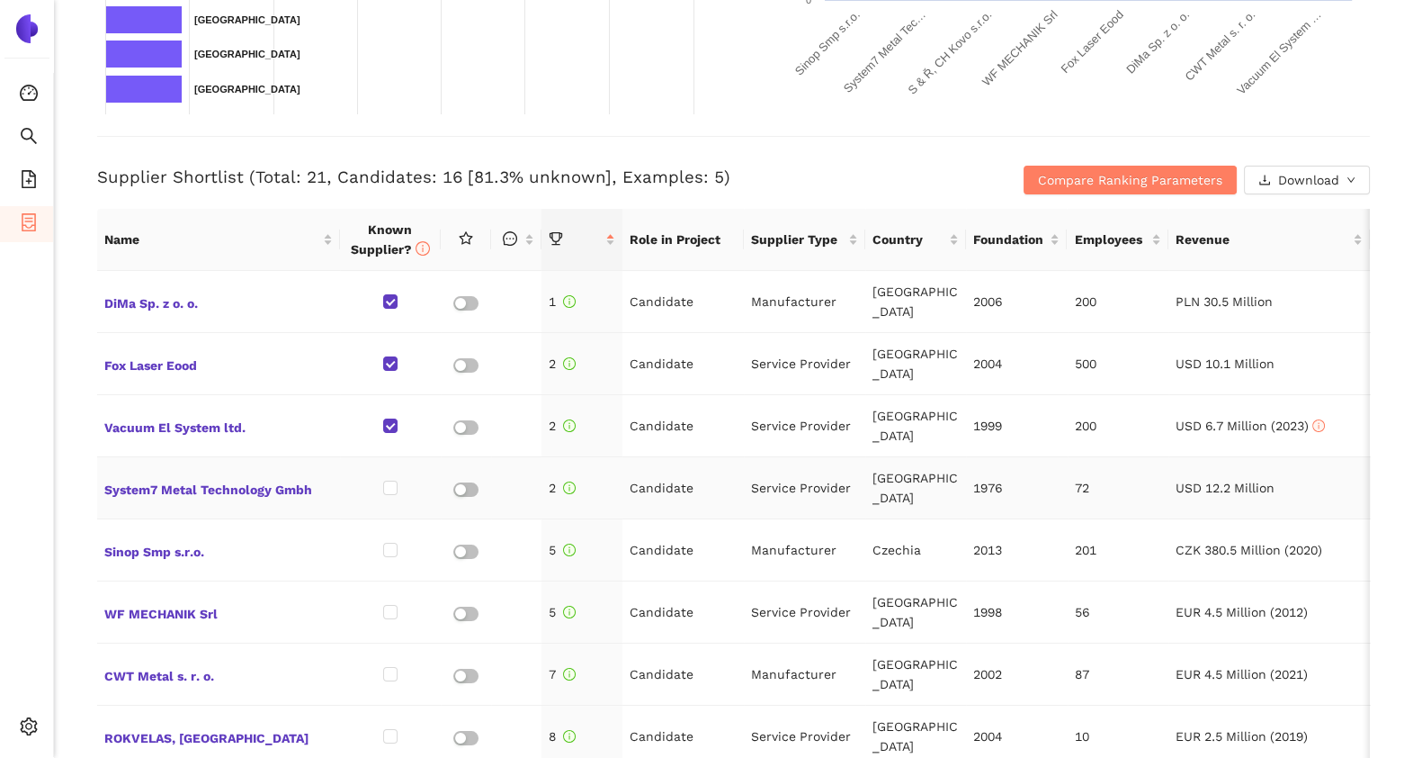
scroll to position [623, 0]
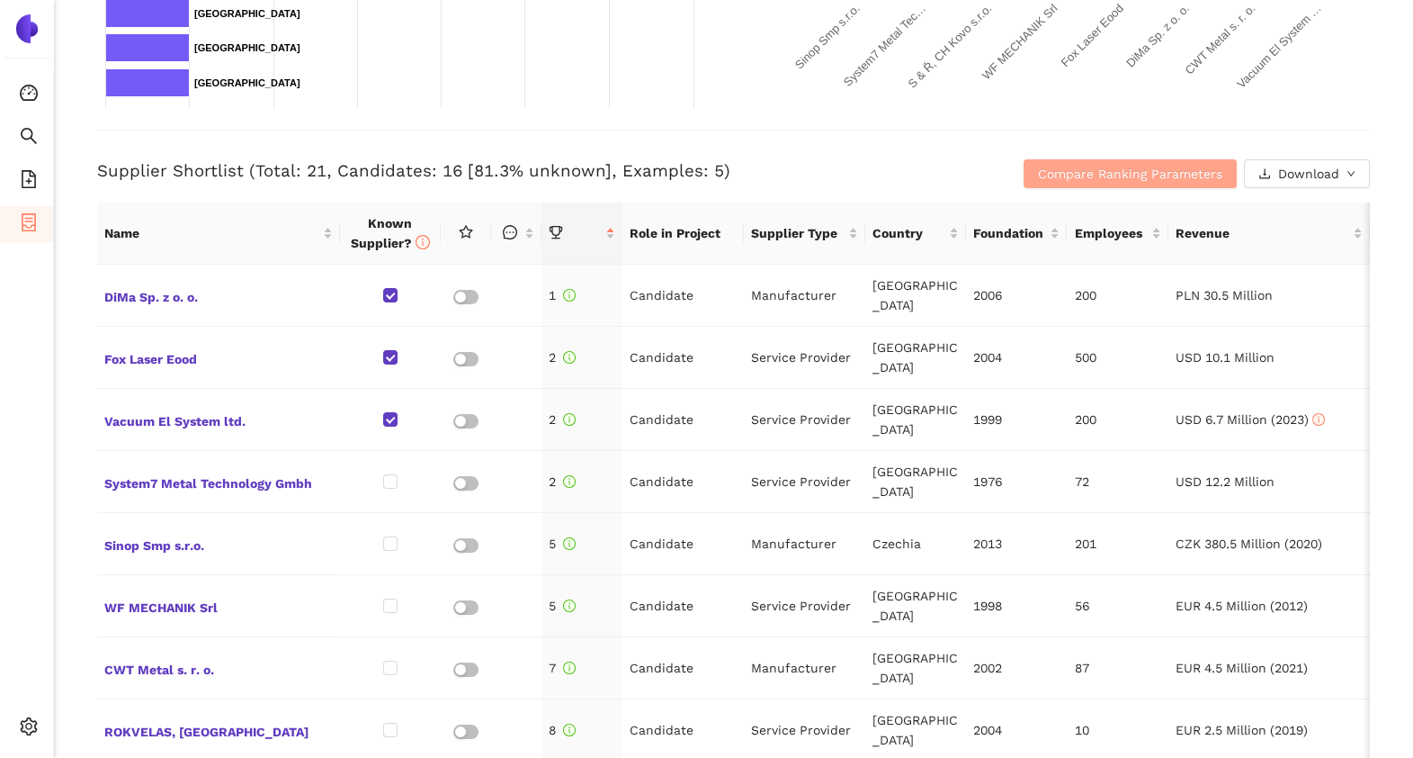
click at [1072, 177] on span "Compare Ranking Parameters" at bounding box center [1130, 174] width 184 height 20
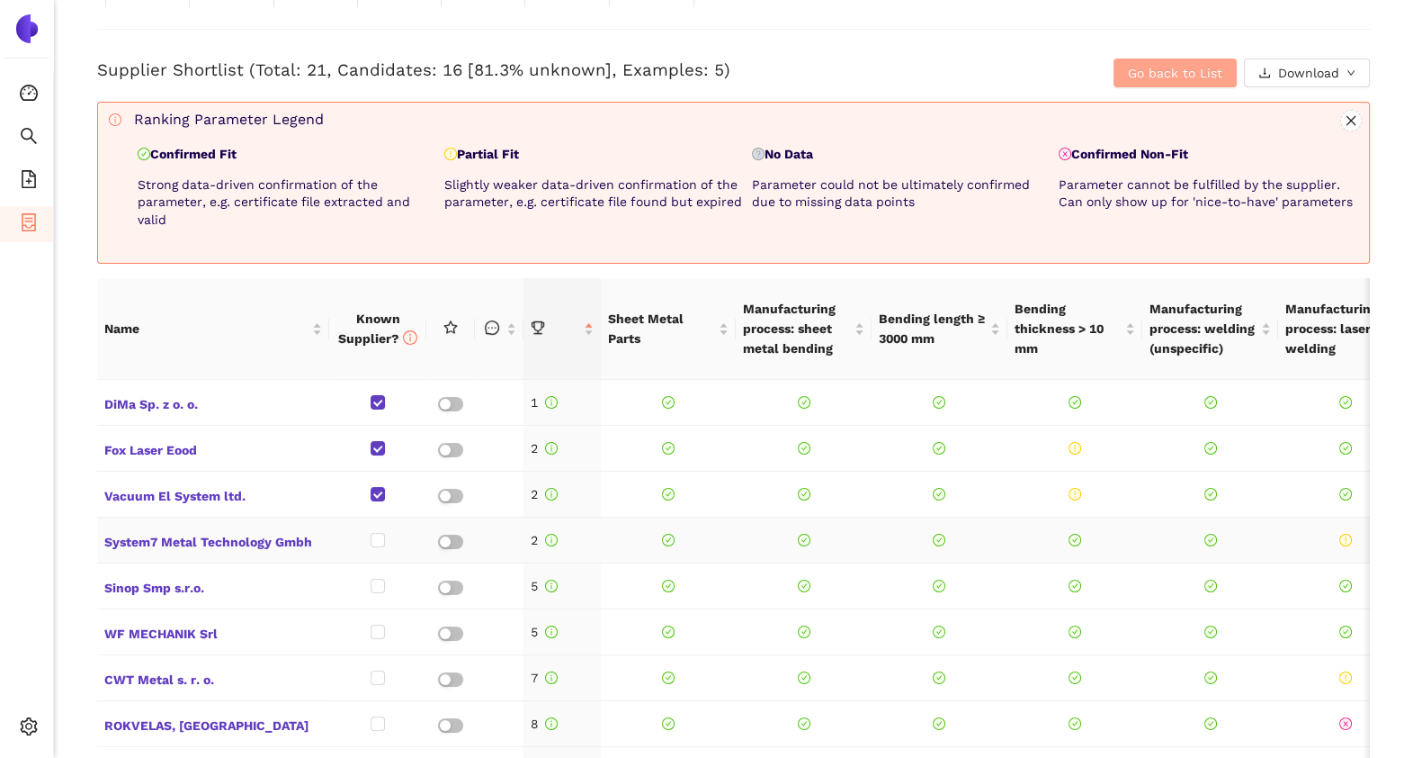
scroll to position [703, 0]
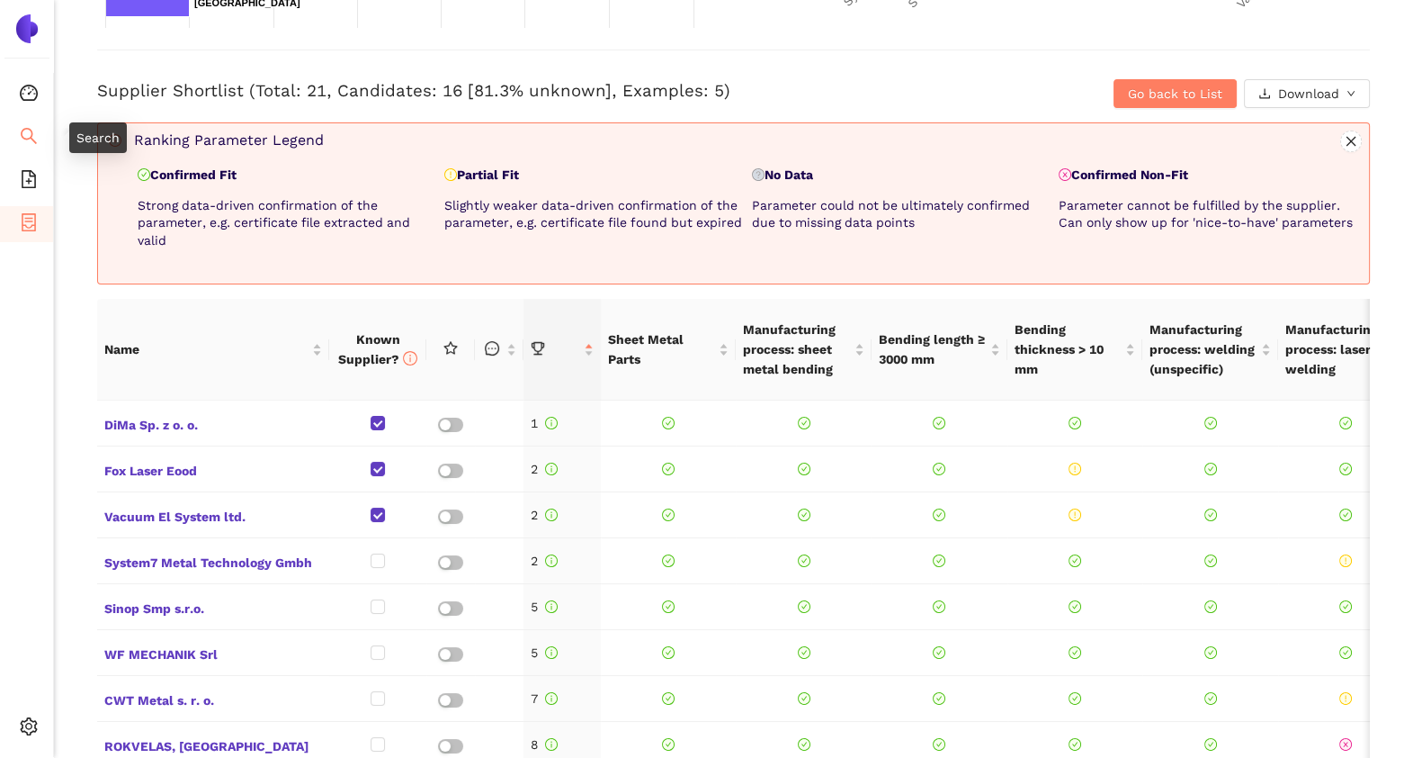
click at [31, 131] on icon "search" at bounding box center [29, 136] width 16 height 16
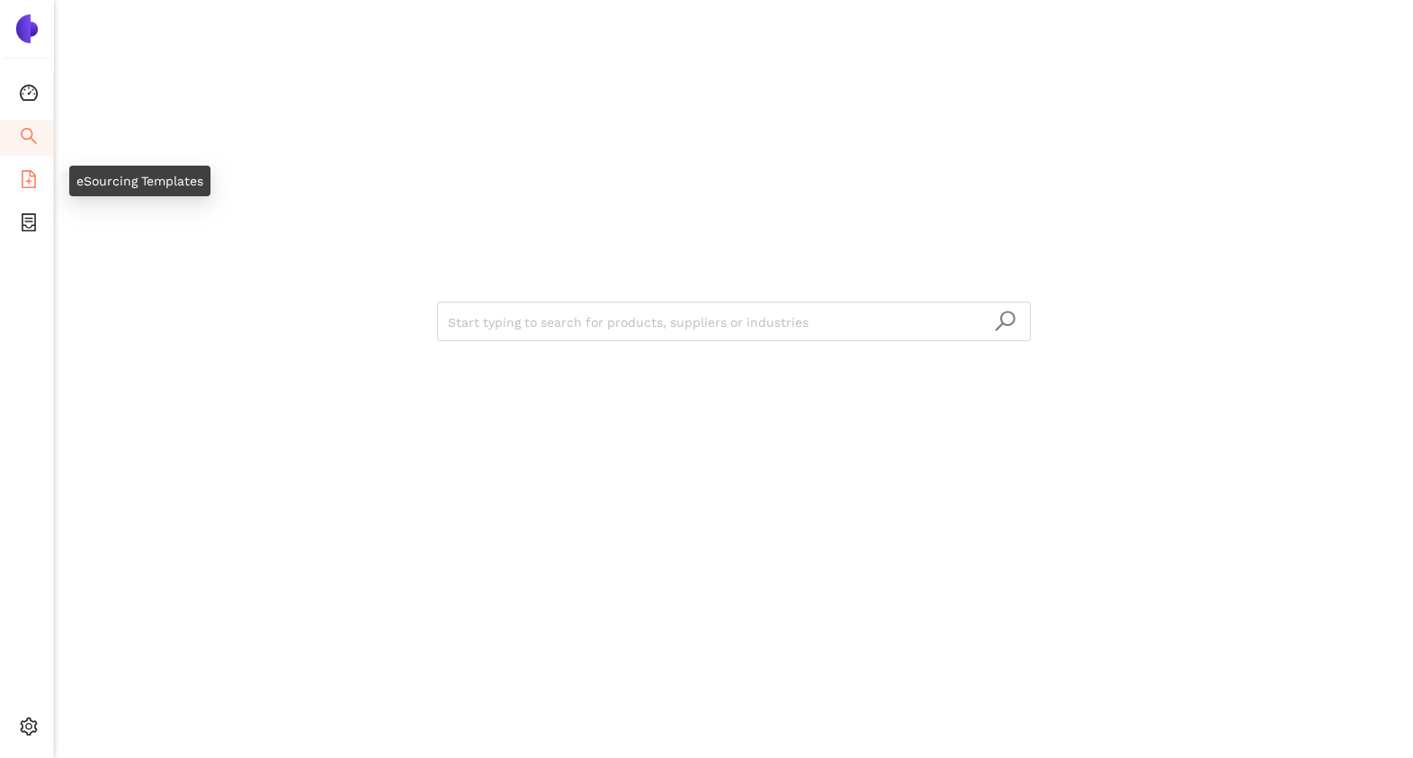
click at [22, 188] on span "file-add" at bounding box center [29, 182] width 18 height 36
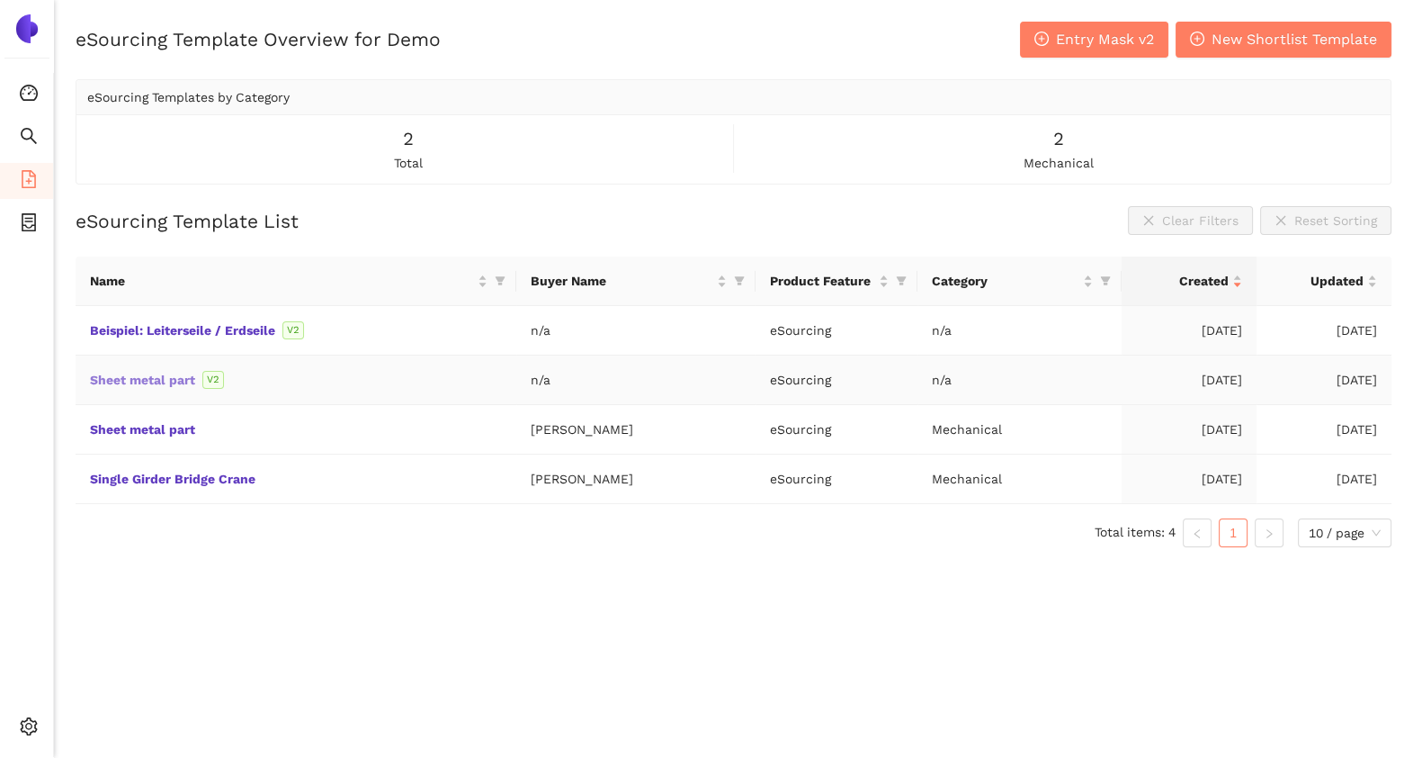
click at [0, 0] on link "Sheet metal part" at bounding box center [0, 0] width 0 height 0
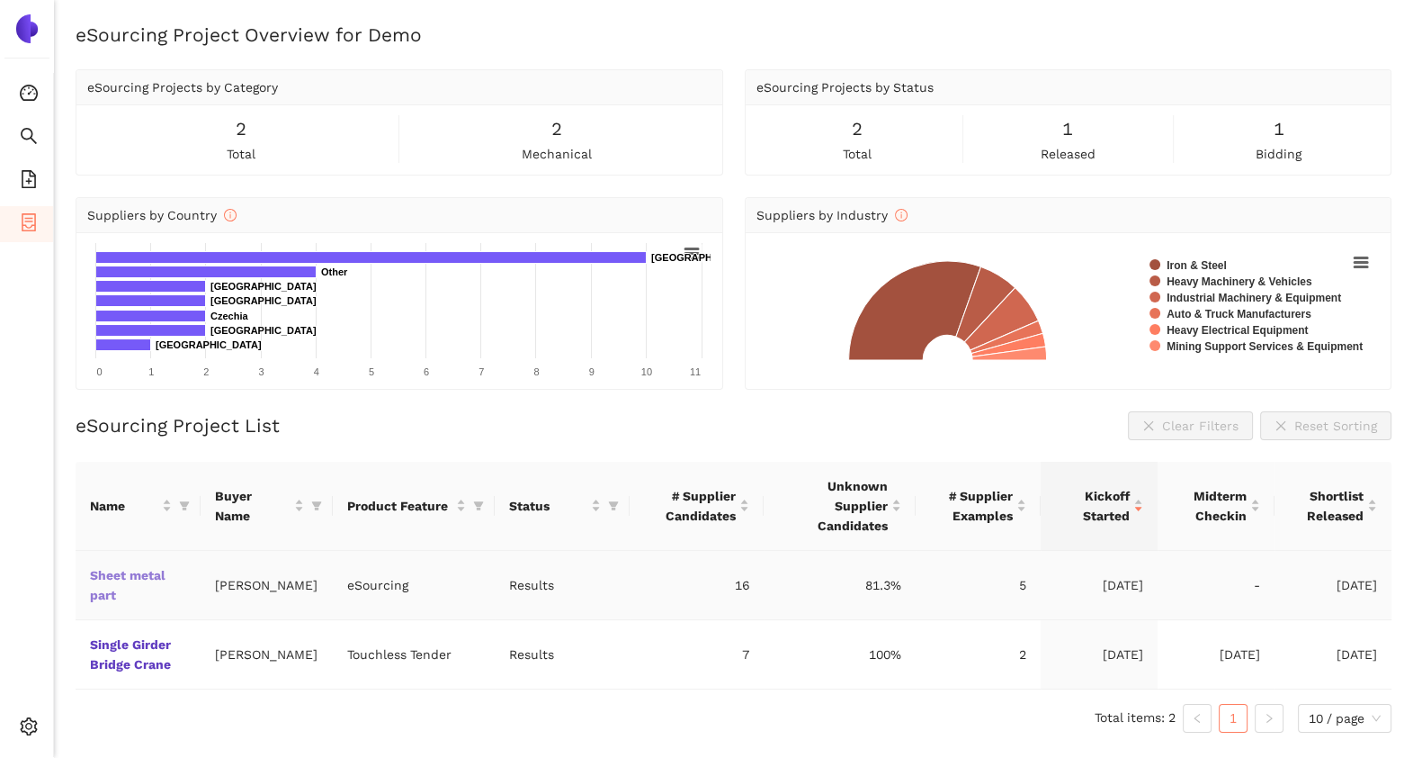
click at [0, 0] on link "Sheet metal part" at bounding box center [0, 0] width 0 height 0
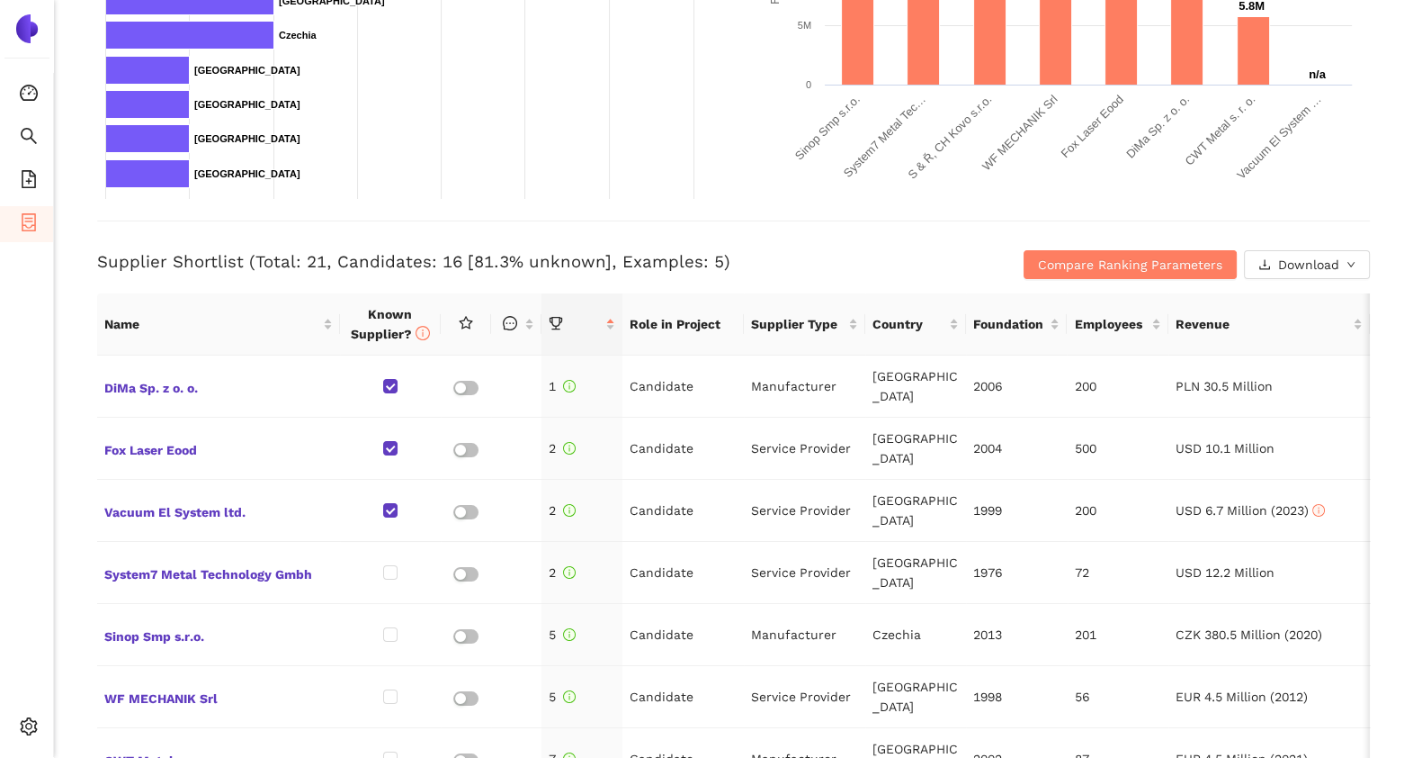
scroll to position [535, 0]
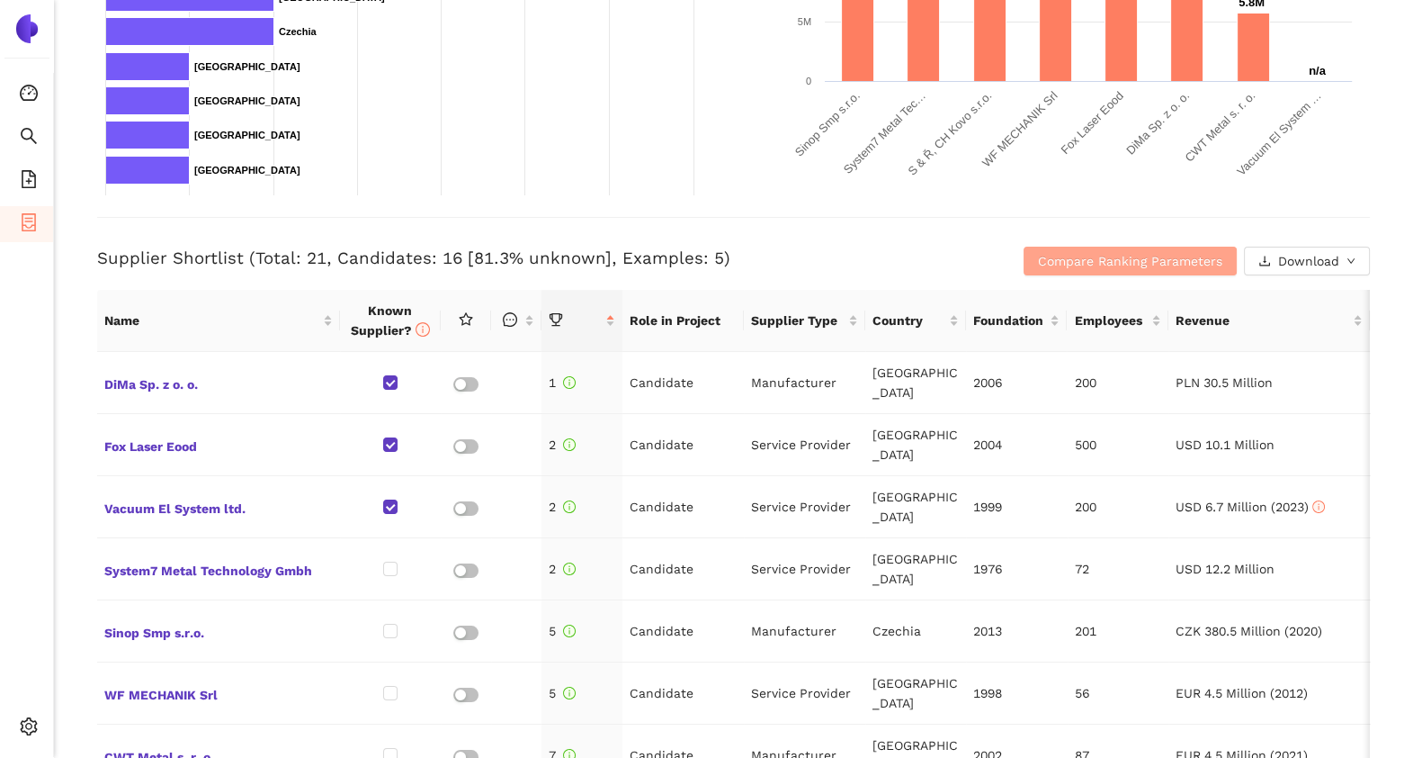
click at [1045, 259] on span "Compare Ranking Parameters" at bounding box center [1130, 261] width 184 height 20
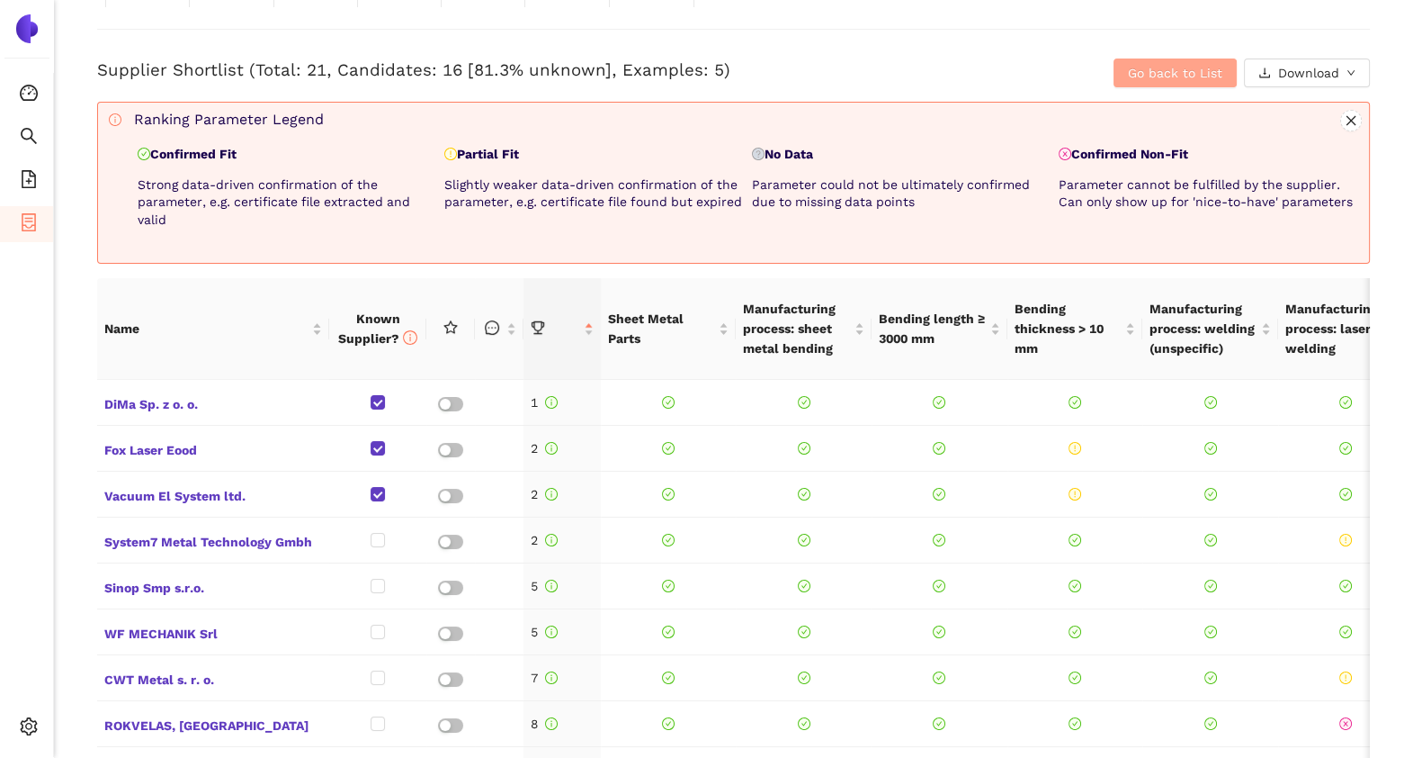
scroll to position [723, 0]
click at [1144, 74] on span "Go back to List" at bounding box center [1175, 73] width 94 height 20
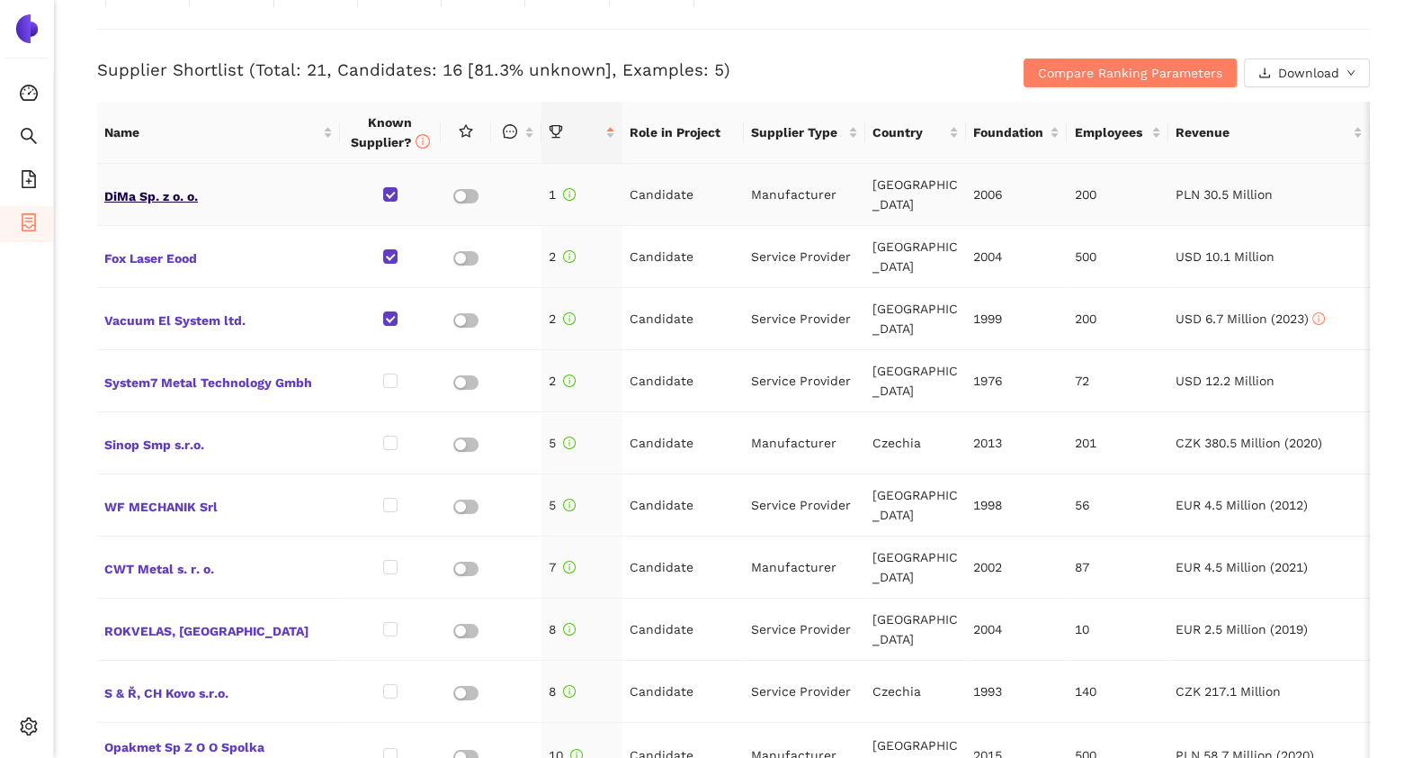
click at [162, 198] on span "DiMa Sp. z o. o." at bounding box center [218, 194] width 229 height 23
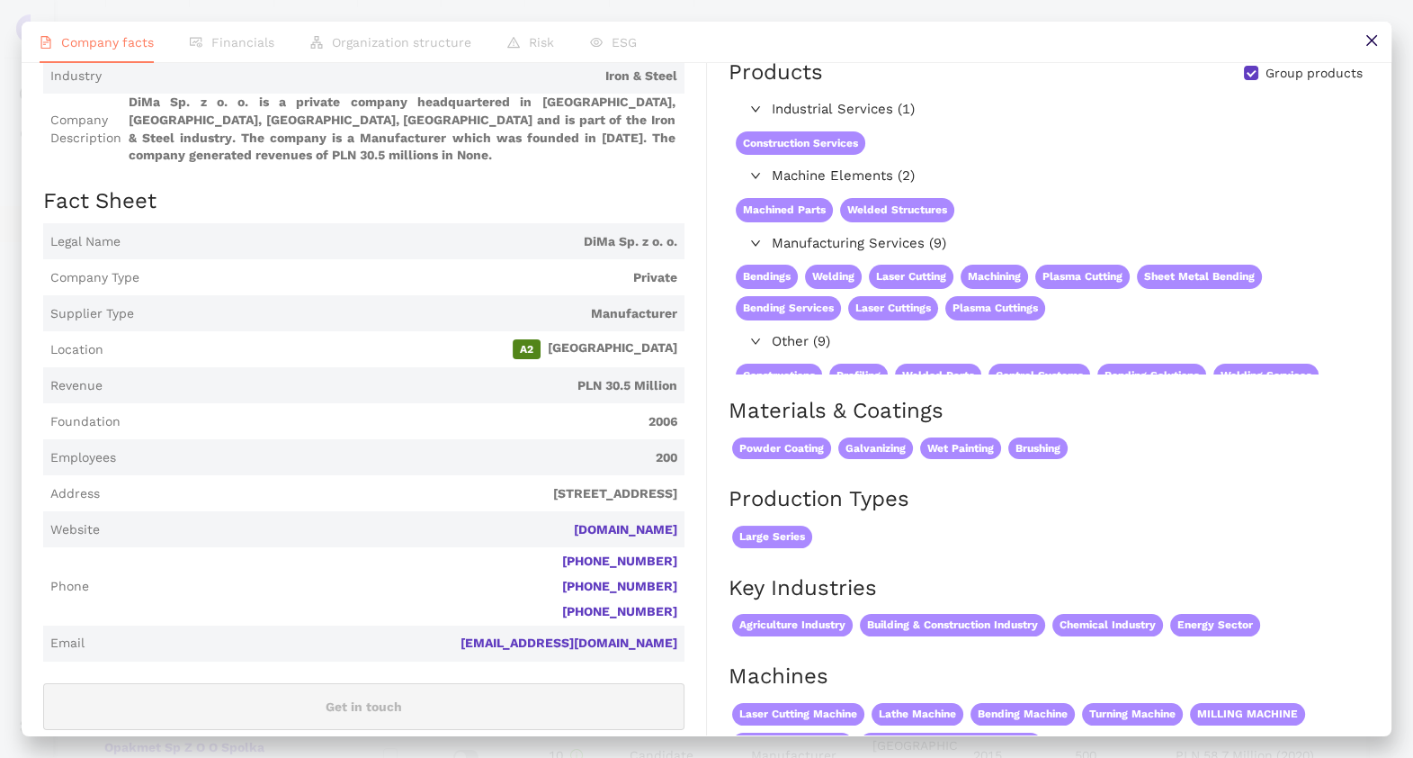
scroll to position [0, 0]
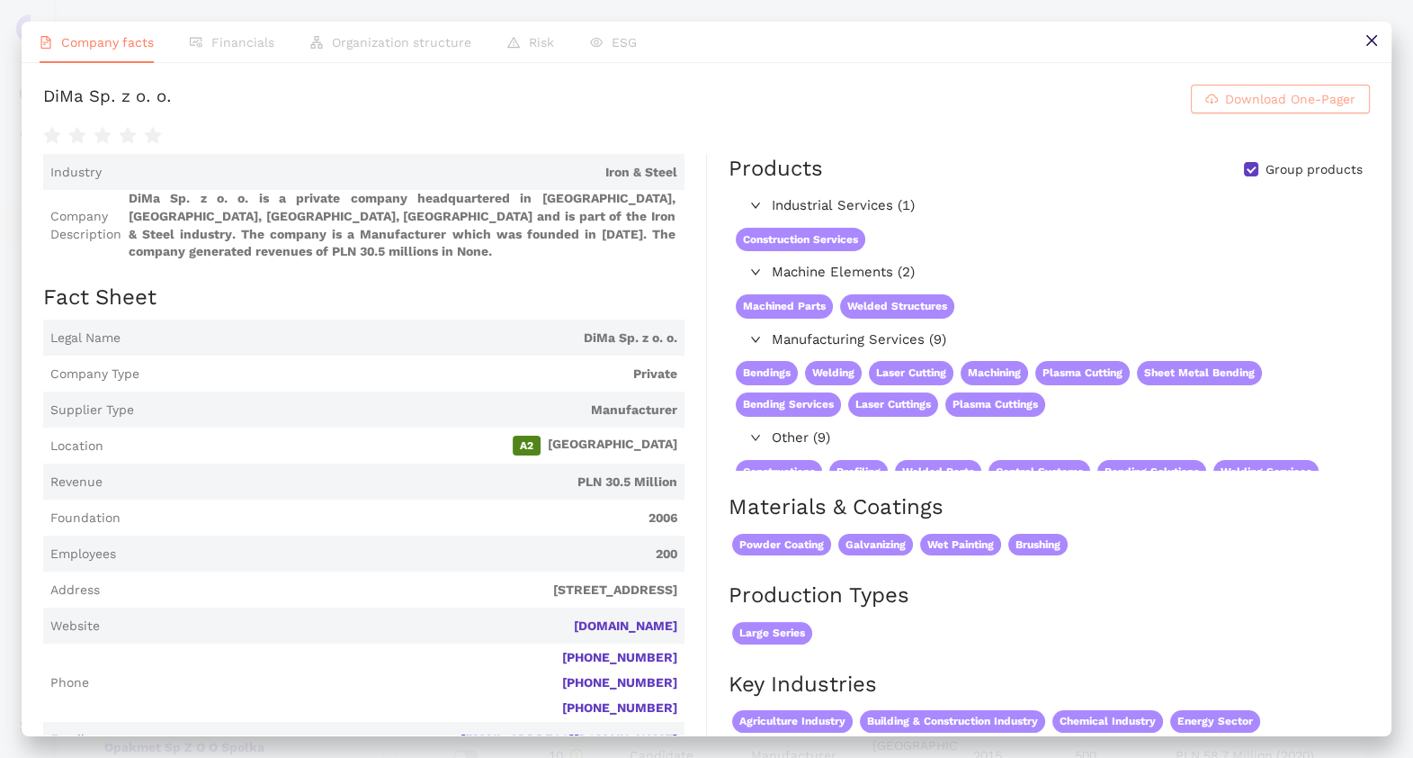
click at [1205, 111] on button "Download One-Pager" at bounding box center [1280, 99] width 179 height 29
click at [1370, 41] on icon "close" at bounding box center [1371, 40] width 11 height 11
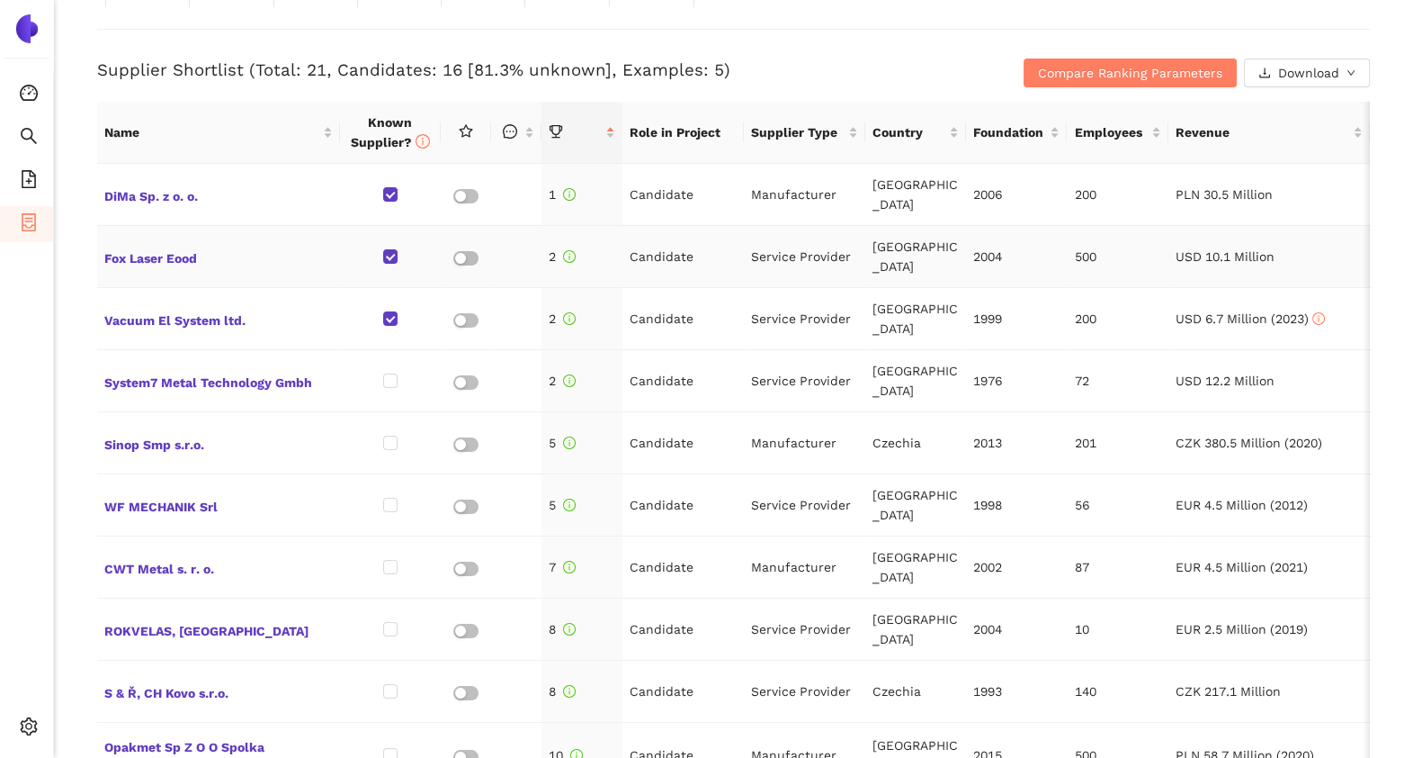
scroll to position [577, 0]
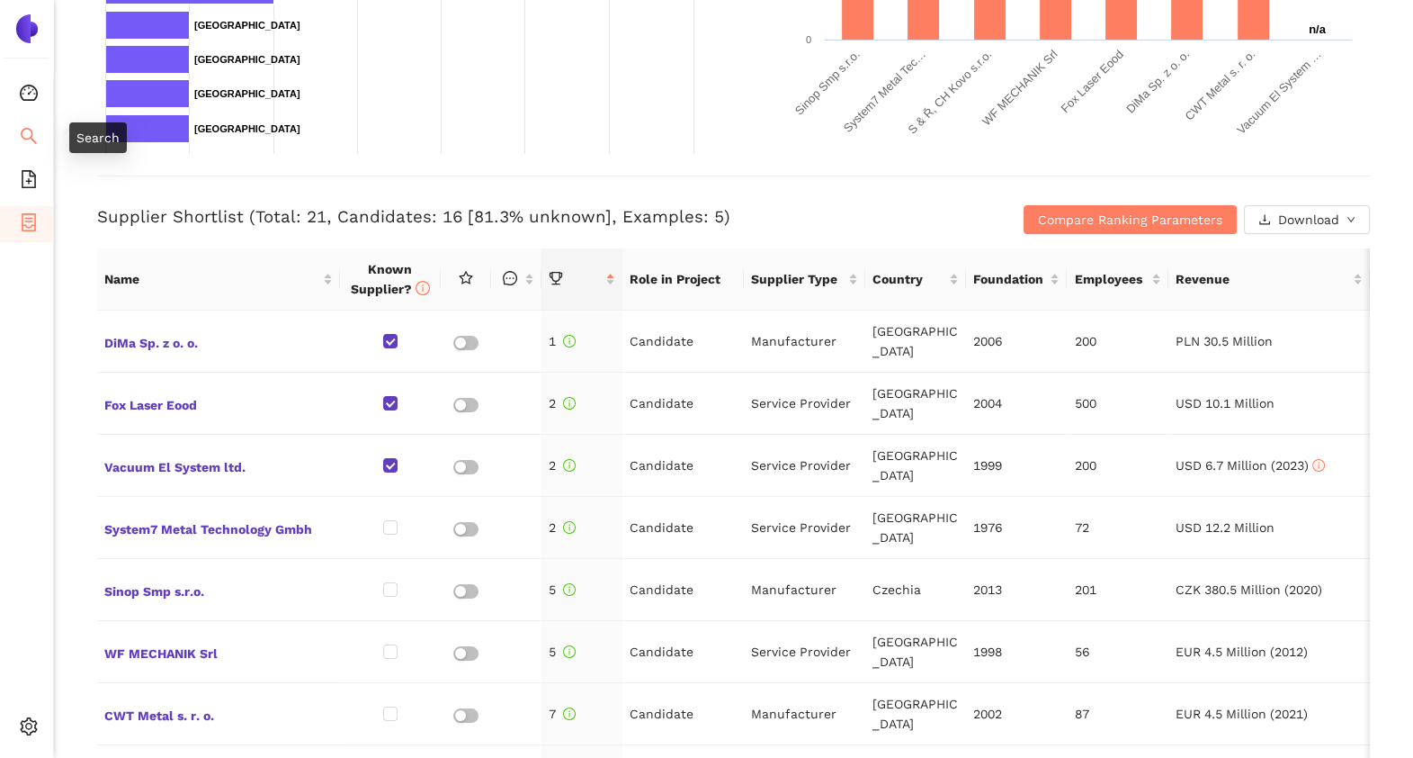
click at [38, 121] on li "Search" at bounding box center [26, 138] width 53 height 36
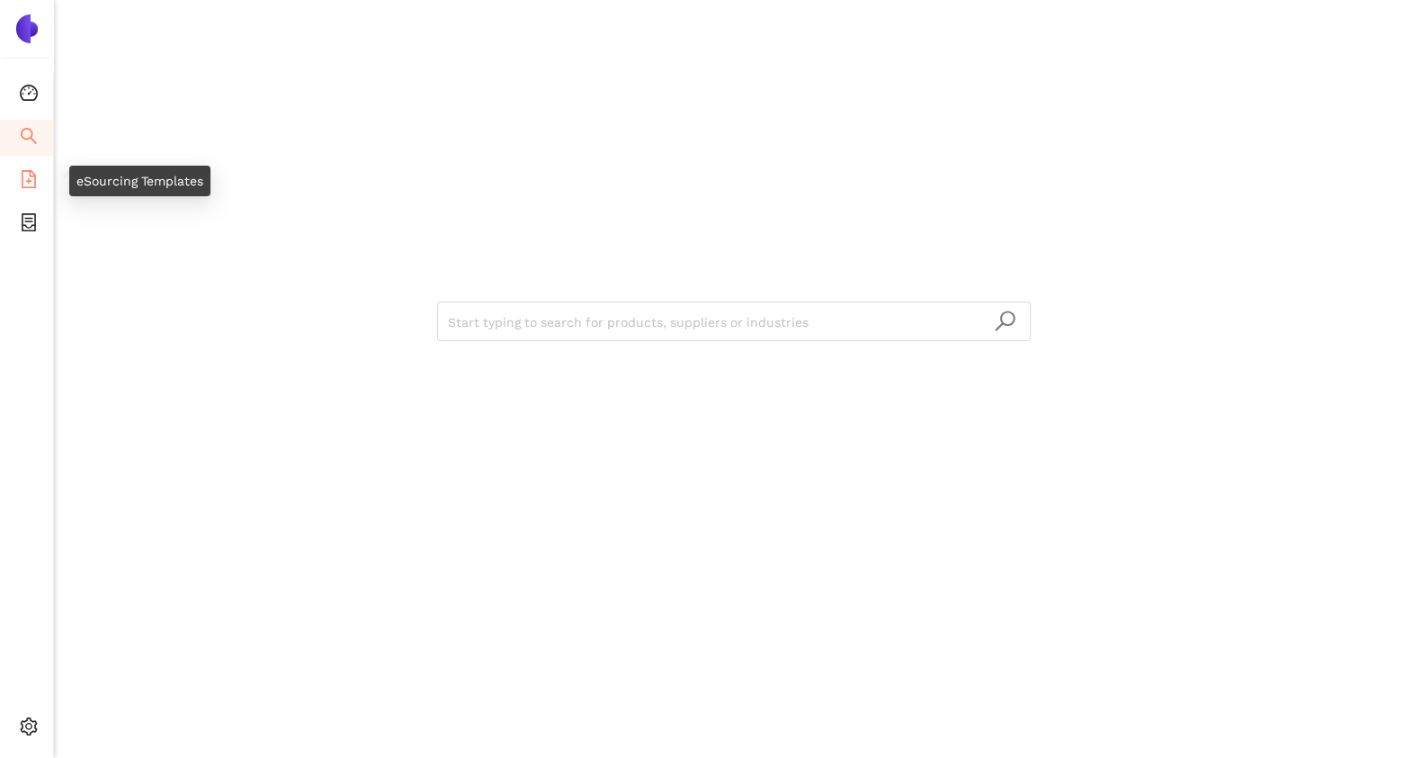
click at [26, 171] on icon "file-add" at bounding box center [29, 179] width 18 height 18
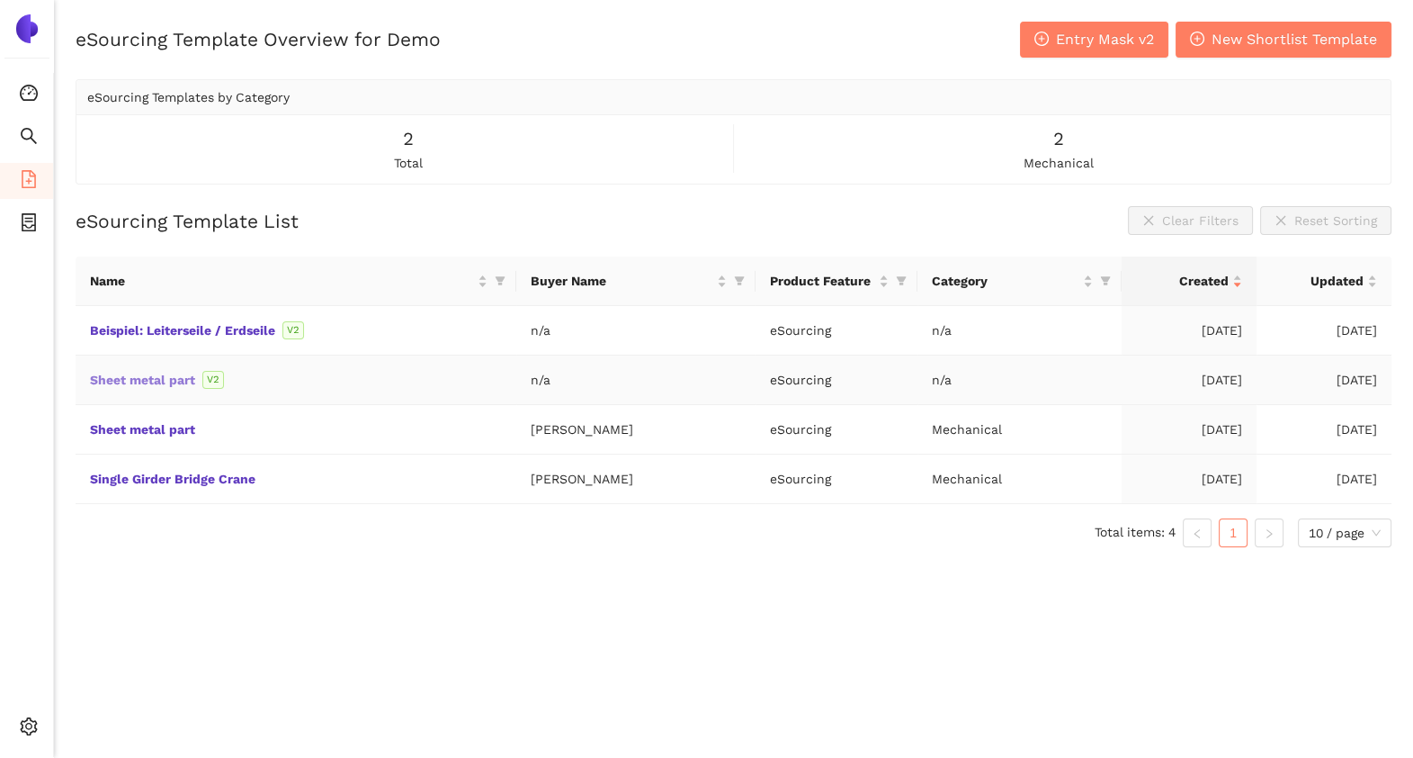
click at [0, 0] on link "Sheet metal part" at bounding box center [0, 0] width 0 height 0
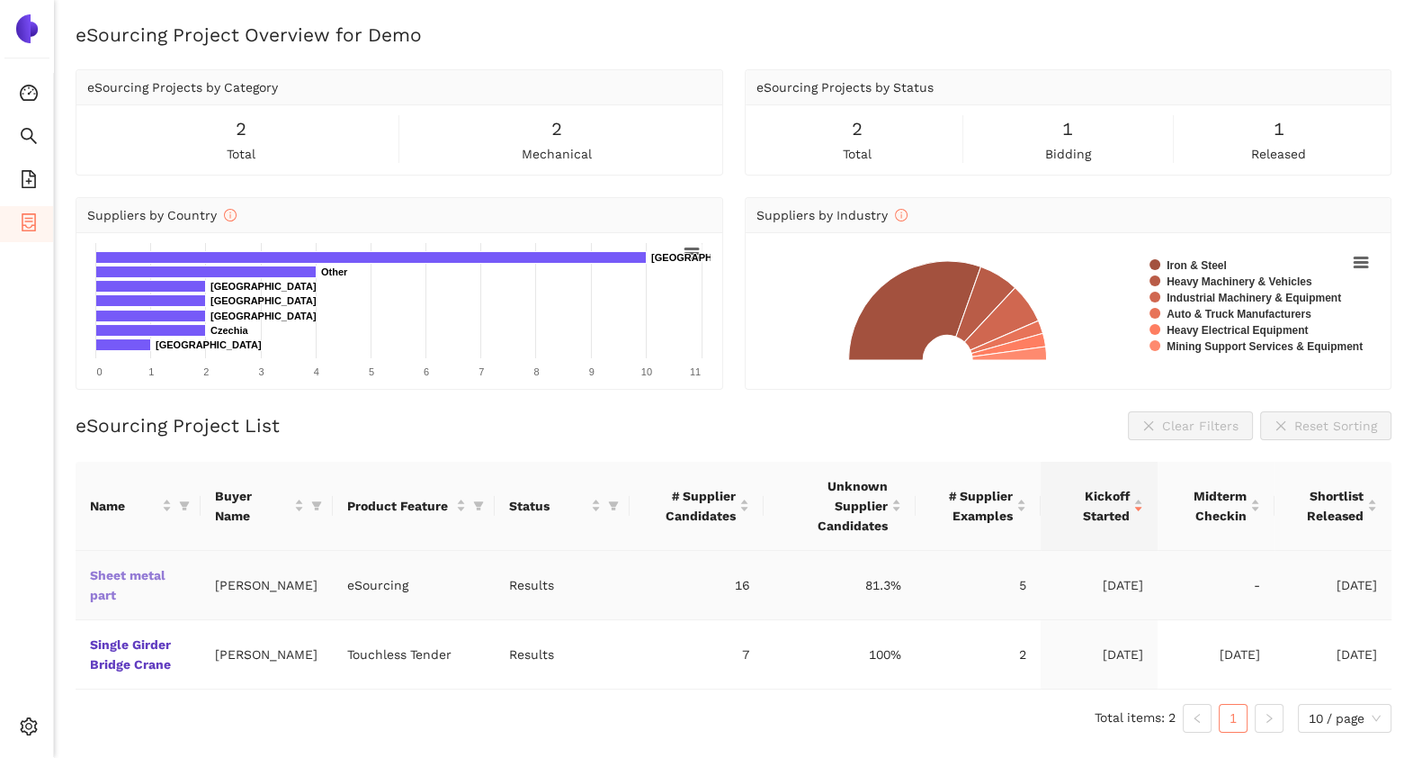
click at [0, 0] on link "Sheet metal part" at bounding box center [0, 0] width 0 height 0
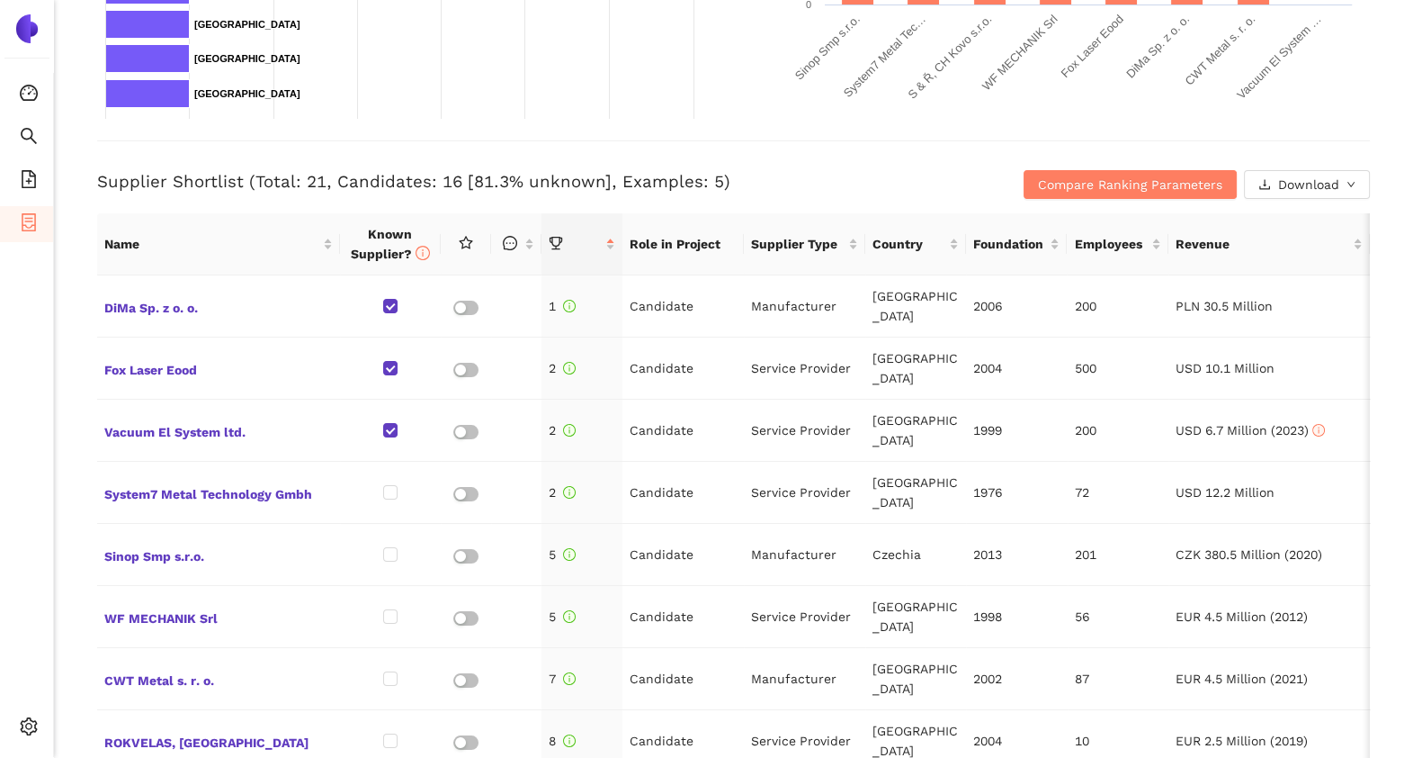
scroll to position [613, 0]
click at [1108, 178] on span "Compare Ranking Parameters" at bounding box center [1130, 184] width 184 height 20
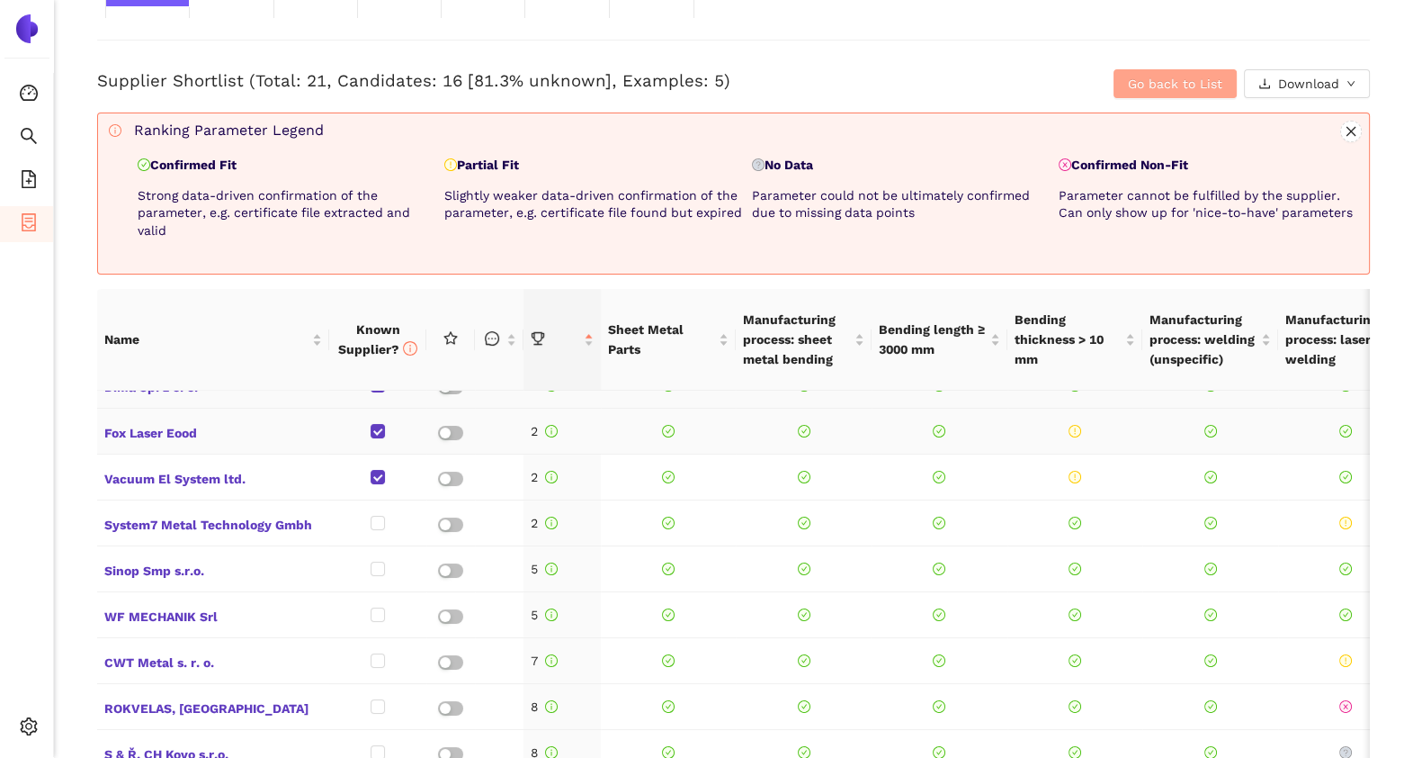
scroll to position [0, 0]
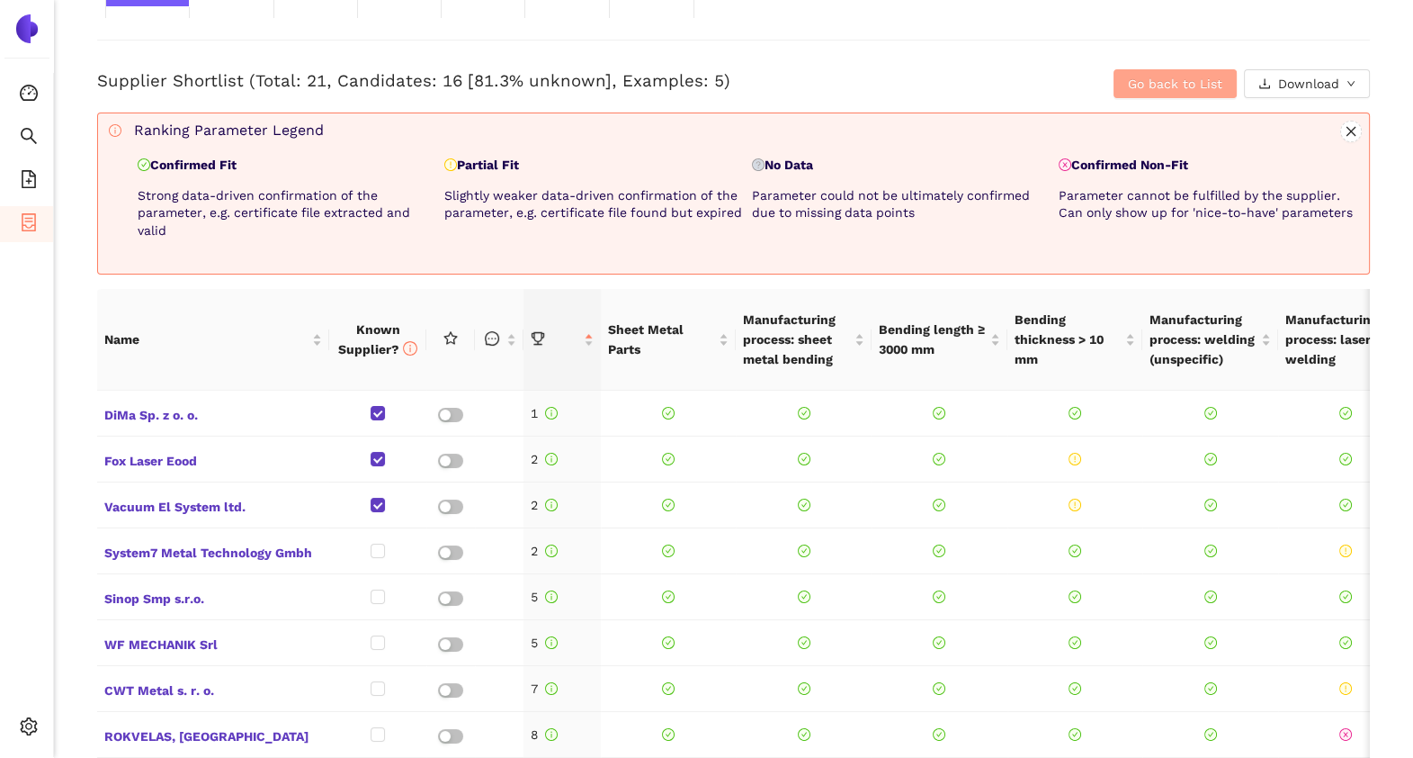
click at [1174, 90] on span "Go back to List" at bounding box center [1175, 84] width 94 height 20
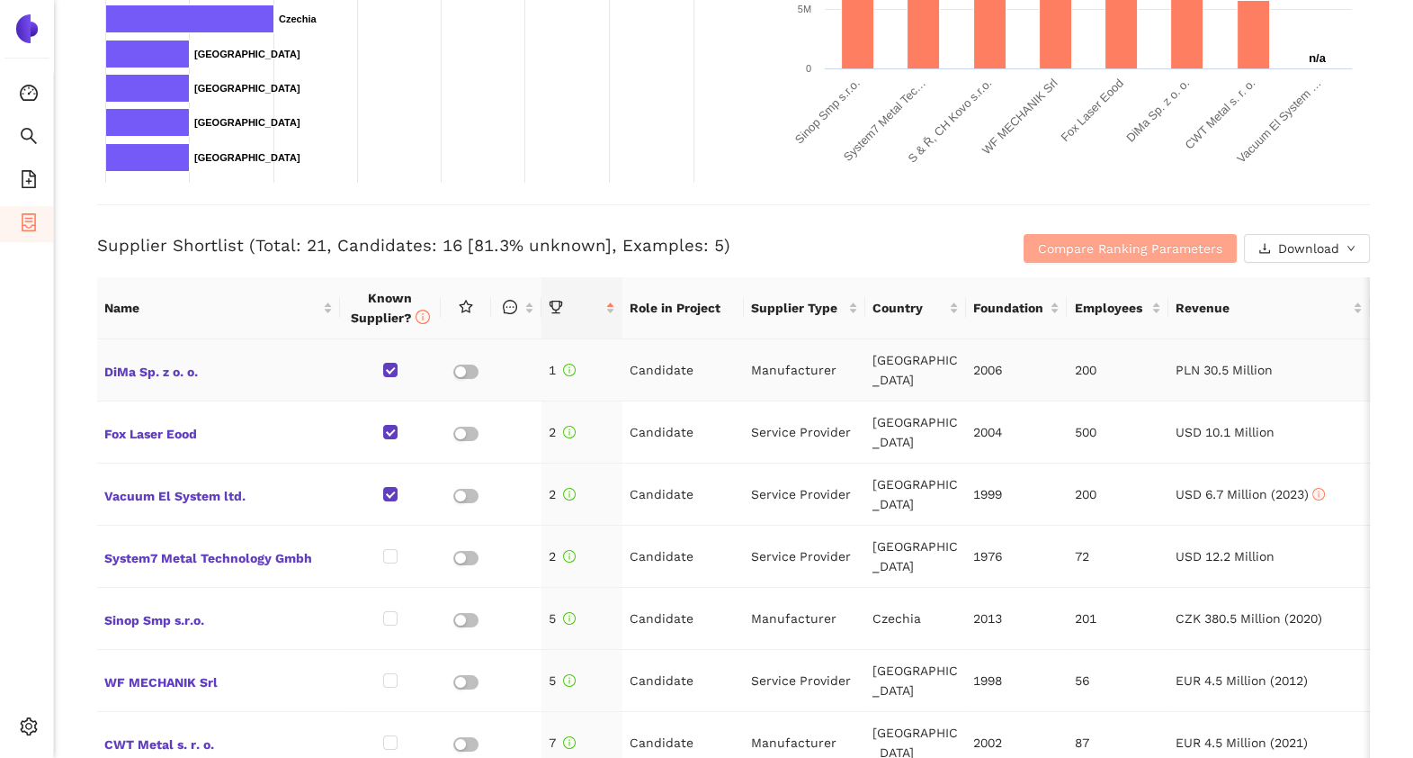
scroll to position [546, 0]
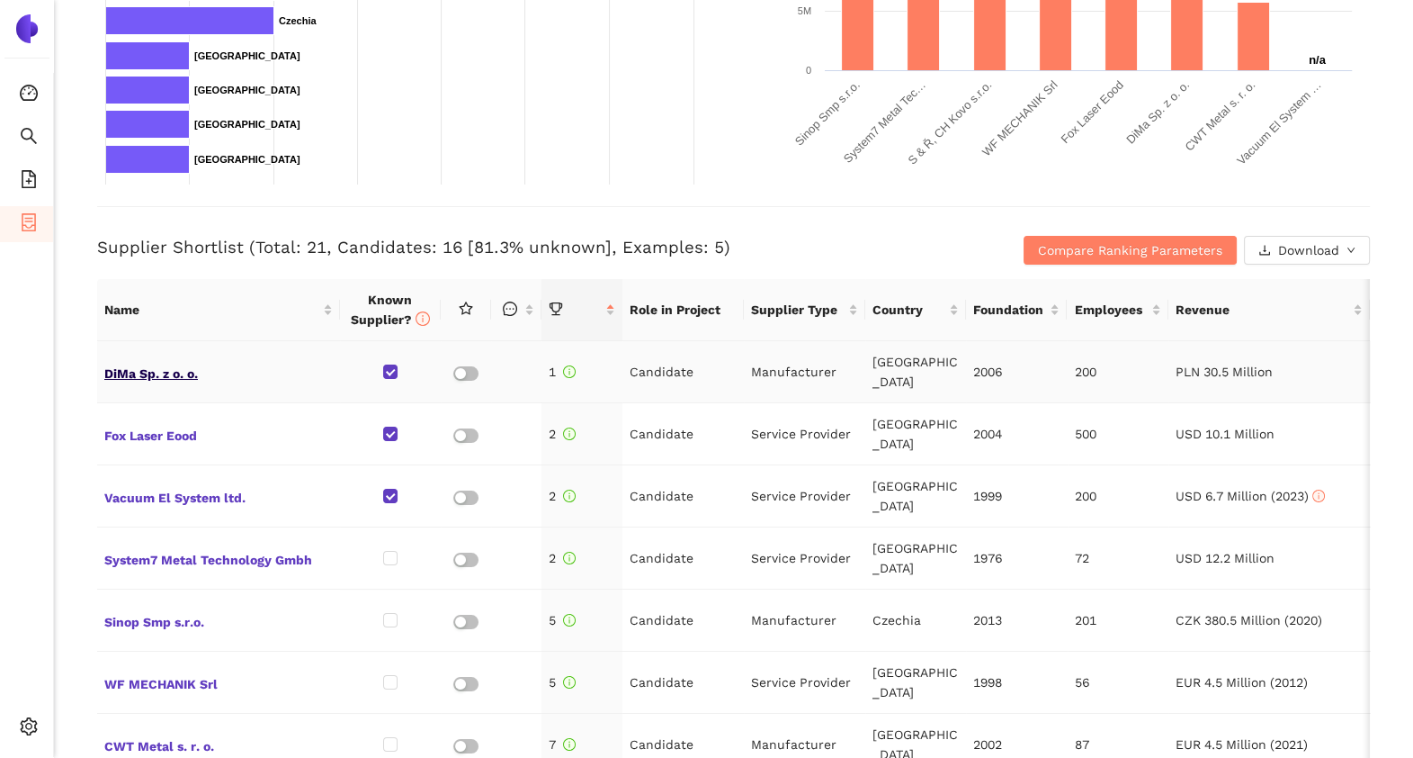
click at [184, 369] on span "DiMa Sp. z o. o." at bounding box center [218, 371] width 229 height 23
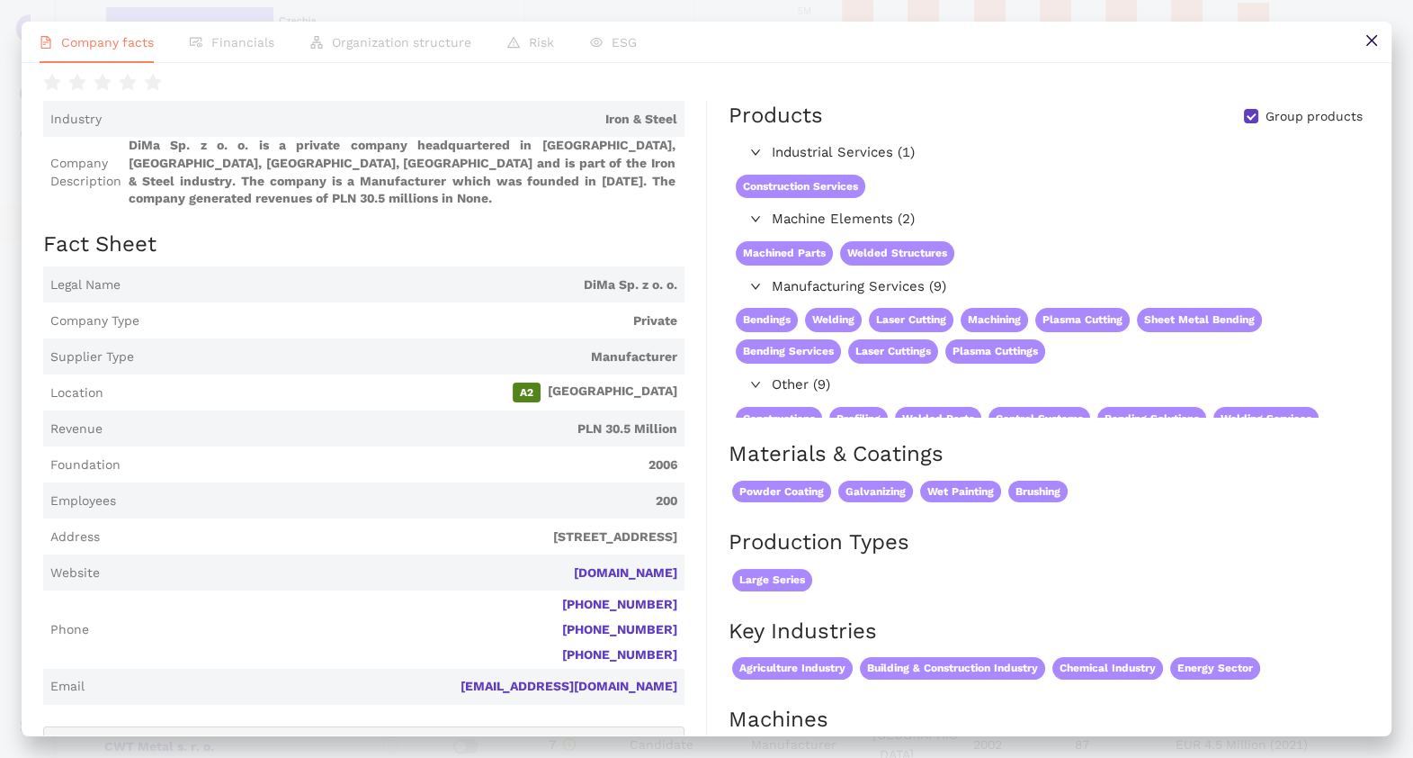
scroll to position [0, 0]
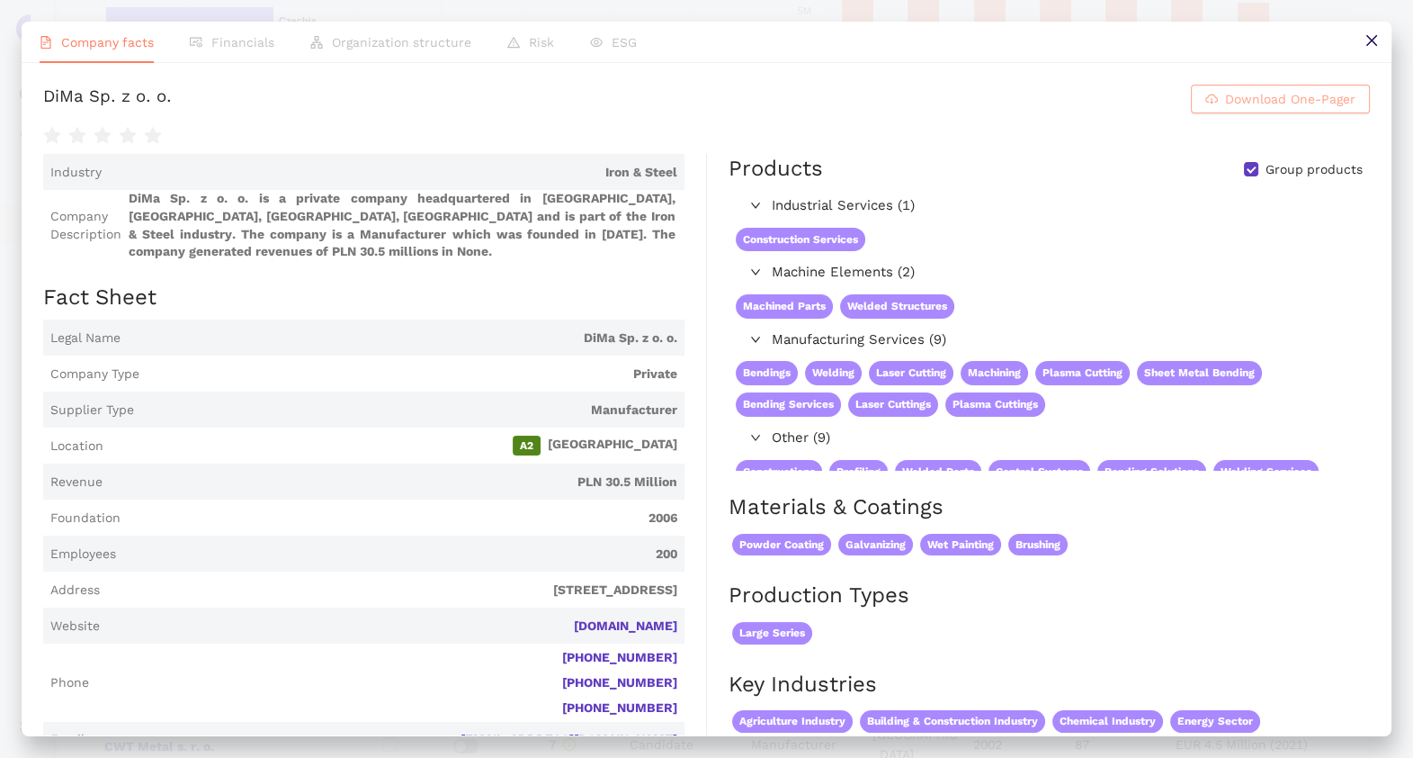
click at [1225, 107] on span "Download One-Pager" at bounding box center [1290, 99] width 130 height 20
click at [1378, 31] on button at bounding box center [1371, 42] width 40 height 40
